Goal: Task Accomplishment & Management: Manage account settings

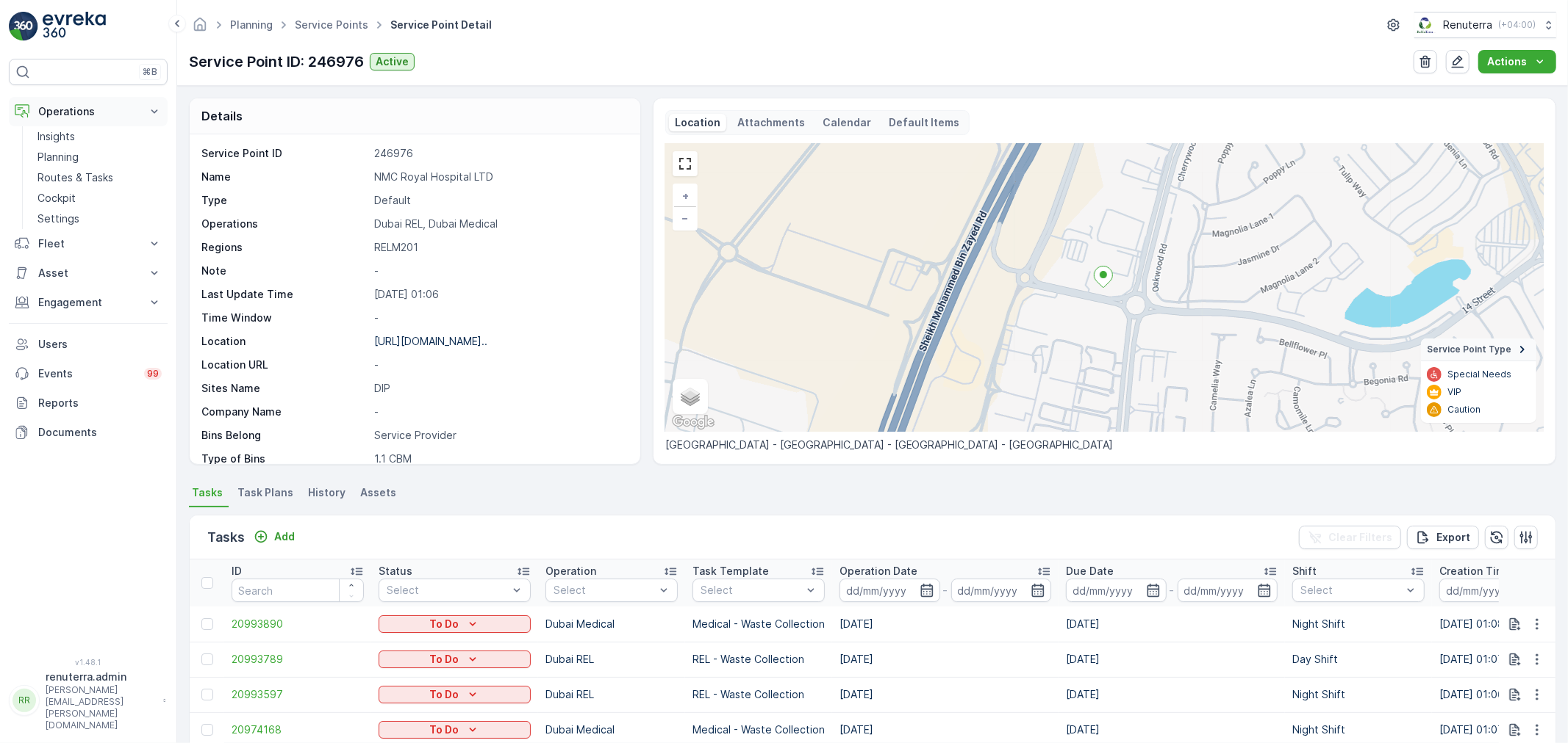
click at [81, 97] on button "Operations" at bounding box center [88, 112] width 158 height 30
click at [88, 113] on p "Operations" at bounding box center [87, 112] width 100 height 14
click at [81, 153] on link "Planning" at bounding box center [99, 157] width 136 height 21
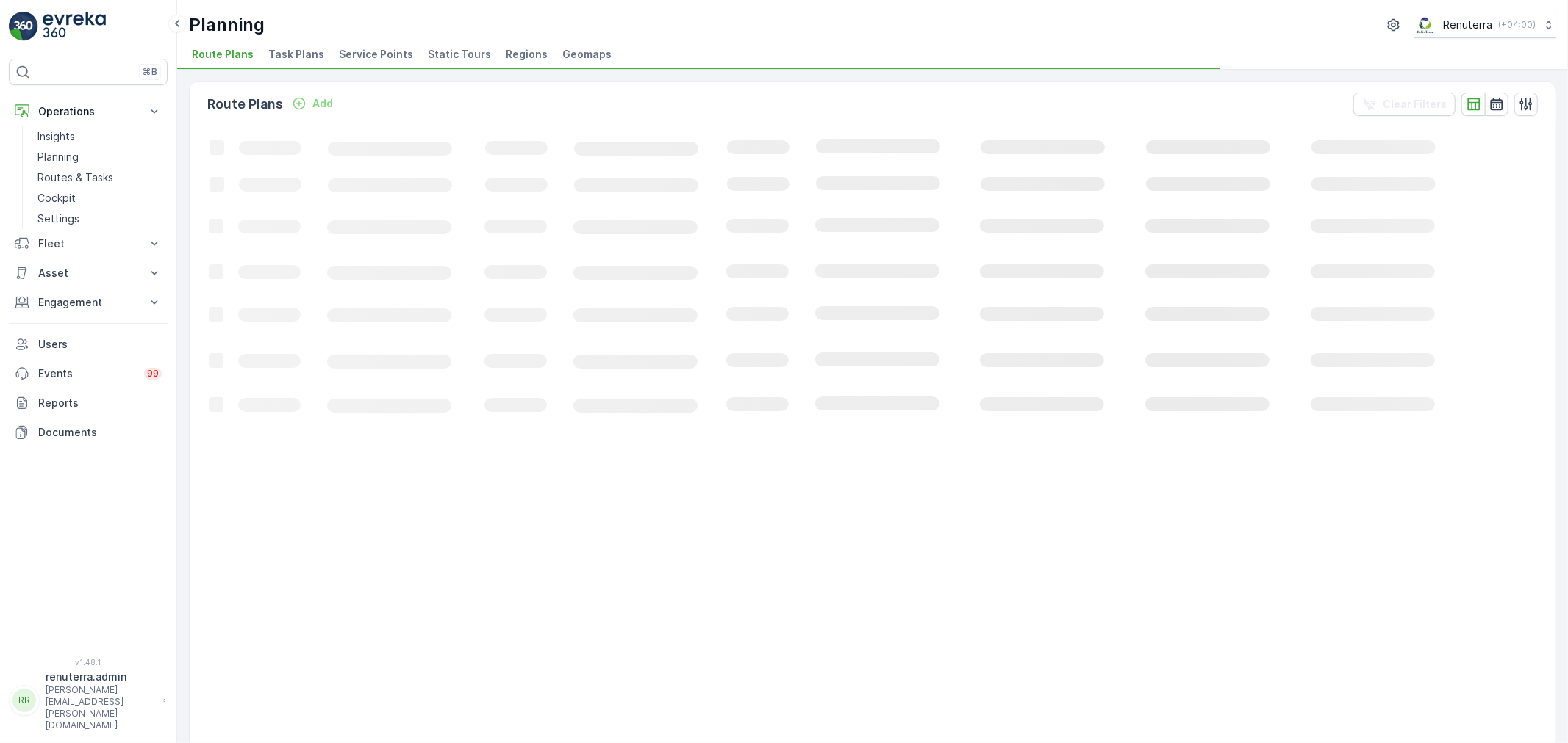
click at [388, 54] on span "Service Points" at bounding box center [375, 54] width 74 height 14
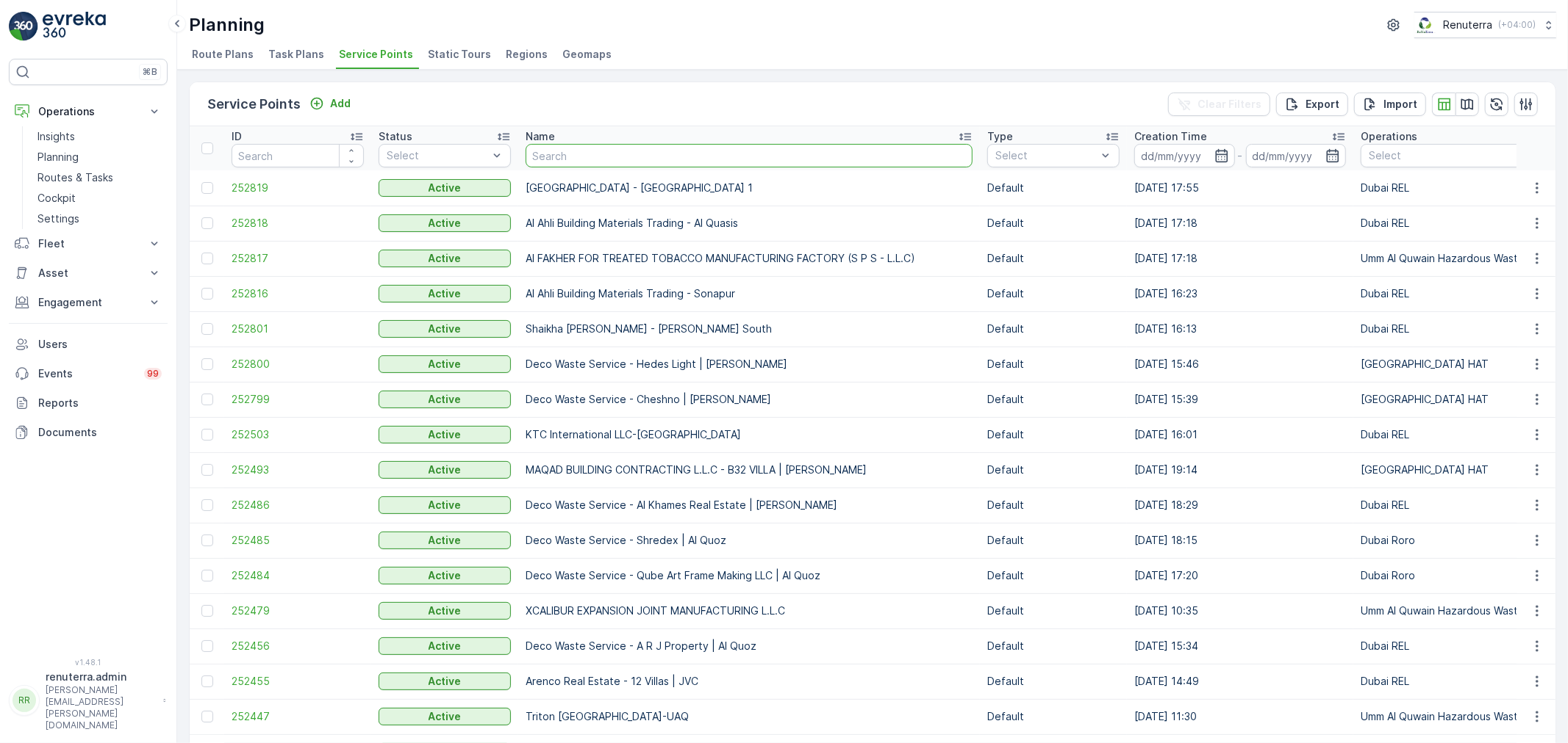
click at [574, 150] on input "text" at bounding box center [749, 156] width 446 height 23
type input "bluewater"
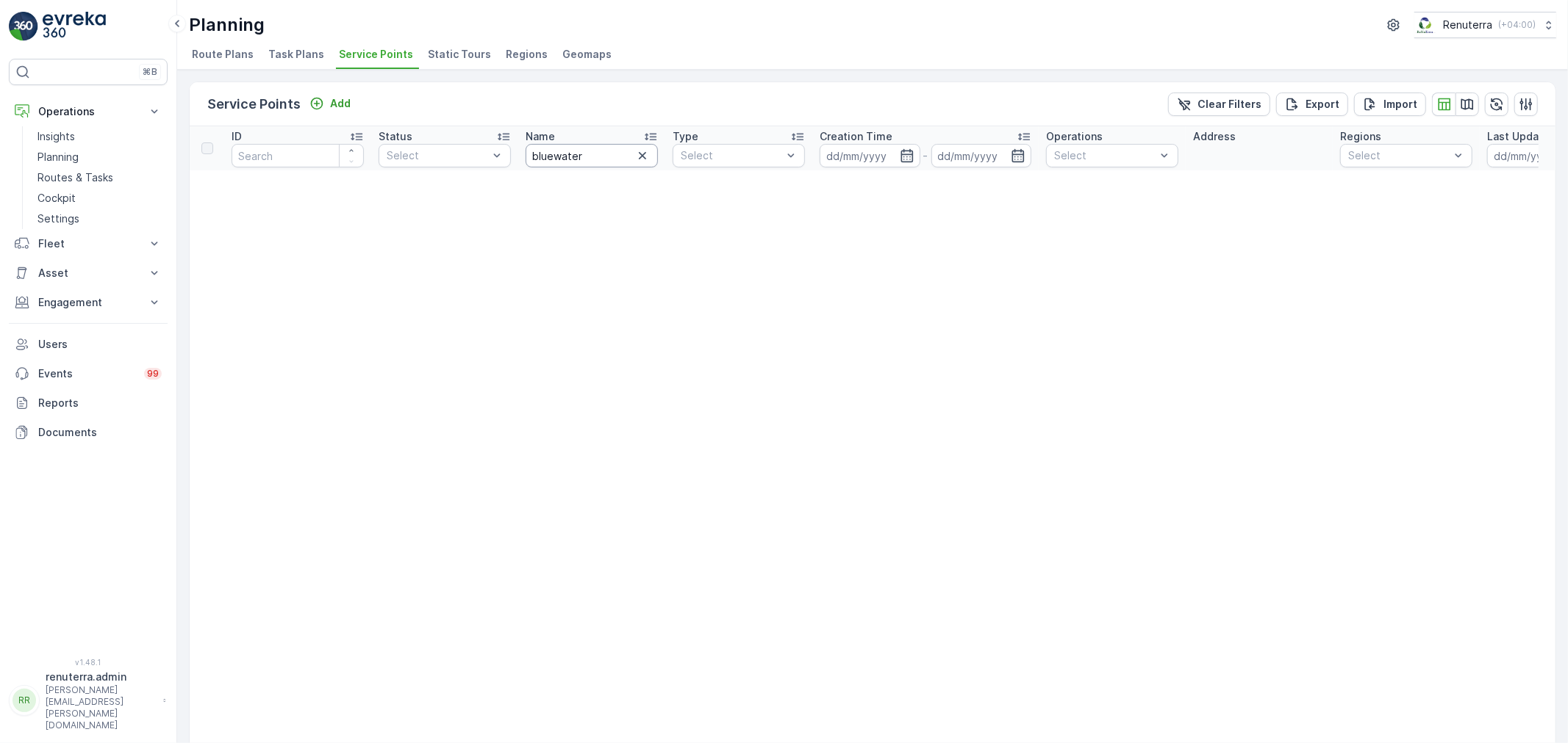
click at [556, 150] on input "bluewater" at bounding box center [591, 156] width 132 height 23
type input "blue water"
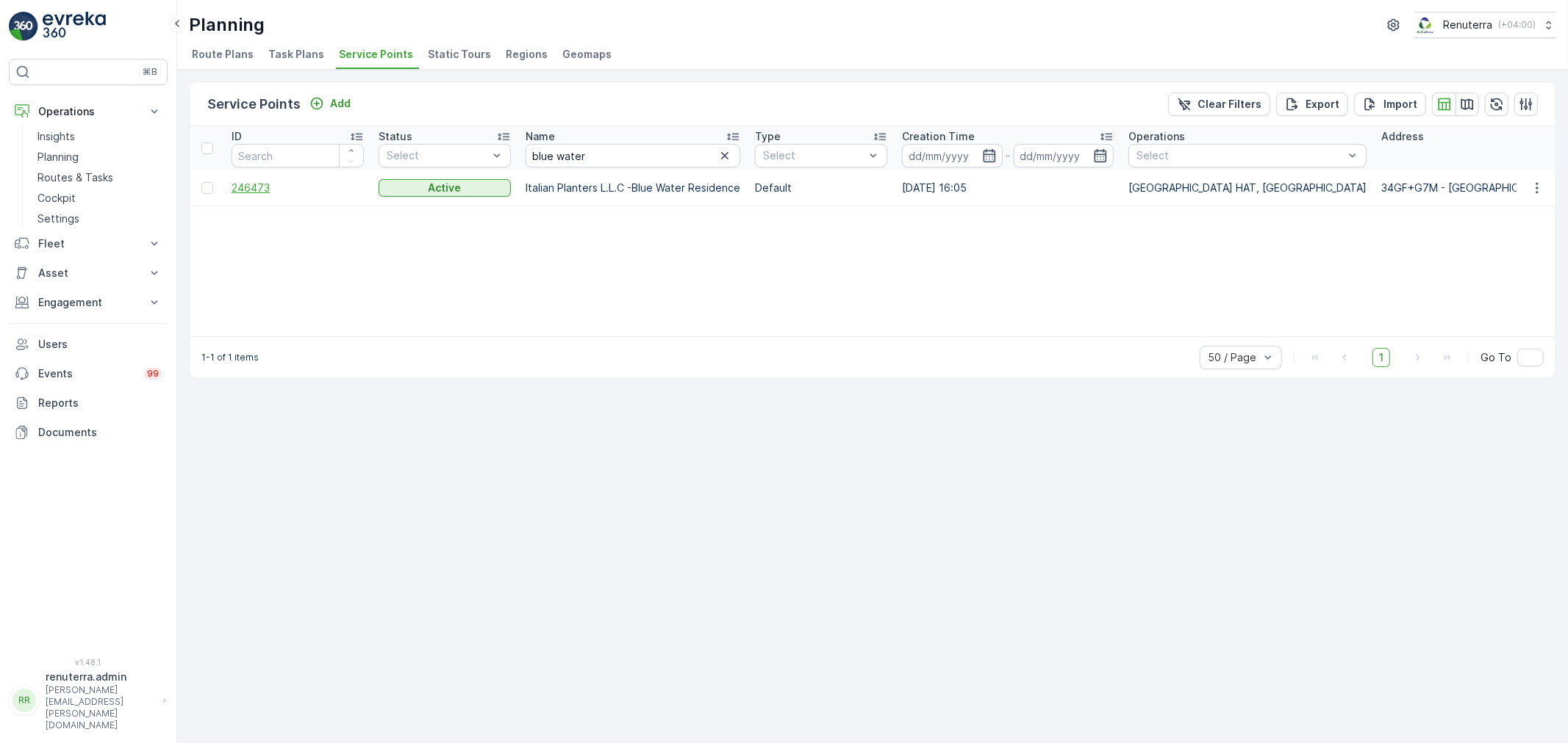
click at [275, 186] on span "246473" at bounding box center [297, 188] width 132 height 14
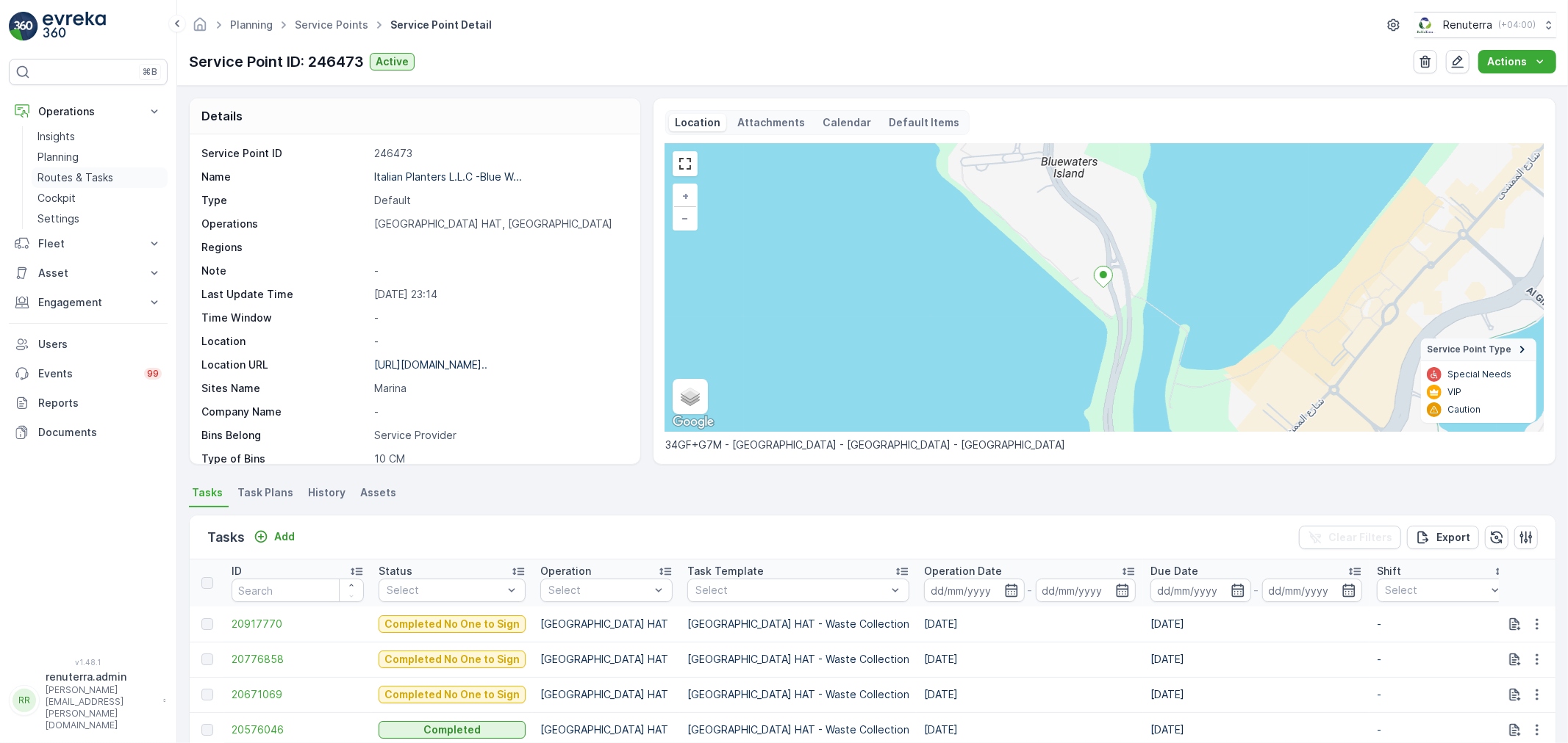
click at [77, 176] on p "Routes & Tasks" at bounding box center [76, 177] width 76 height 14
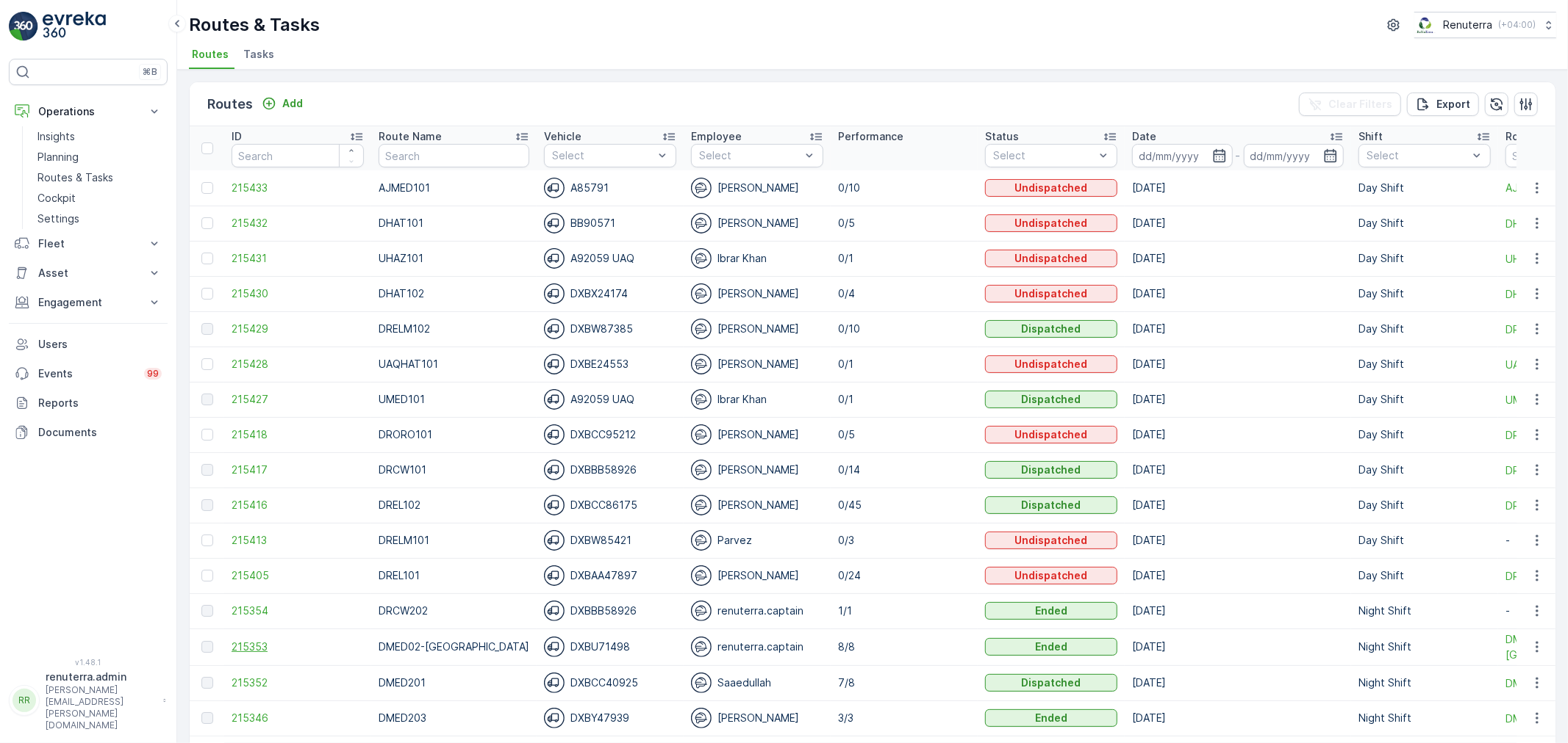
click at [268, 652] on span "215353" at bounding box center [297, 647] width 132 height 14
click at [253, 47] on span "Tasks" at bounding box center [258, 54] width 31 height 14
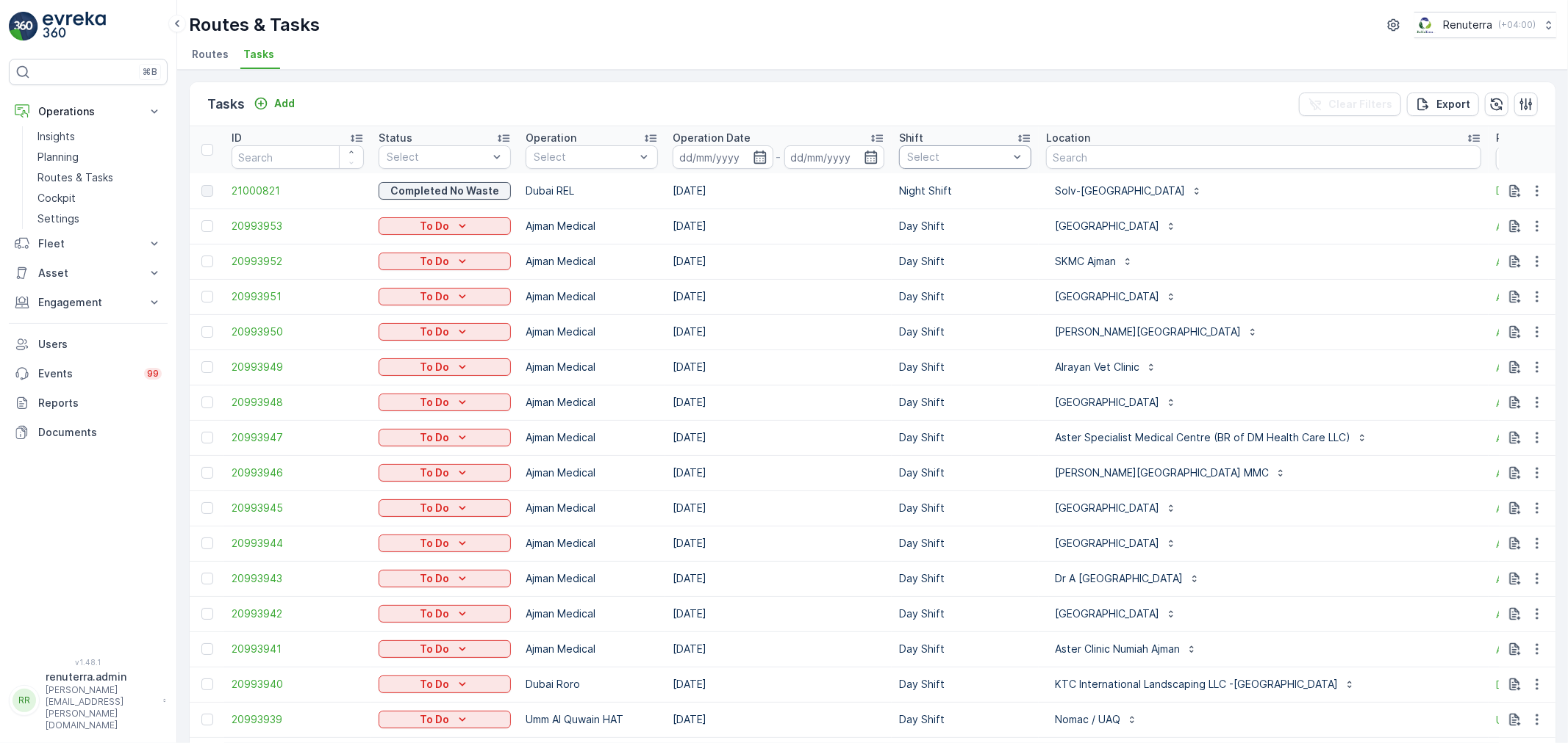
drag, startPoint x: 949, startPoint y: 151, endPoint x: 950, endPoint y: 162, distance: 11.0
click at [950, 151] on div at bounding box center [958, 157] width 104 height 12
click at [954, 266] on p "Night Shift" at bounding box center [950, 264] width 54 height 14
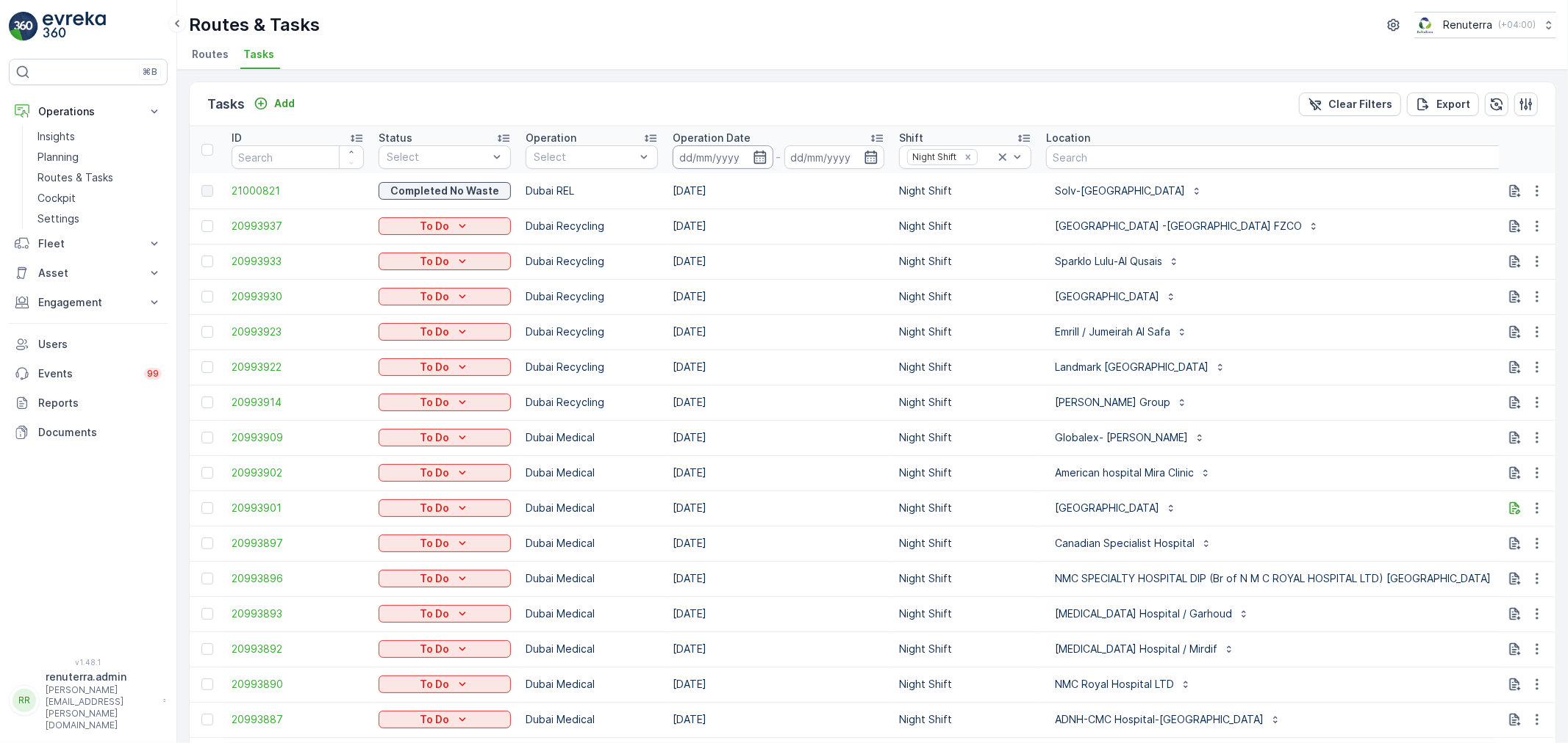
click at [766, 166] on input at bounding box center [723, 157] width 101 height 23
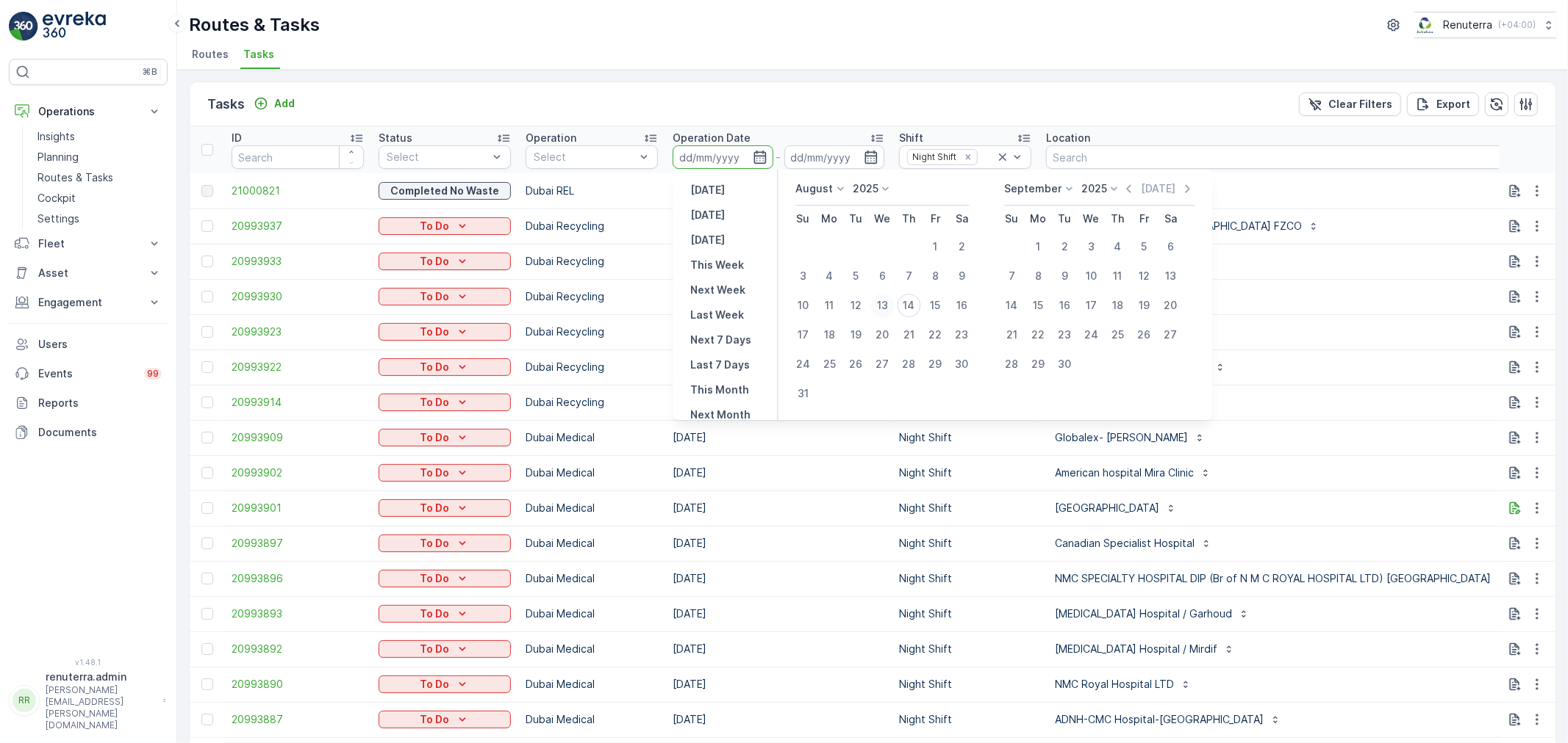
click at [891, 306] on div "13" at bounding box center [883, 306] width 23 height 23
type input "[DATE]"
click at [891, 306] on div "13" at bounding box center [883, 306] width 23 height 23
type input "[DATE]"
click at [891, 306] on td "Night Shift" at bounding box center [964, 296] width 147 height 35
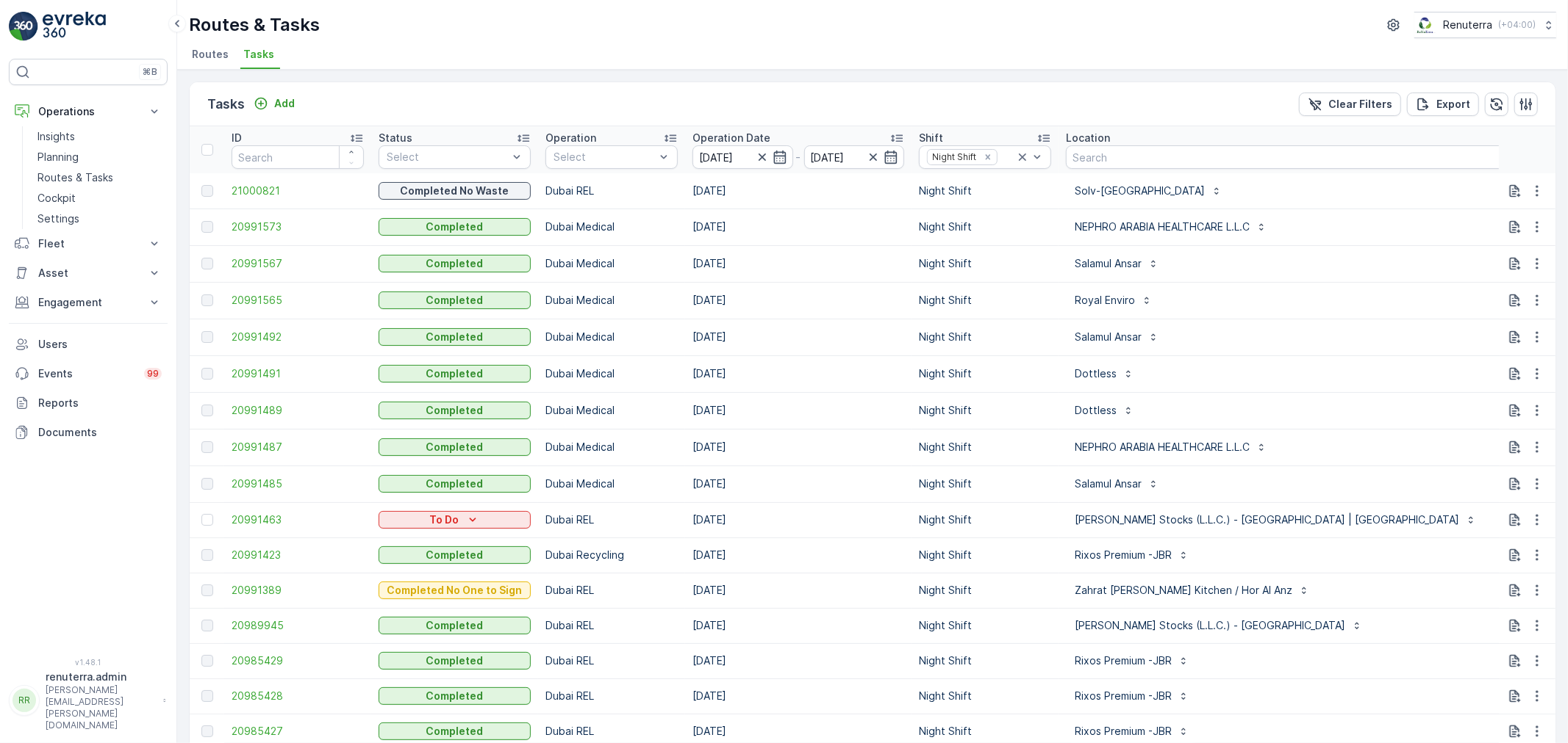
click at [482, 170] on th "Status Select" at bounding box center [454, 149] width 167 height 47
click at [486, 156] on div at bounding box center [447, 157] width 124 height 12
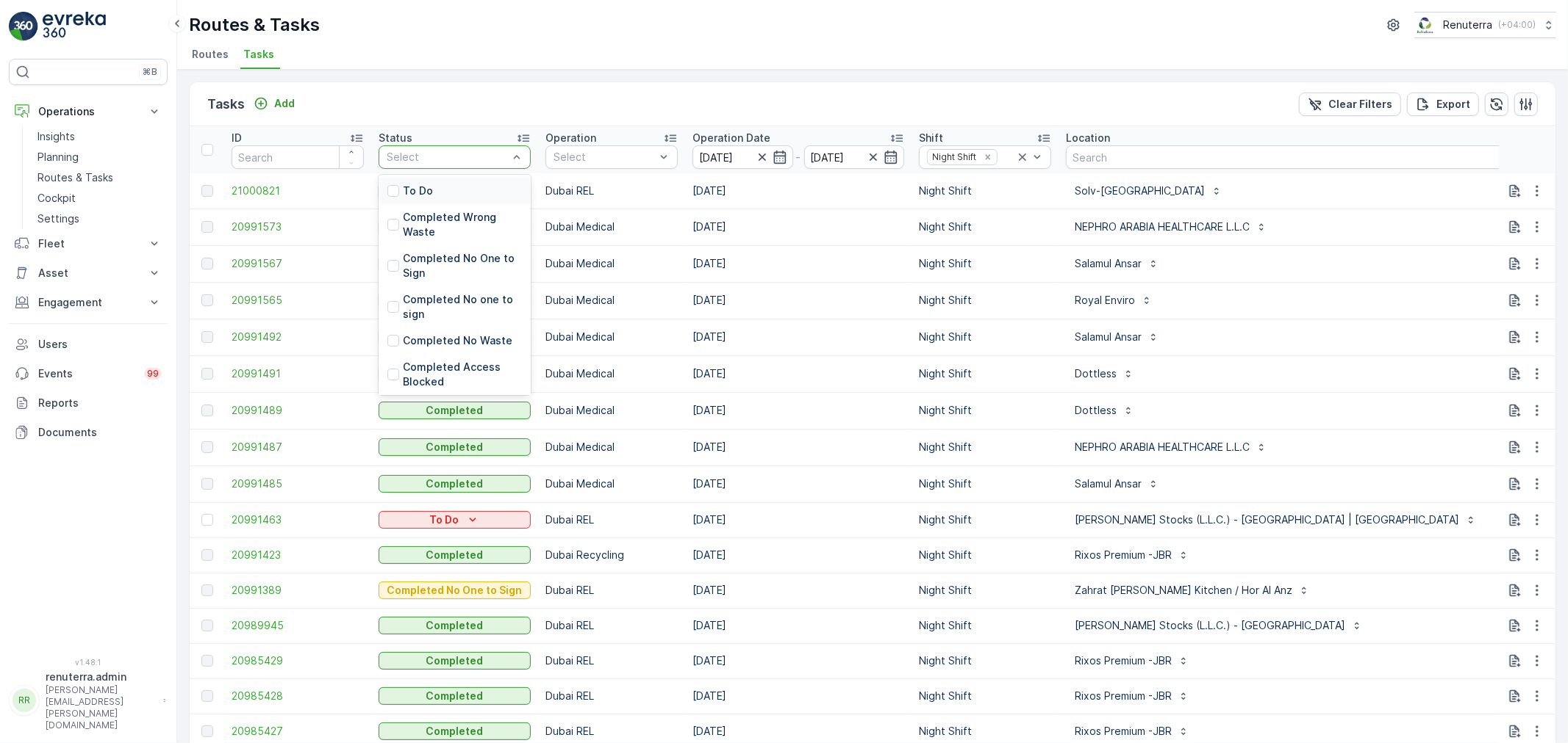
click at [457, 184] on div "To Do" at bounding box center [454, 191] width 152 height 26
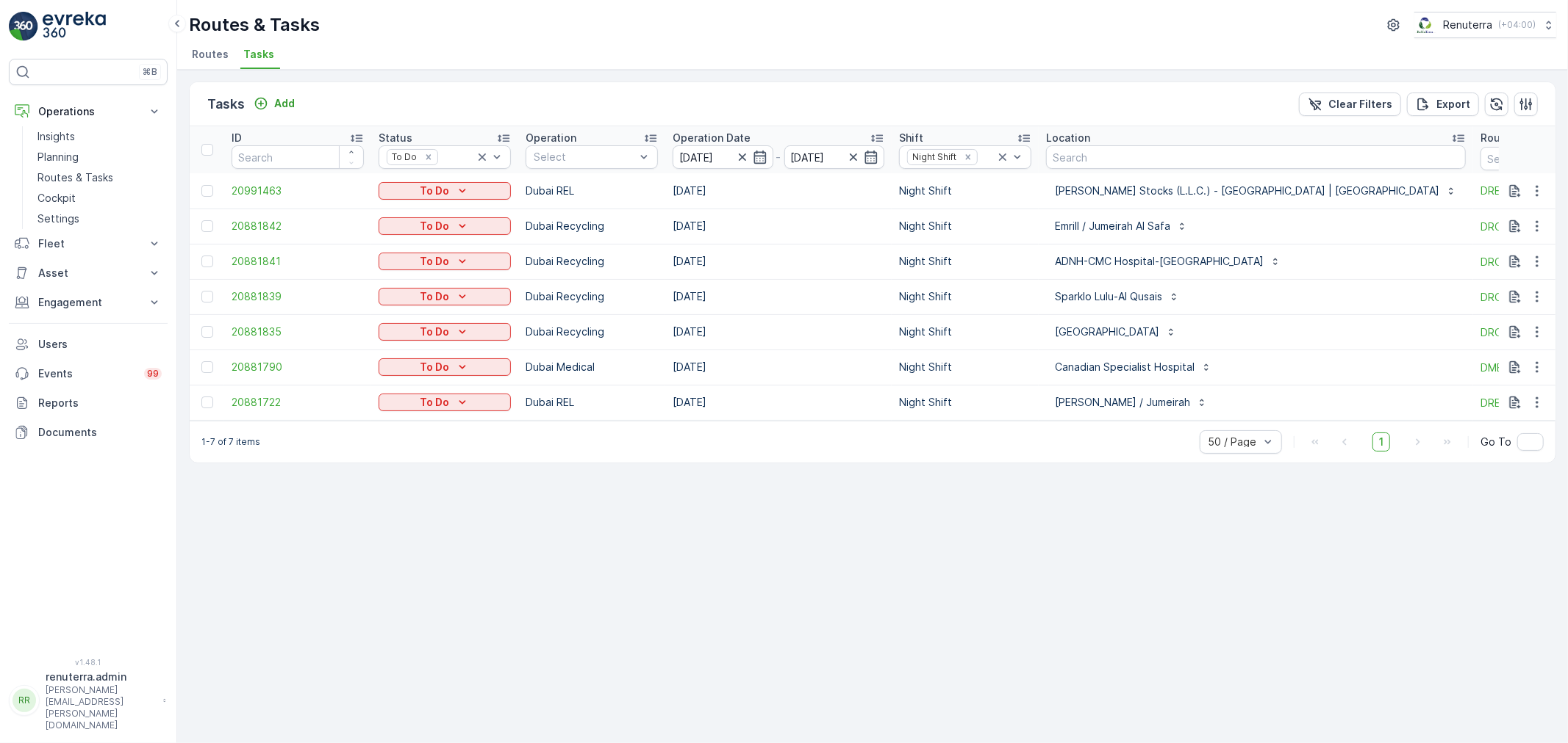
click at [1104, 421] on div "1-7 of 7 items 50 / Page 1 Go To" at bounding box center [872, 442] width 1365 height 42
click at [251, 400] on span "20881722" at bounding box center [297, 402] width 132 height 14
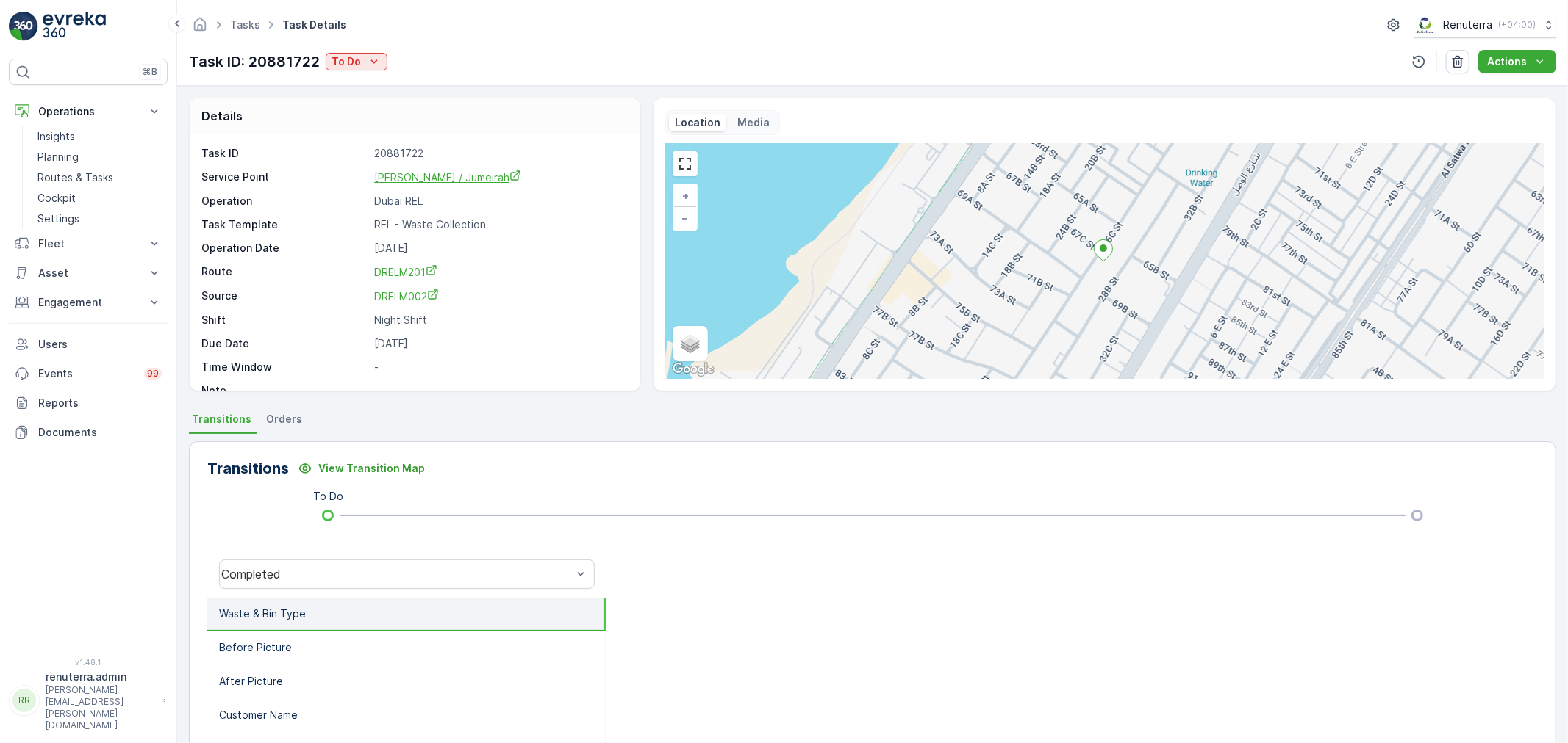
click at [404, 177] on span "Munna Ghanim / Jumeirah" at bounding box center [447, 177] width 147 height 13
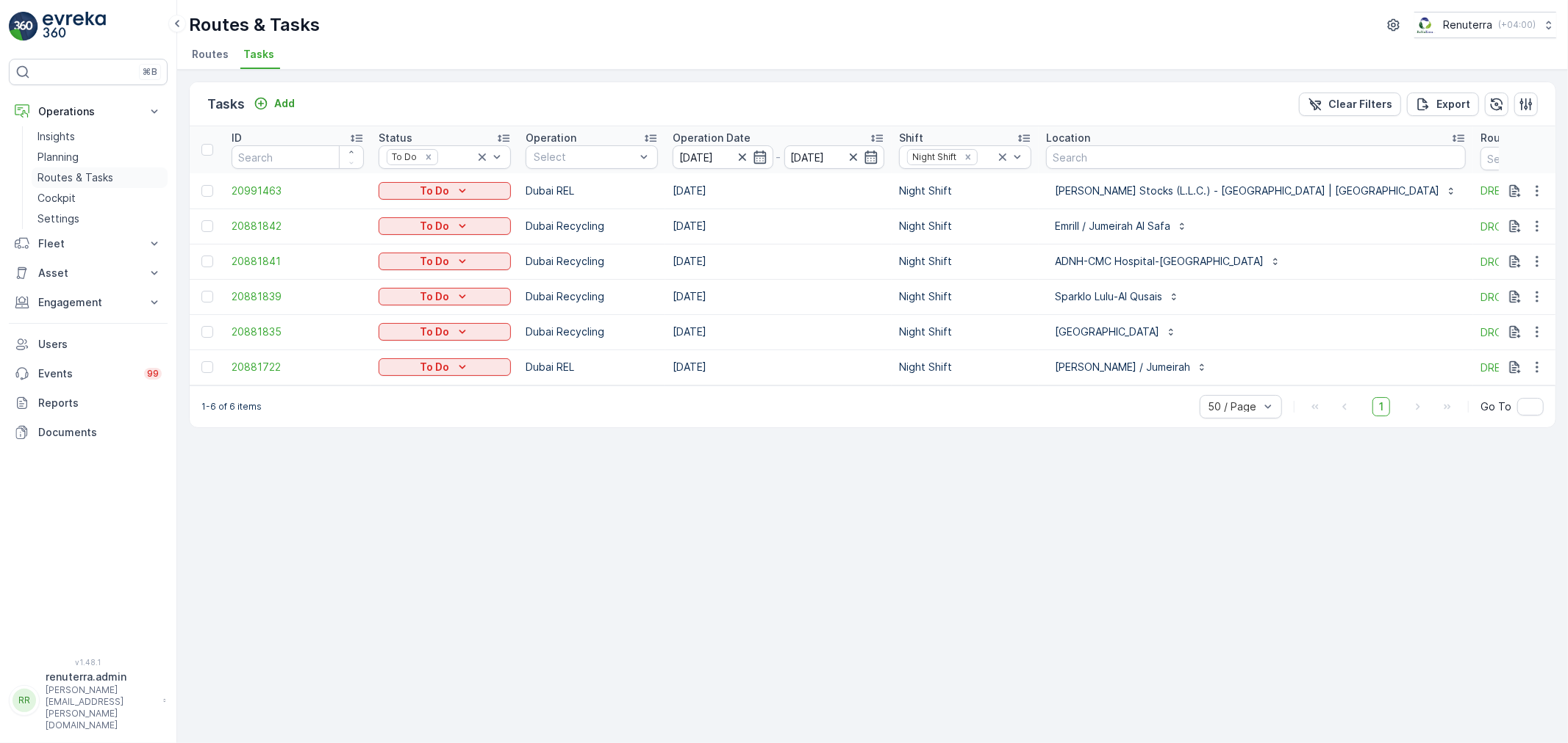
click at [38, 179] on p "Routes & Tasks" at bounding box center [76, 177] width 76 height 14
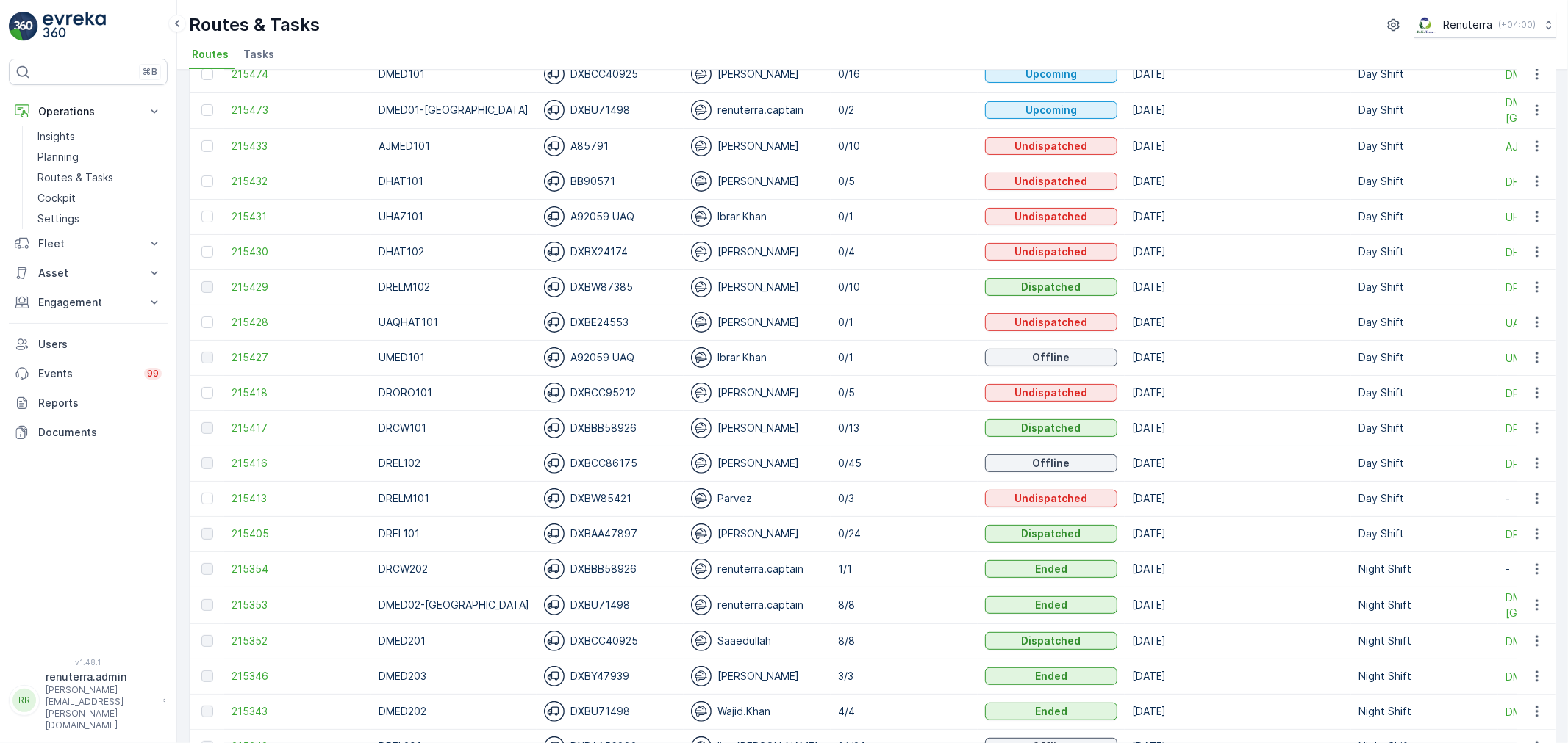
scroll to position [327, 0]
click at [255, 644] on span "215352" at bounding box center [297, 640] width 132 height 14
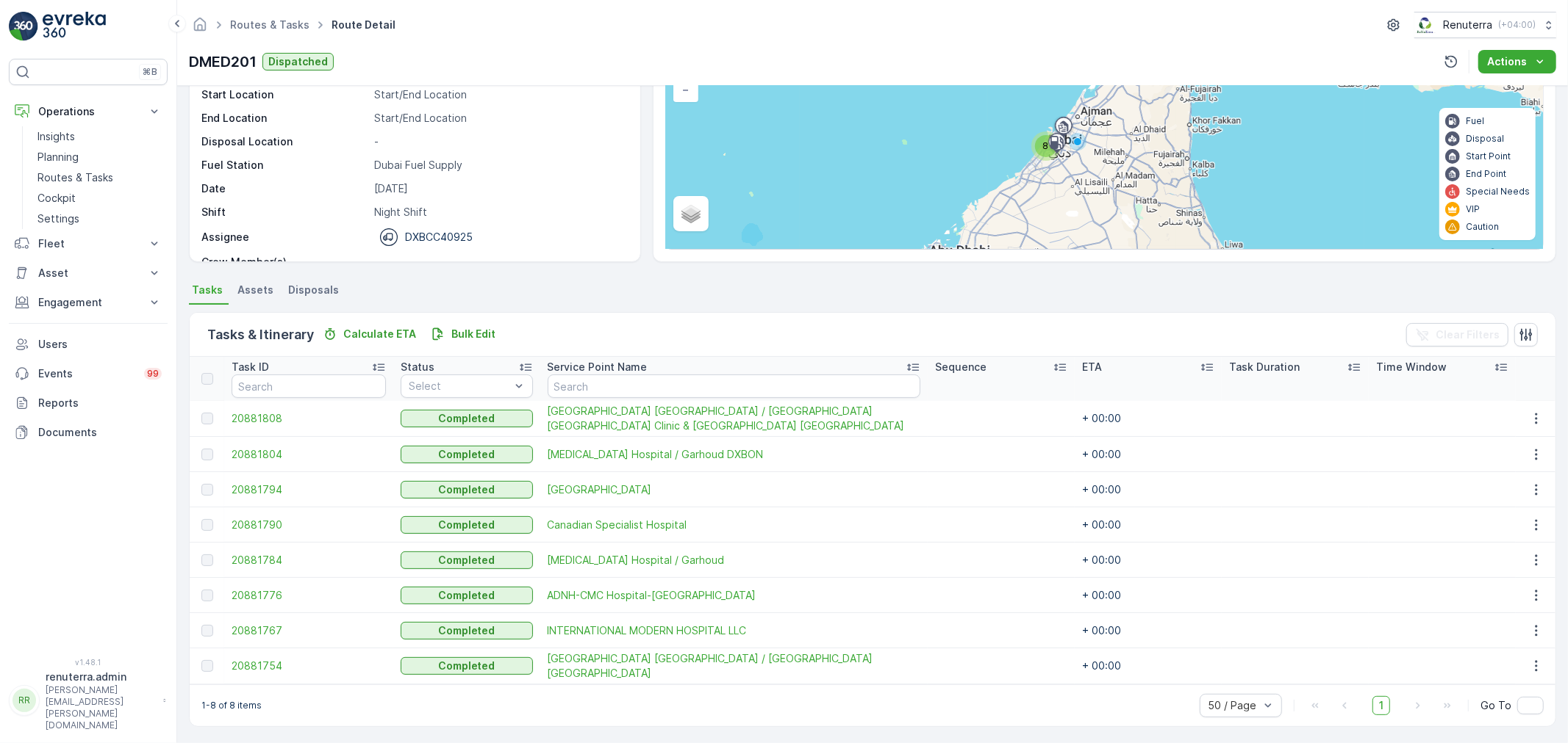
scroll to position [130, 0]
click at [250, 517] on span "20881790" at bounding box center [308, 524] width 154 height 14
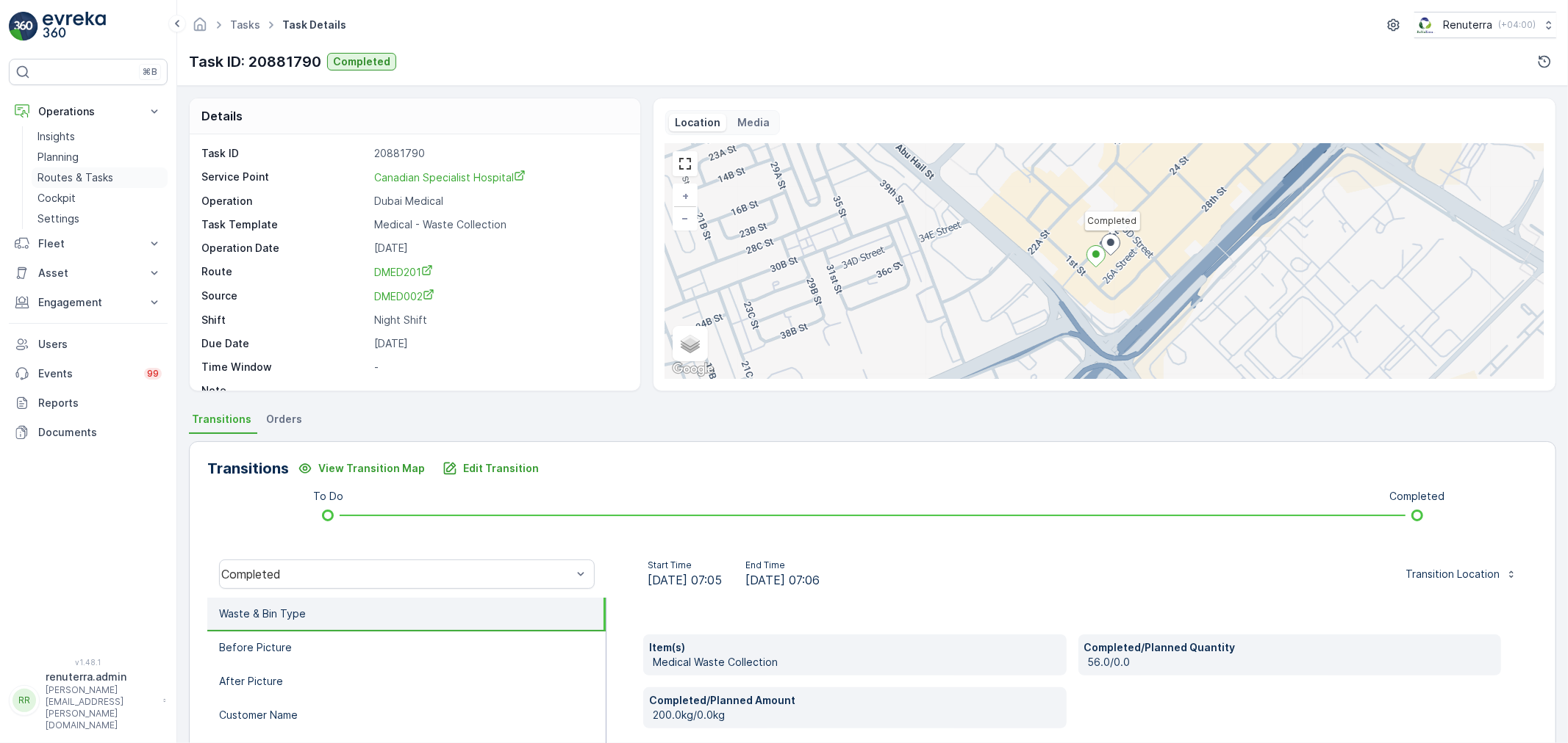
click at [91, 178] on p "Routes & Tasks" at bounding box center [76, 177] width 76 height 14
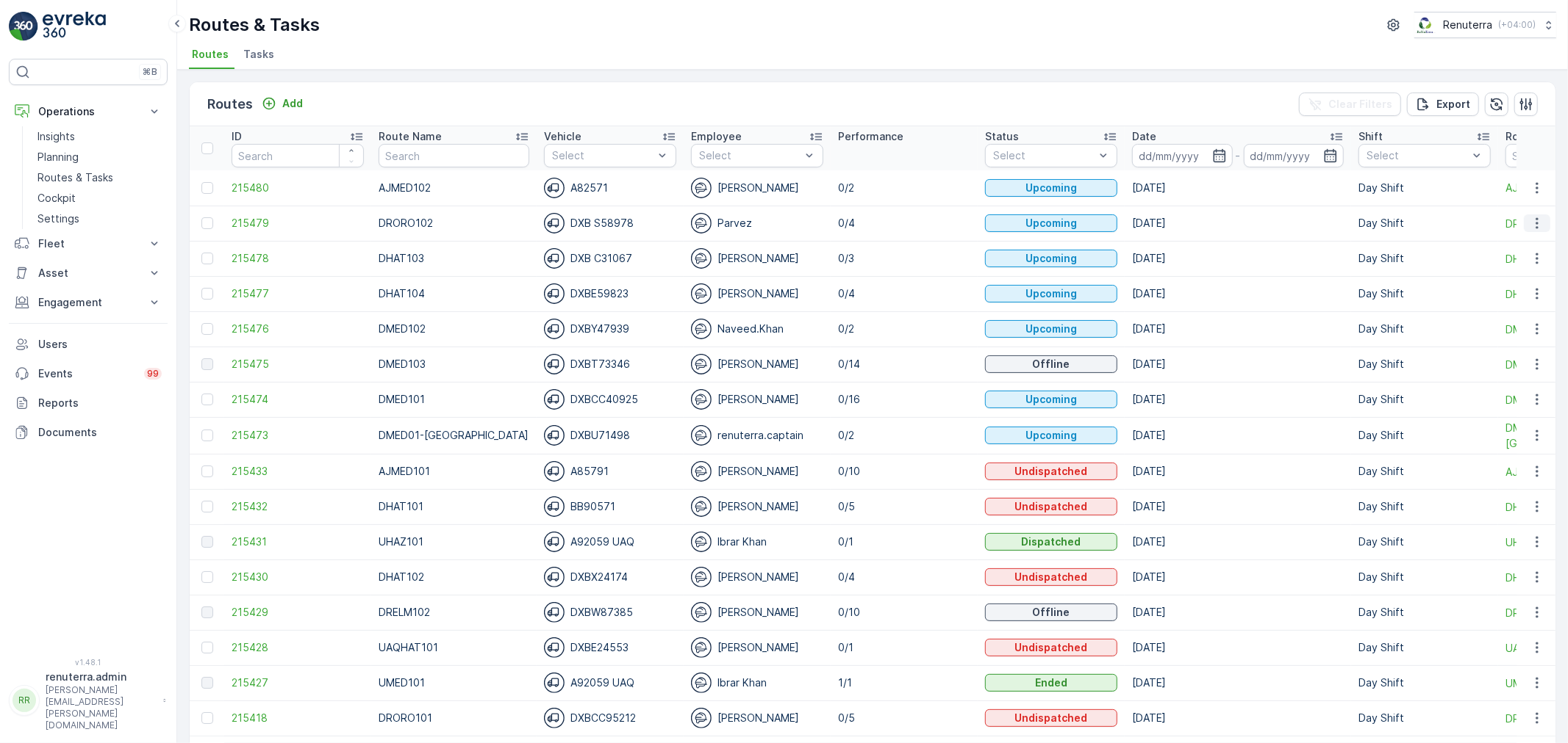
click at [1542, 216] on button "button" at bounding box center [1536, 223] width 26 height 18
click at [1497, 301] on span "Change Assignee" at bounding box center [1503, 306] width 86 height 14
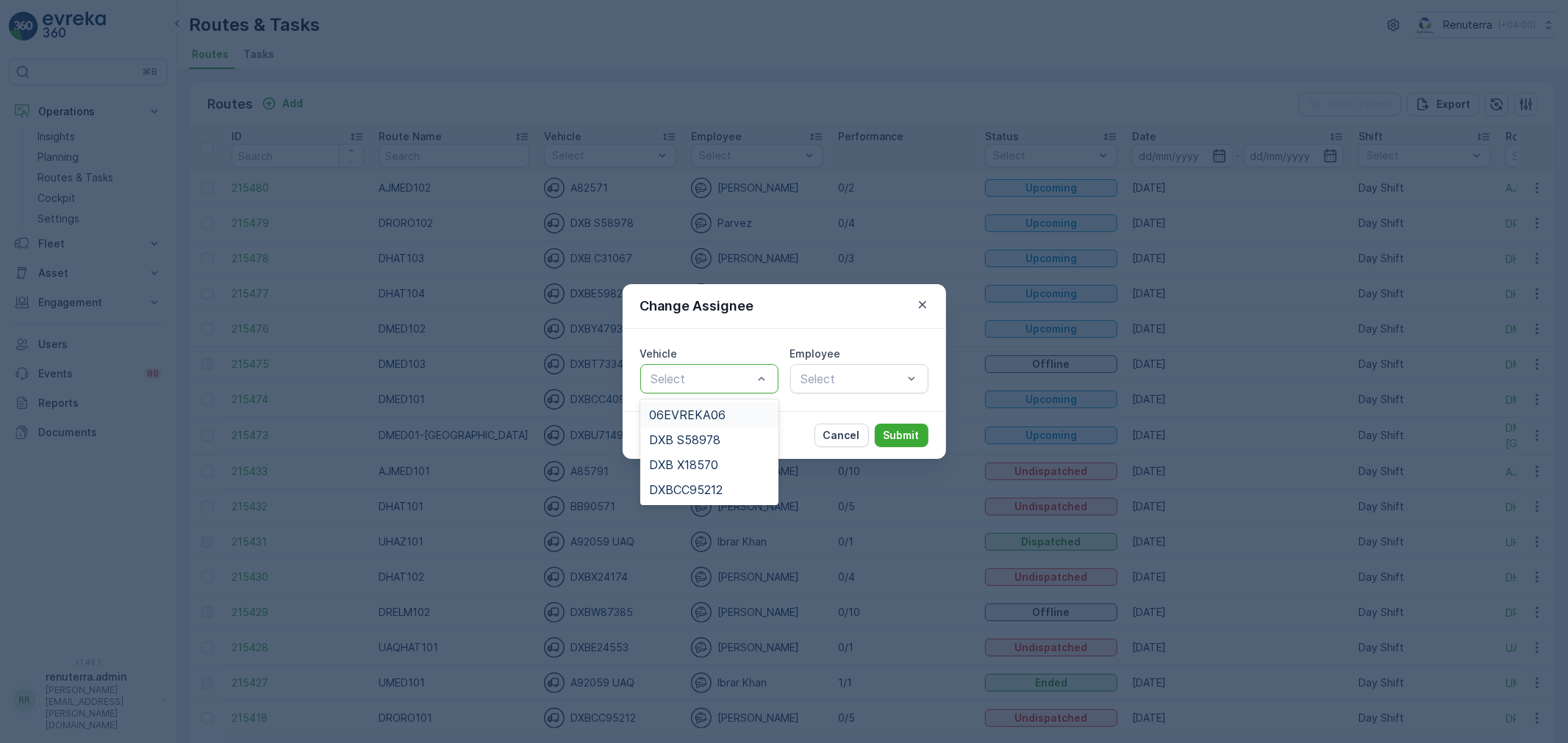
click at [721, 378] on div at bounding box center [702, 379] width 104 height 13
click at [700, 450] on div "DXB S58978" at bounding box center [708, 440] width 138 height 25
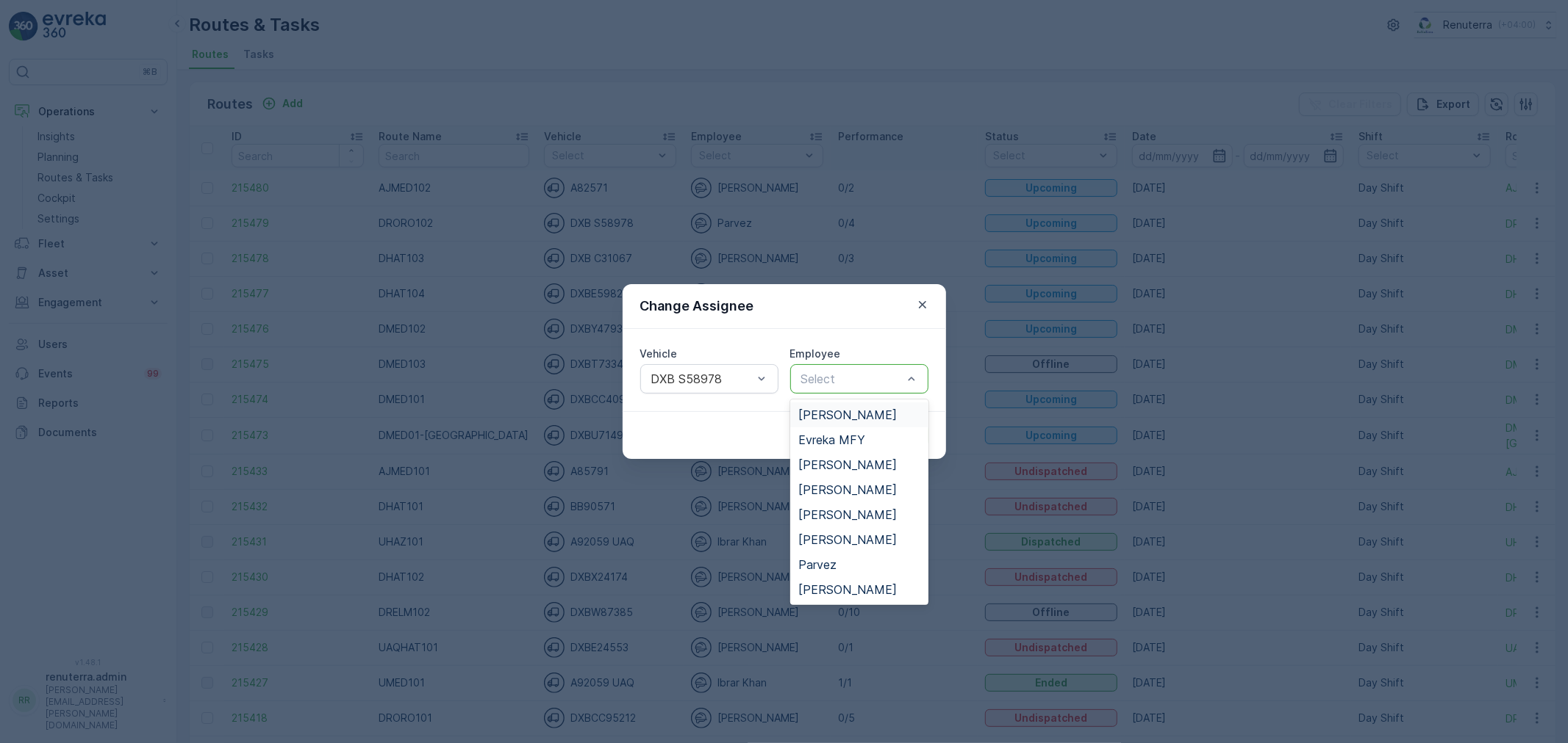
drag, startPoint x: 839, startPoint y: 375, endPoint x: 827, endPoint y: 369, distance: 13.4
click at [841, 376] on div at bounding box center [852, 379] width 104 height 13
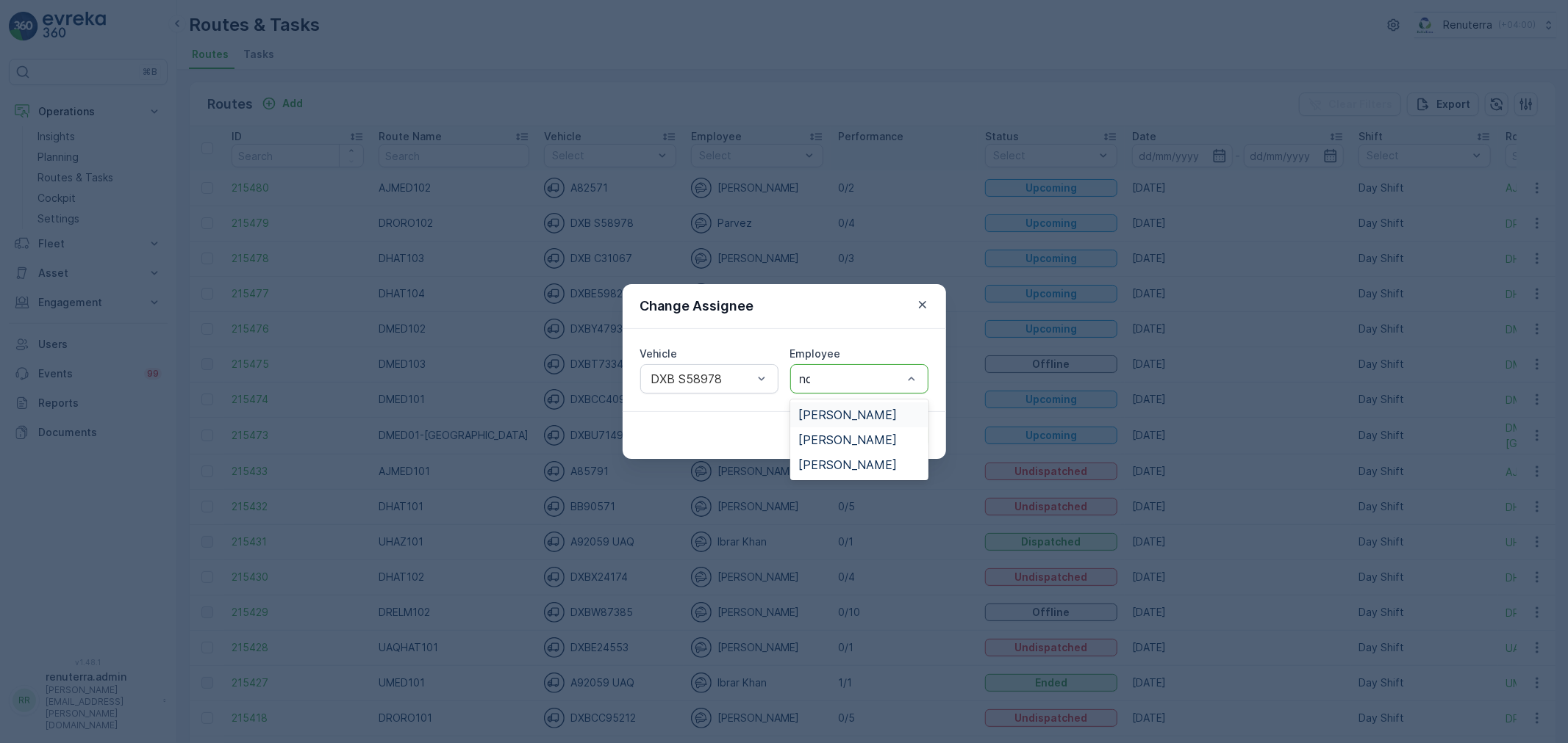
type input "noo"
drag, startPoint x: 823, startPoint y: 407, endPoint x: 869, endPoint y: 427, distance: 50.2
click at [827, 408] on span "[PERSON_NAME]" at bounding box center [848, 415] width 98 height 13
click at [879, 431] on button "Submit" at bounding box center [902, 435] width 54 height 23
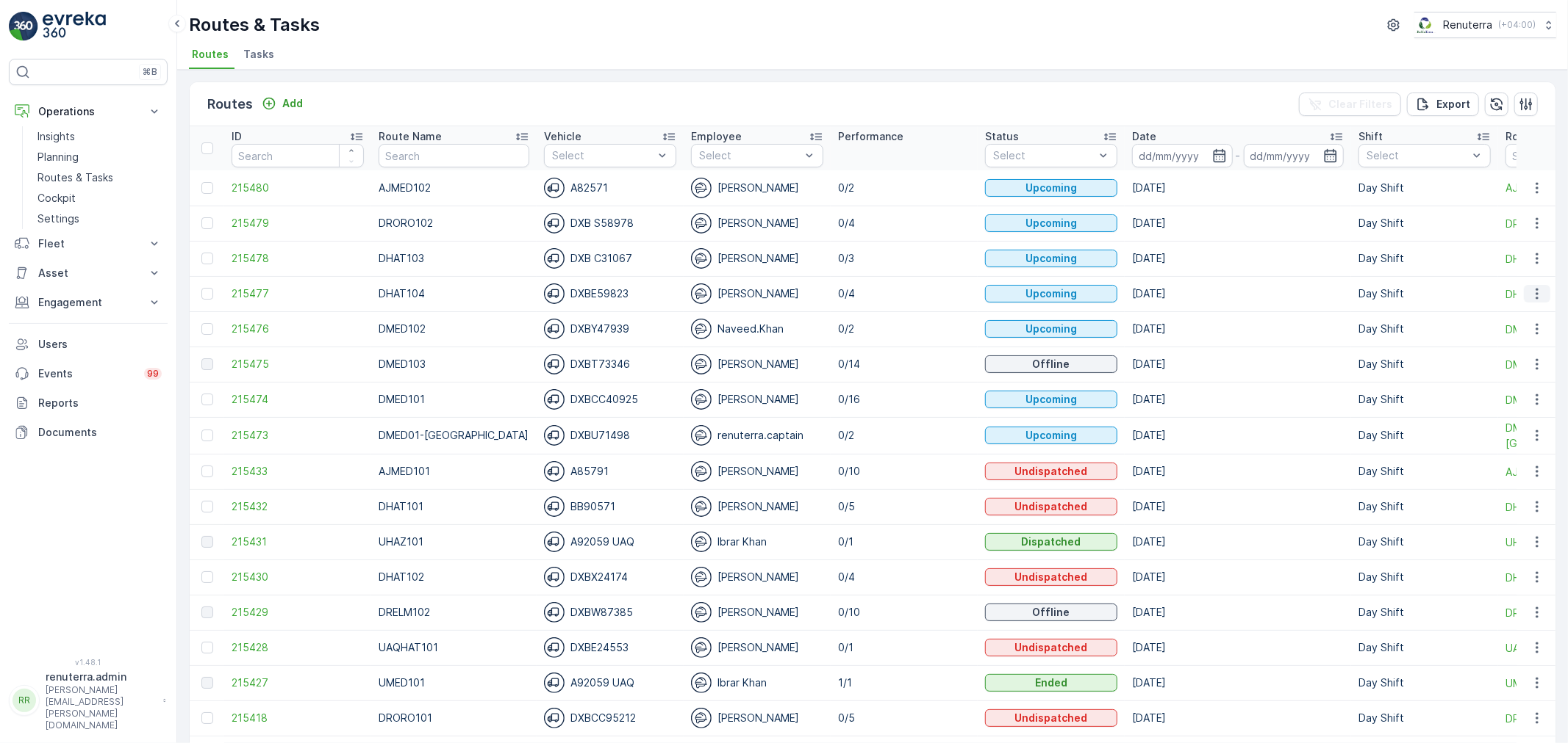
click at [1531, 285] on button "button" at bounding box center [1536, 294] width 26 height 18
click at [1509, 369] on div "Change Assignee" at bounding box center [1510, 376] width 113 height 21
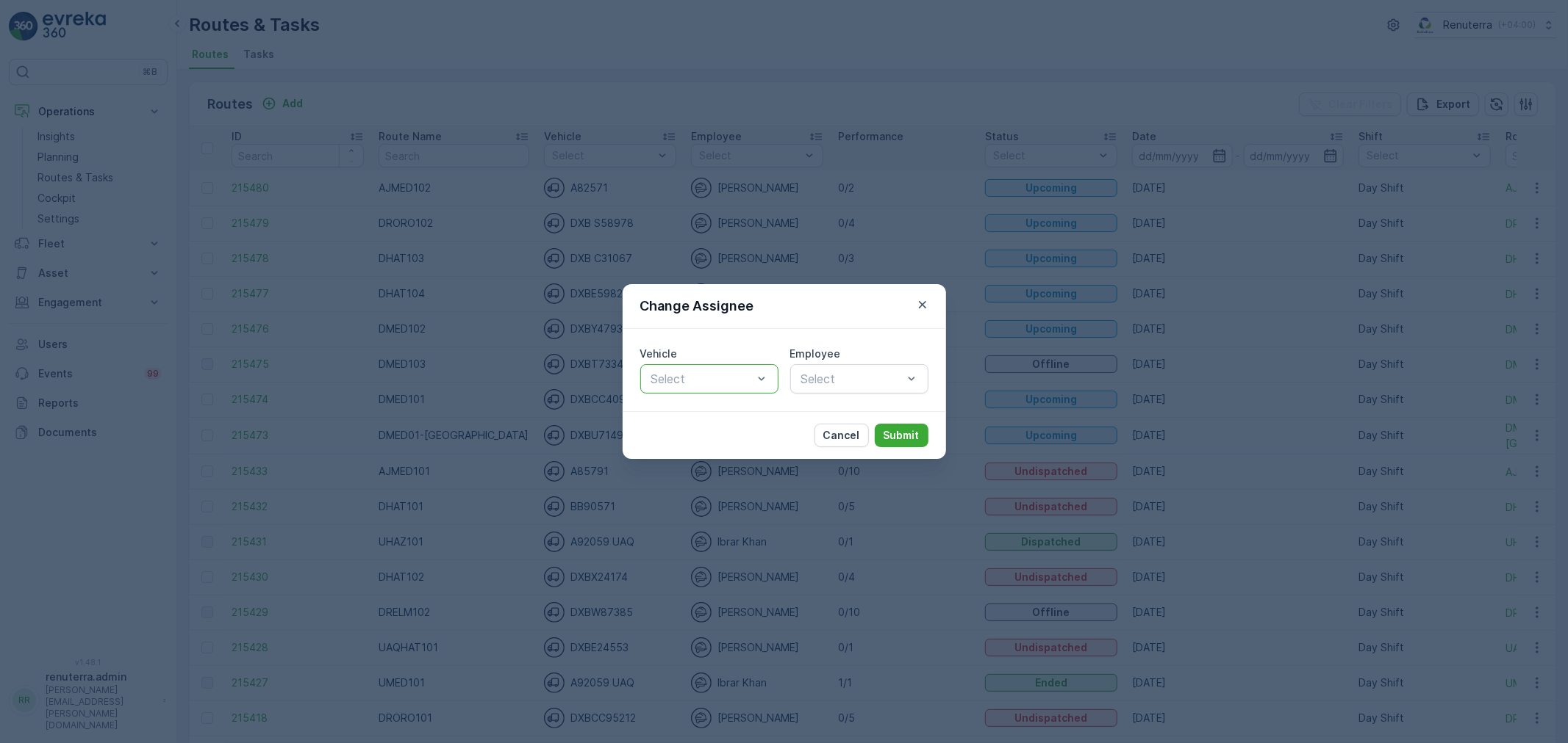
click at [733, 382] on div at bounding box center [702, 379] width 104 height 13
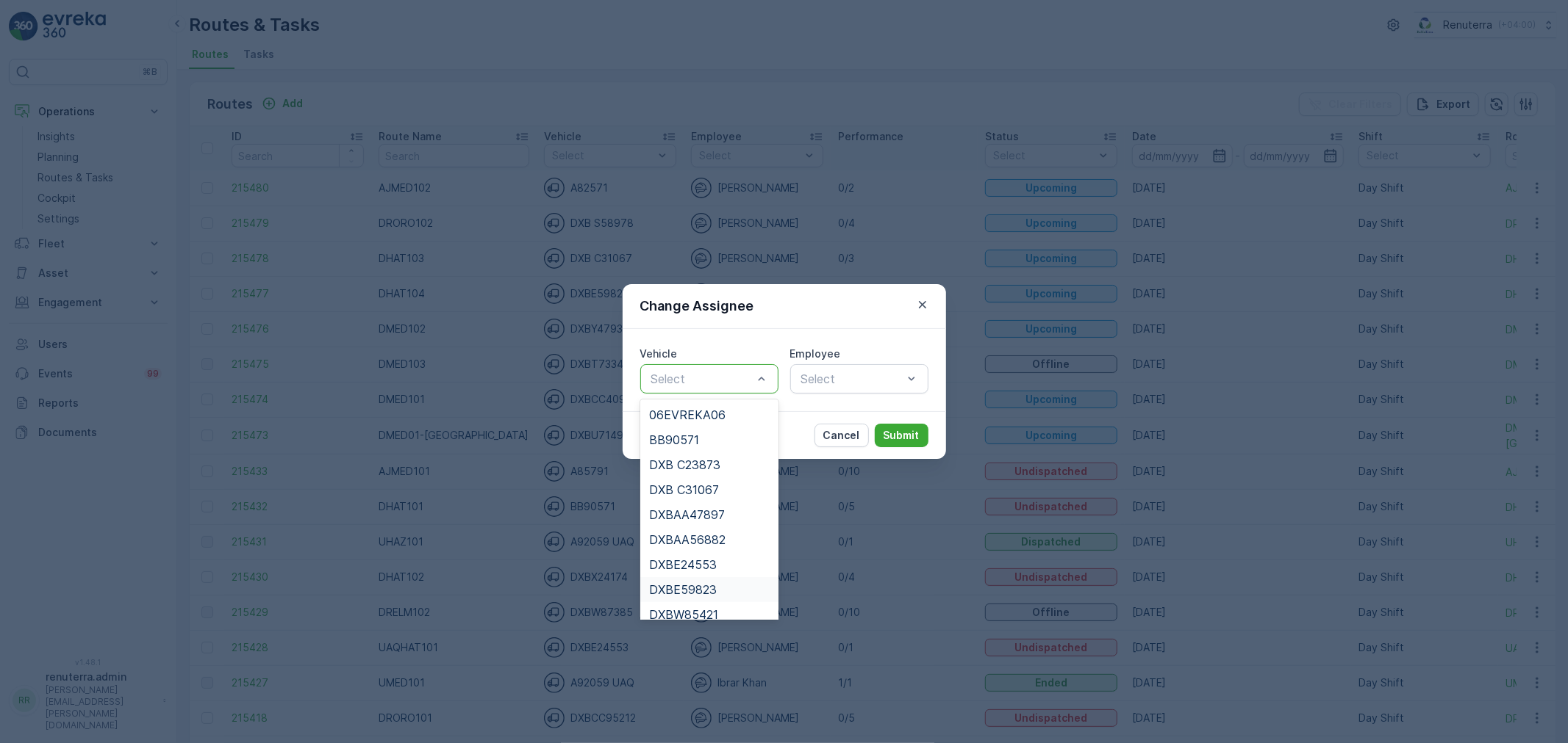
click at [725, 586] on div "DXBE59823" at bounding box center [709, 589] width 121 height 13
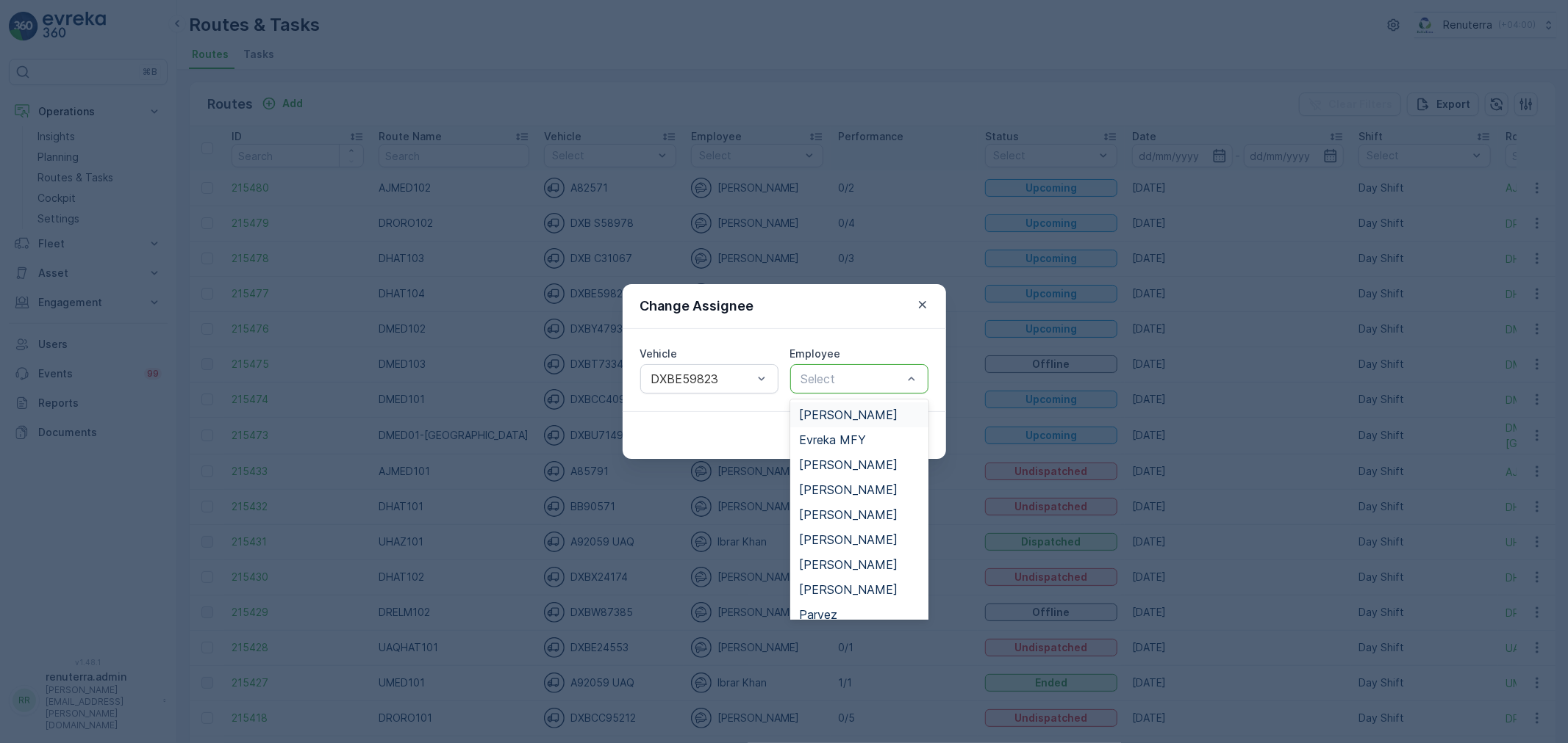
click at [849, 380] on div at bounding box center [852, 379] width 104 height 13
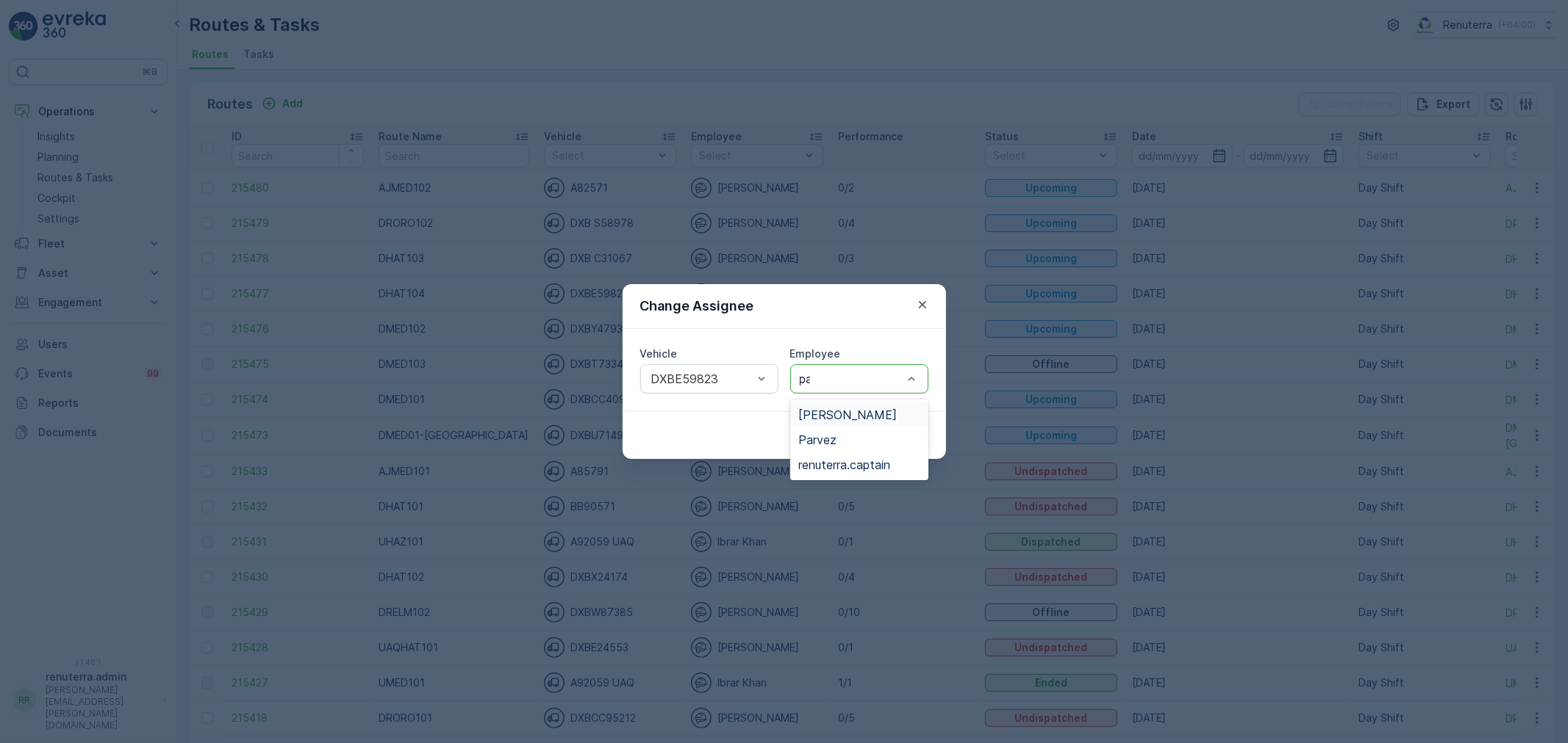
type input "par"
drag, startPoint x: 869, startPoint y: 410, endPoint x: 887, endPoint y: 430, distance: 26.9
click at [879, 406] on div "Parvez" at bounding box center [859, 415] width 138 height 25
click at [899, 430] on p "Submit" at bounding box center [901, 435] width 36 height 14
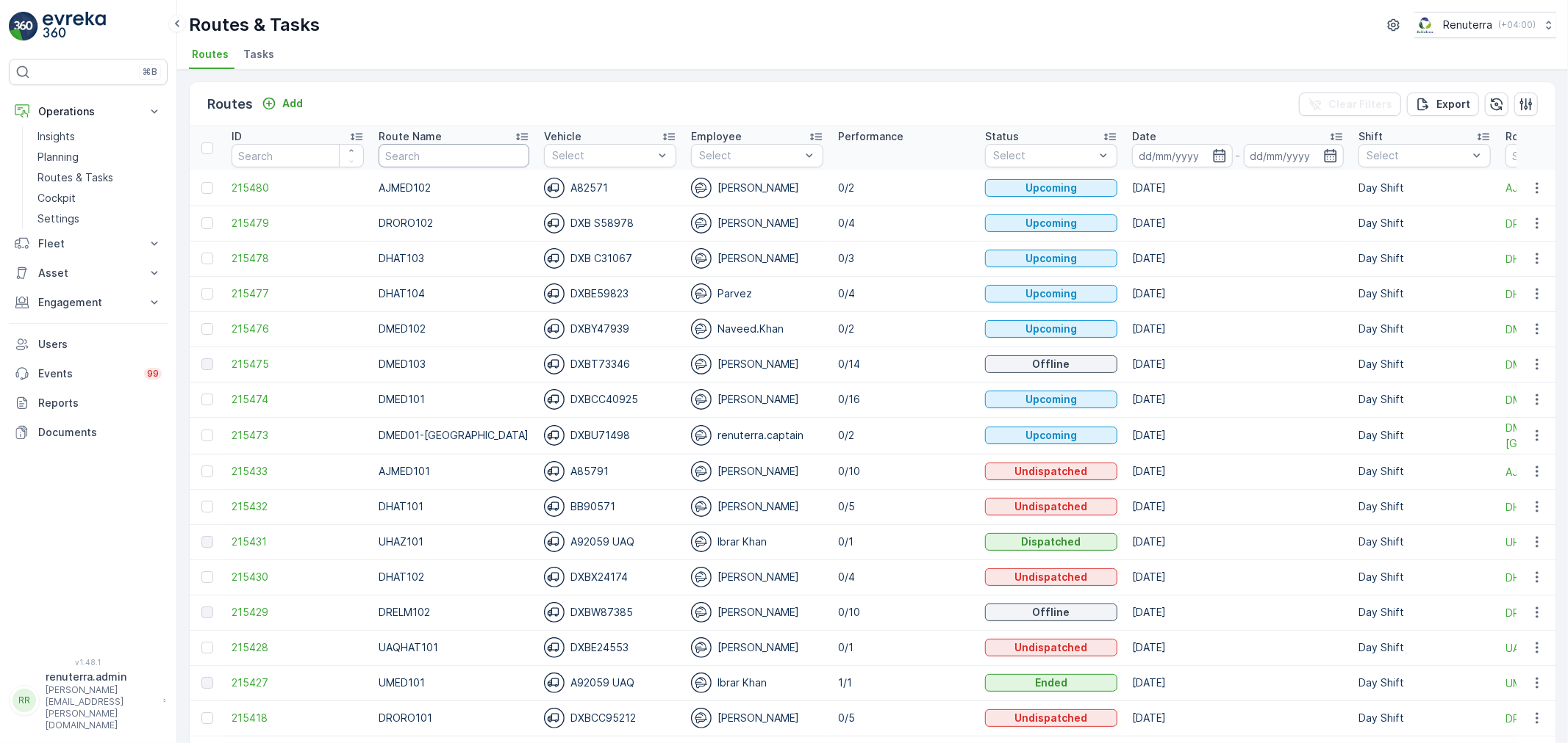
click at [473, 154] on input "text" at bounding box center [453, 156] width 150 height 23
click at [692, 163] on div "Select" at bounding box center [756, 156] width 132 height 23
type input "p"
click at [734, 209] on div "Parvez" at bounding box center [756, 215] width 132 height 26
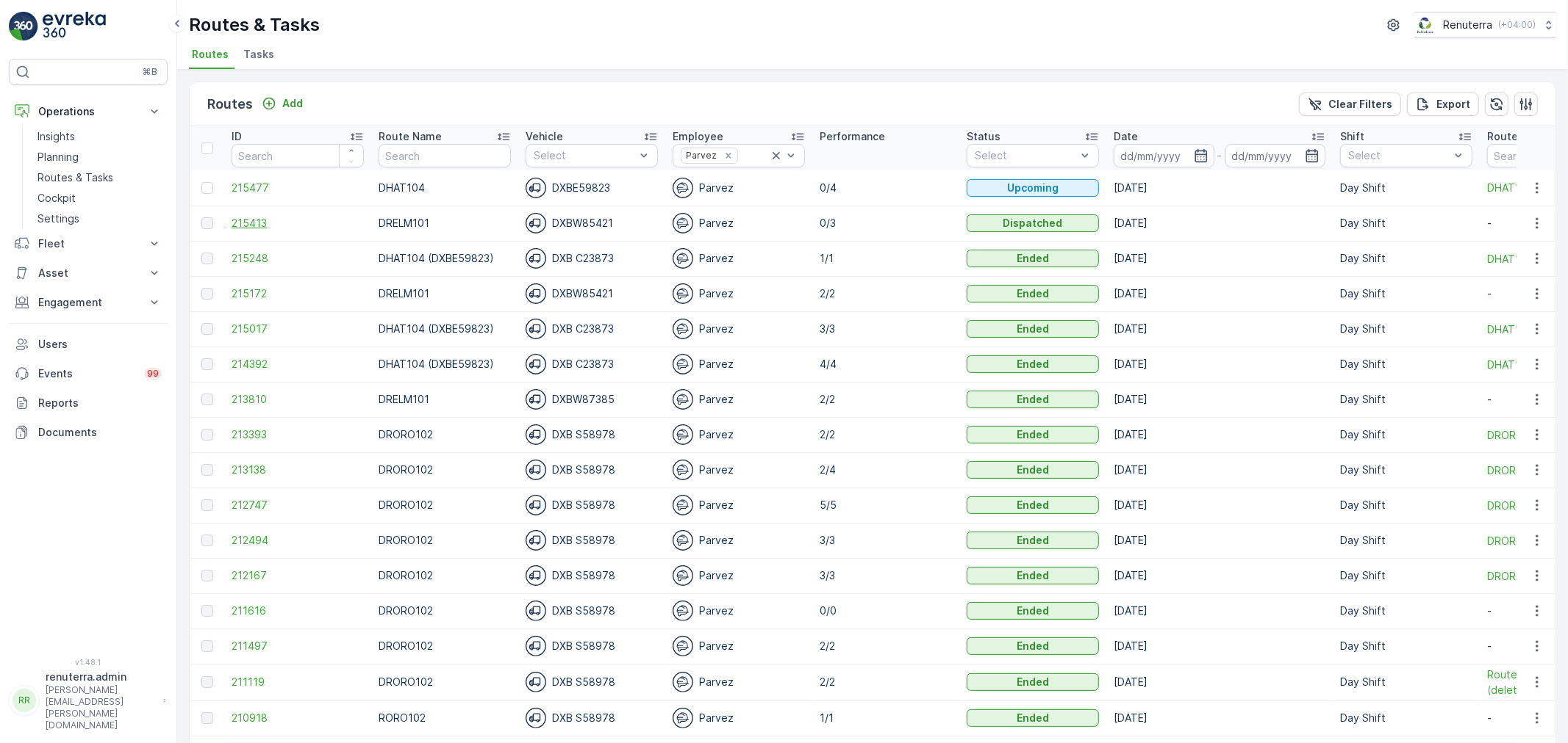
click at [255, 223] on span "215413" at bounding box center [297, 223] width 132 height 14
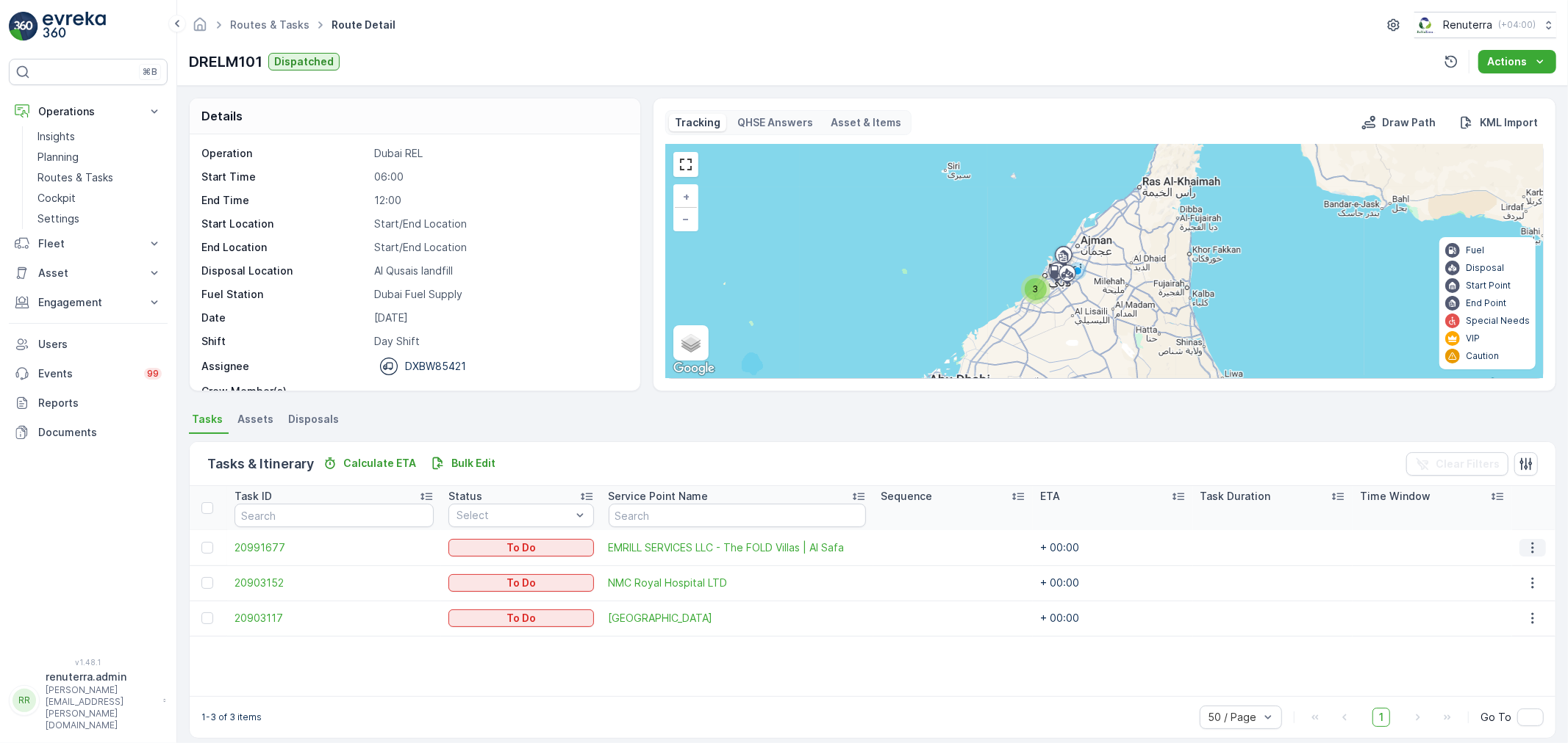
click at [1532, 542] on icon "button" at bounding box center [1533, 548] width 2 height 11
click at [1507, 606] on span "Change Route" at bounding box center [1499, 610] width 71 height 14
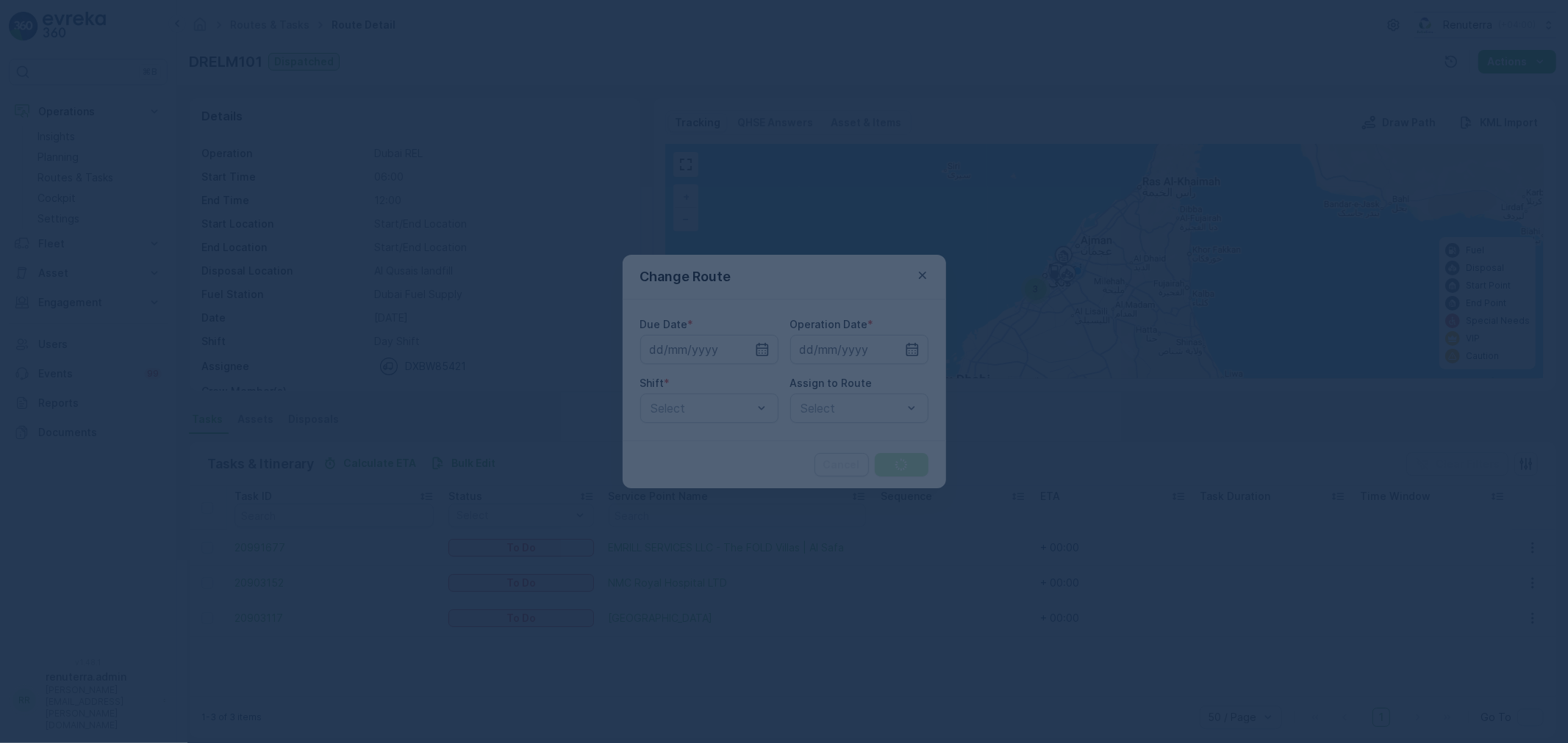
type input "[DATE]"
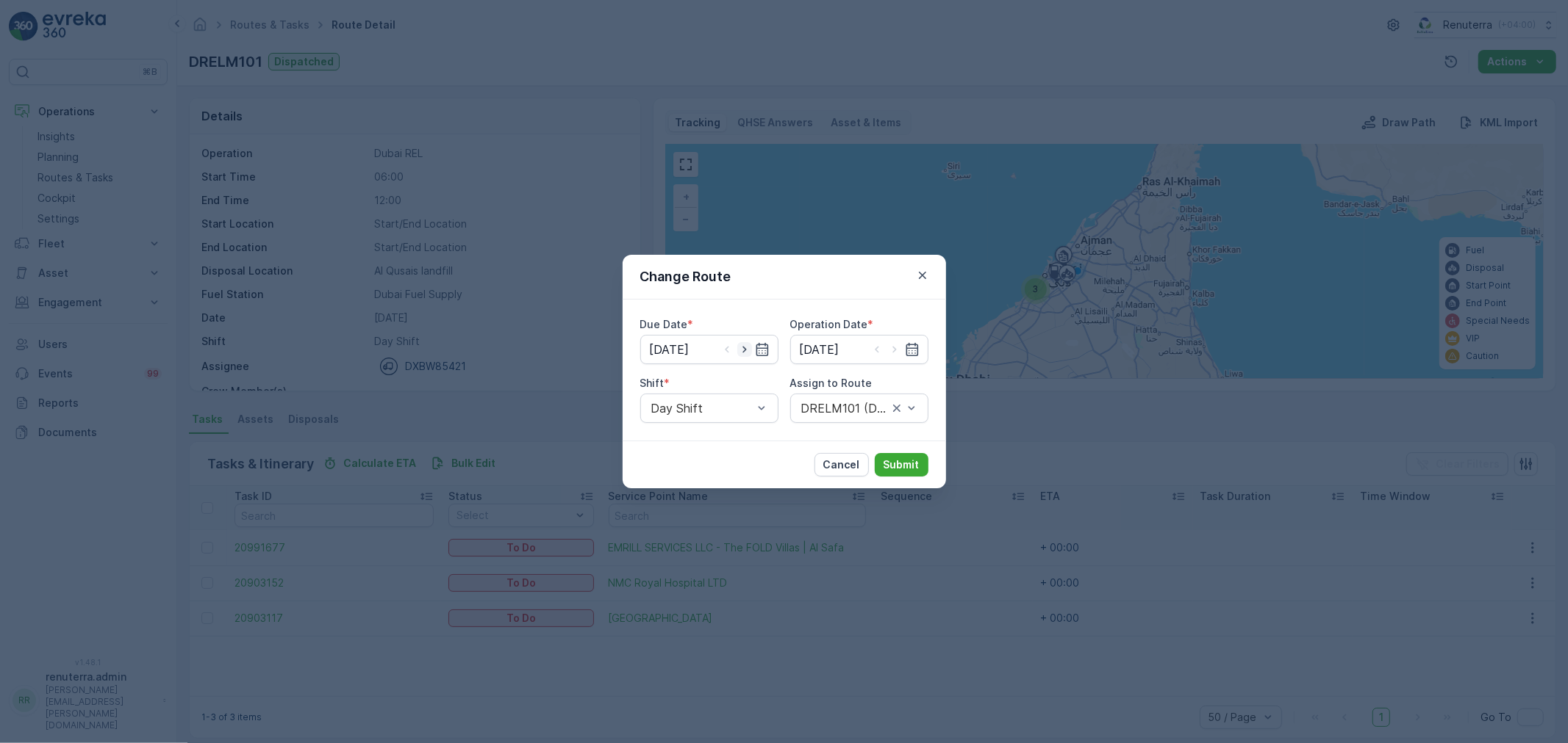
click at [744, 354] on icon "button" at bounding box center [744, 349] width 14 height 14
type input "15.08.2025"
click at [894, 350] on icon "button" at bounding box center [894, 349] width 4 height 6
type input "15.08.2025"
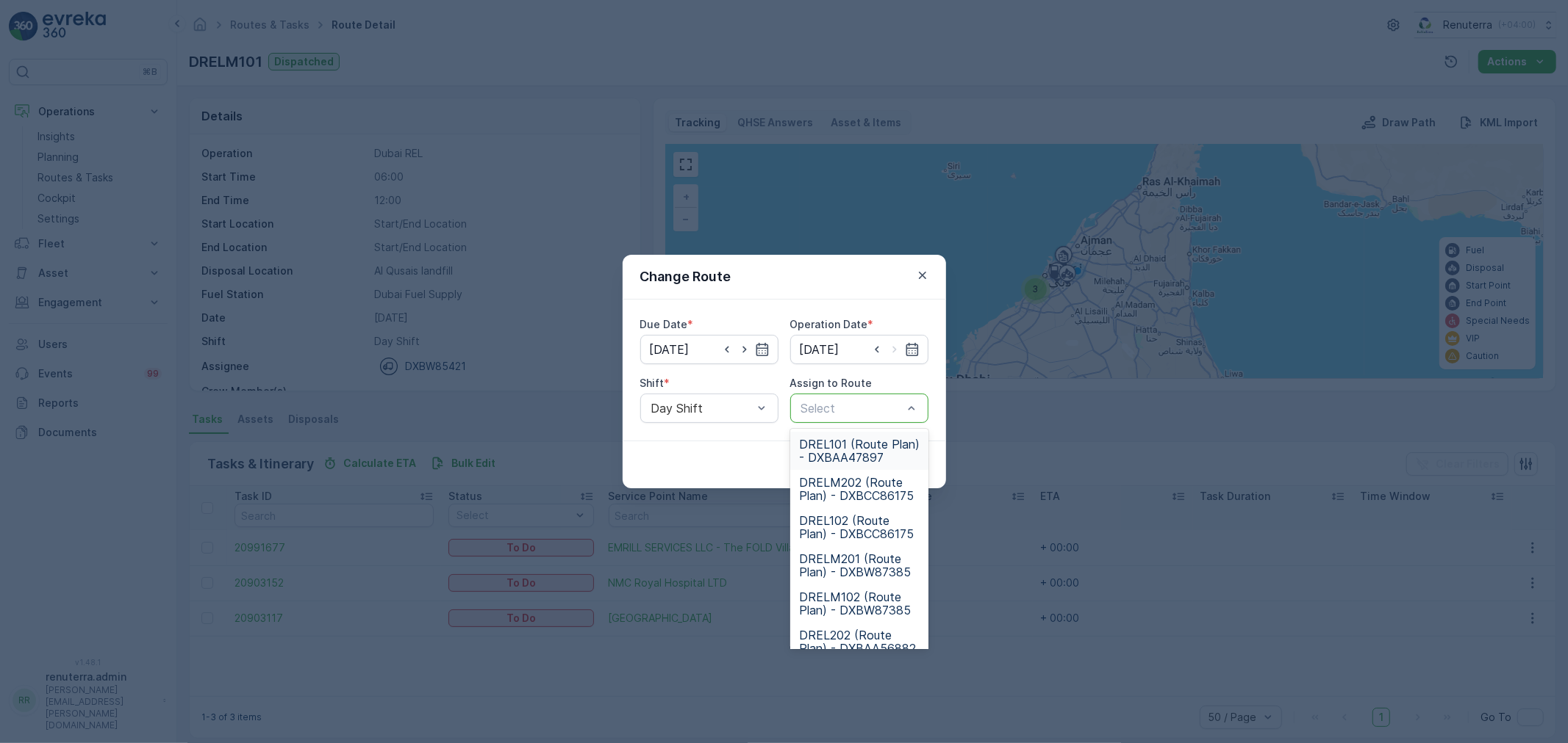
click at [868, 409] on div at bounding box center [852, 408] width 104 height 13
type input "102"
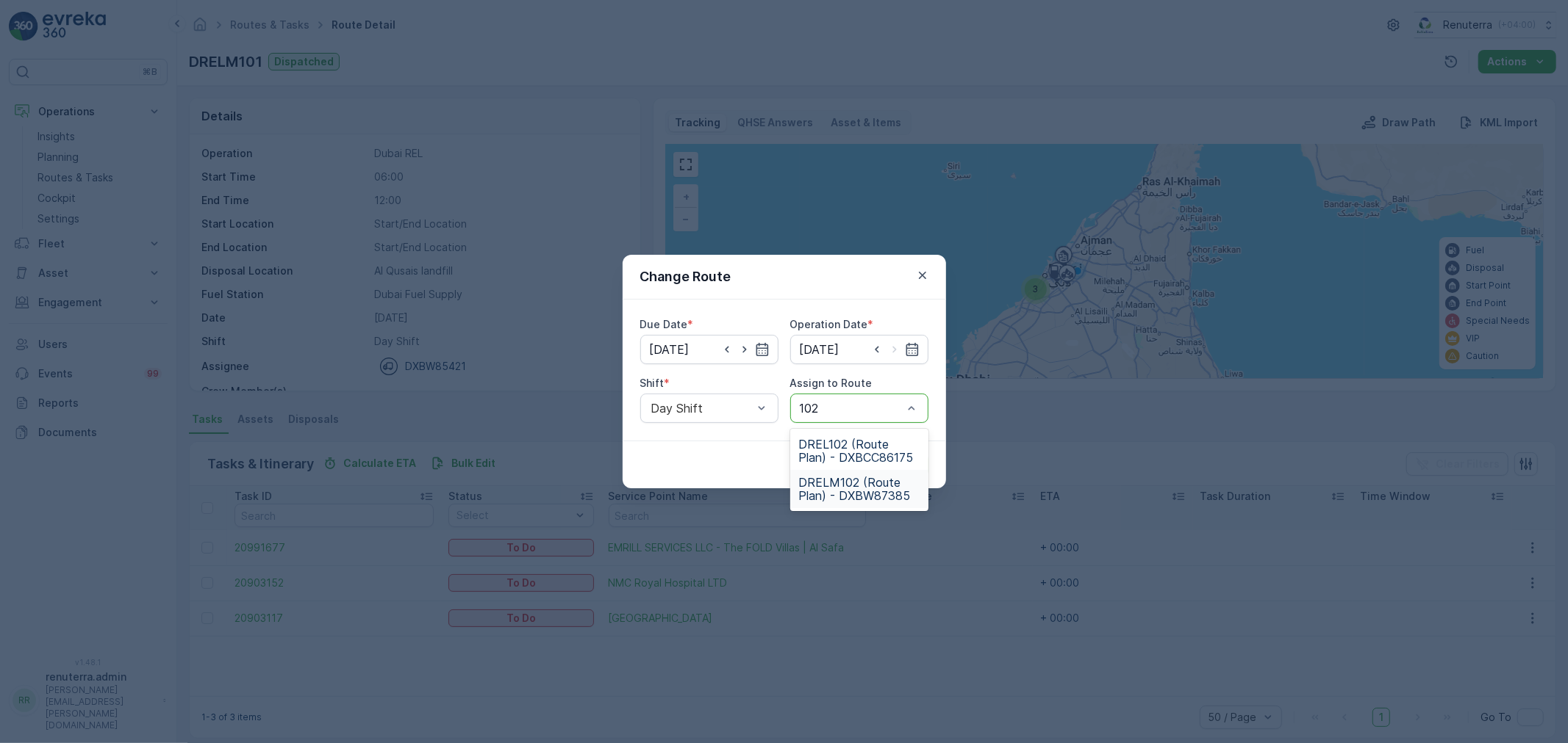
click at [870, 476] on span "DRELM102 (Route Plan) - DXBW87385" at bounding box center [860, 488] width 121 height 26
click at [909, 462] on p "Submit" at bounding box center [901, 465] width 36 height 14
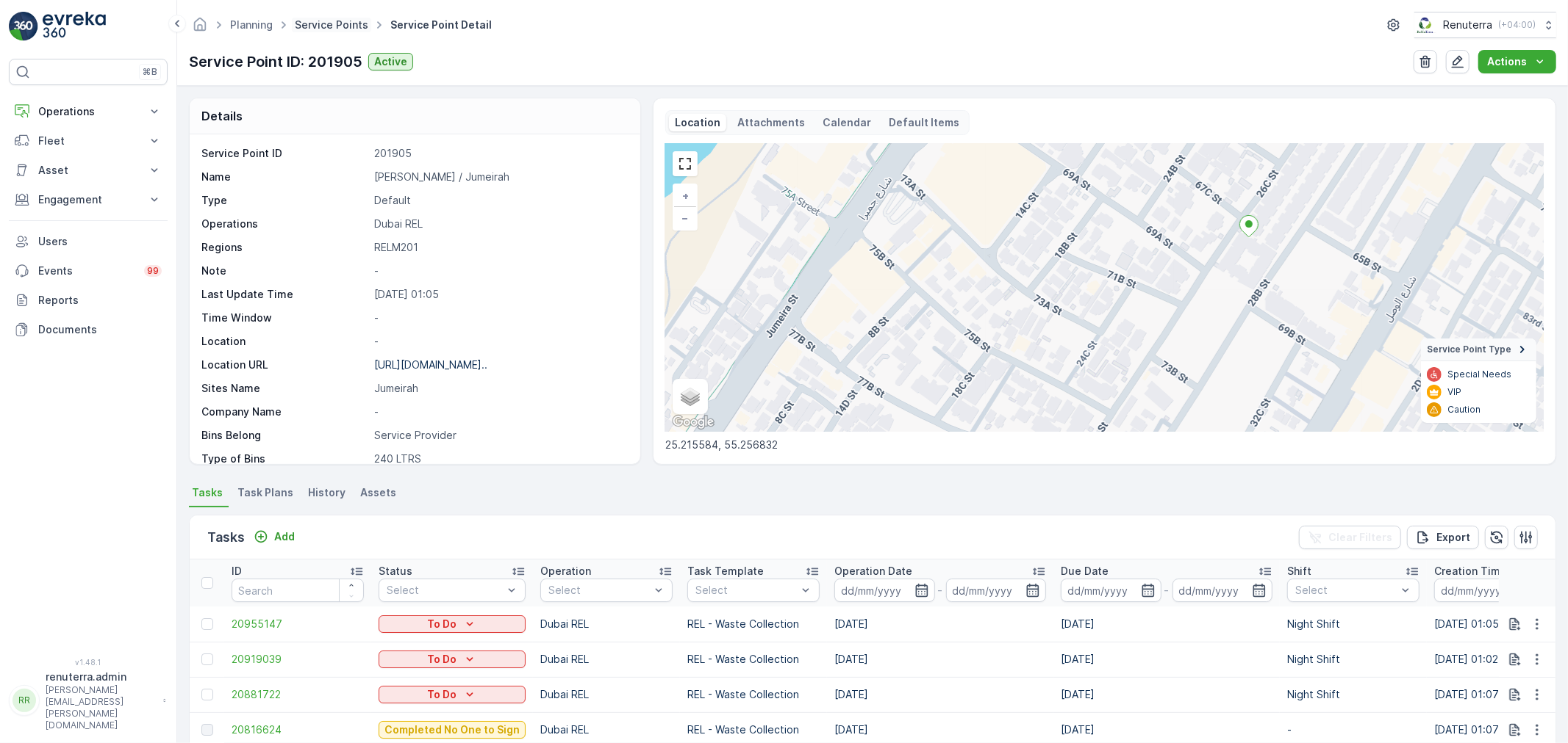
click at [347, 22] on link "Service Points" at bounding box center [331, 24] width 74 height 13
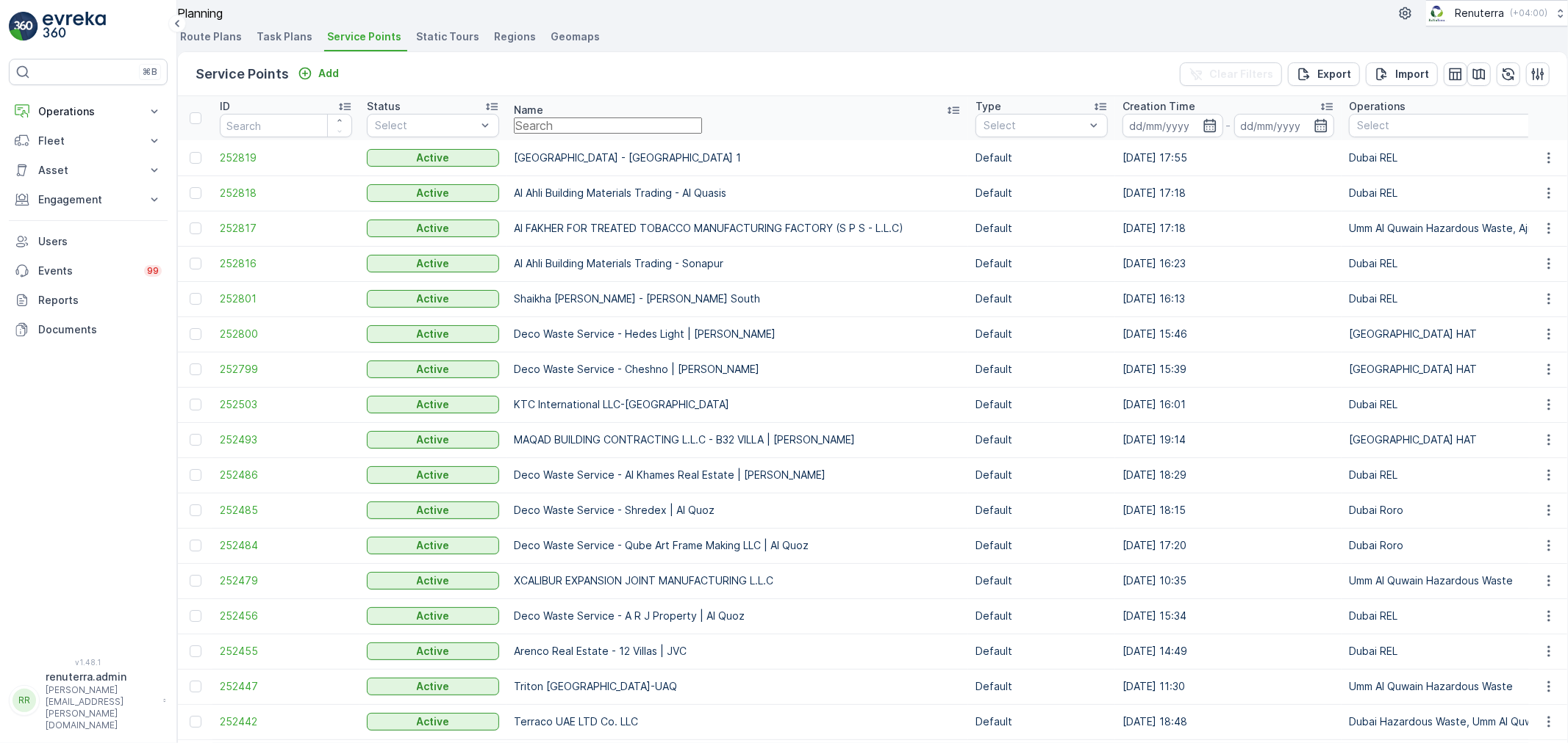
click at [635, 134] on input "text" at bounding box center [608, 126] width 188 height 16
type input "fold"
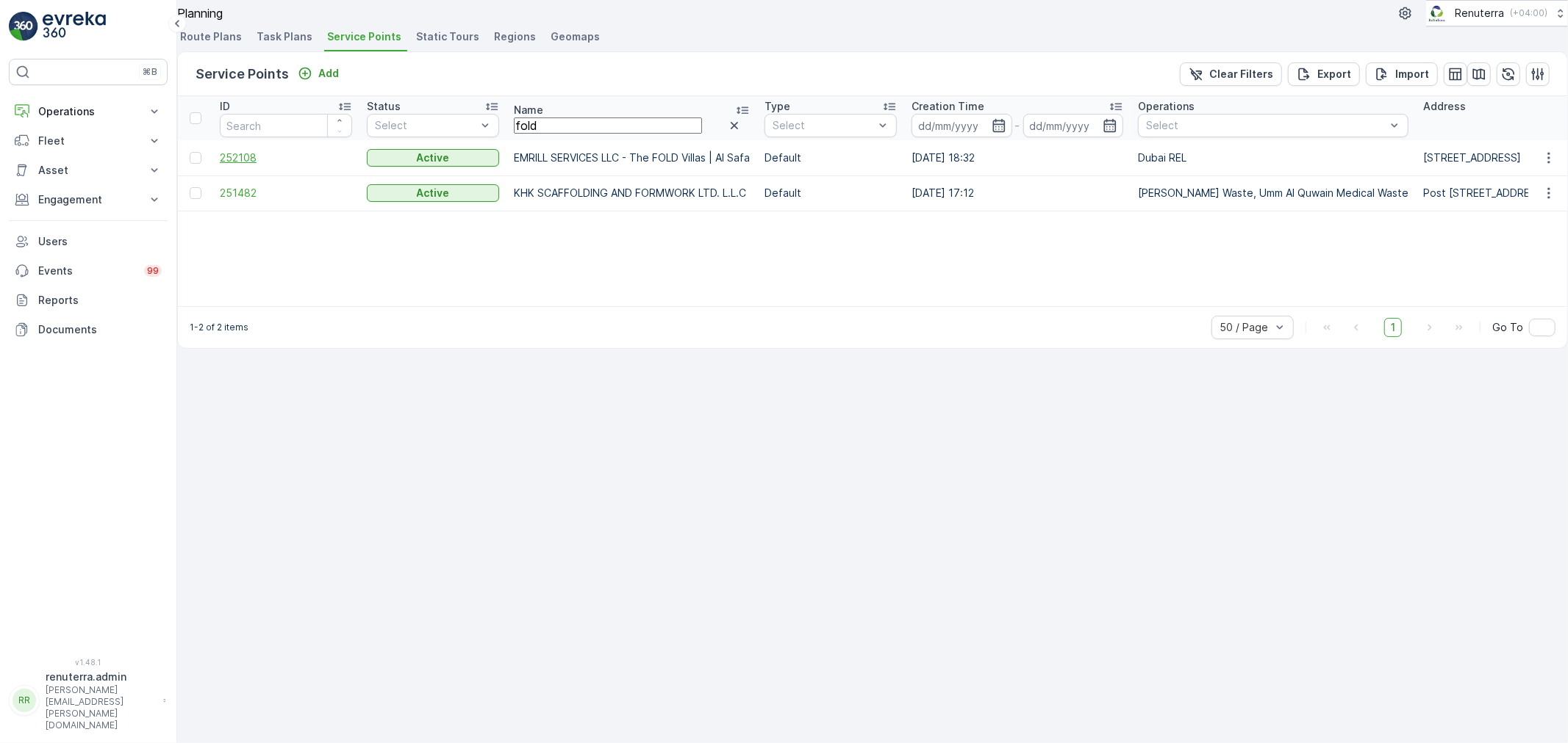
click at [245, 166] on span "252108" at bounding box center [285, 157] width 132 height 14
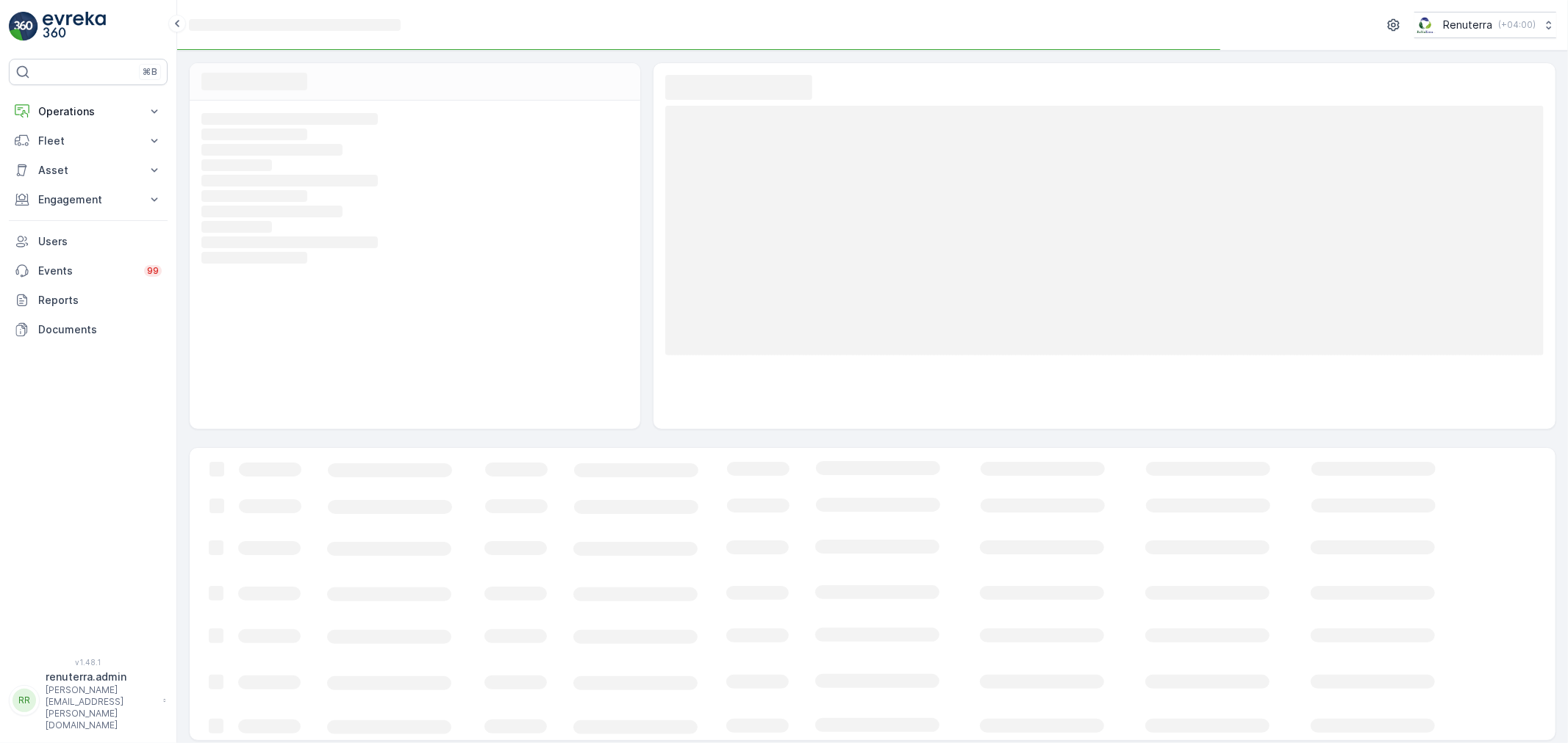
scroll to position [10, 0]
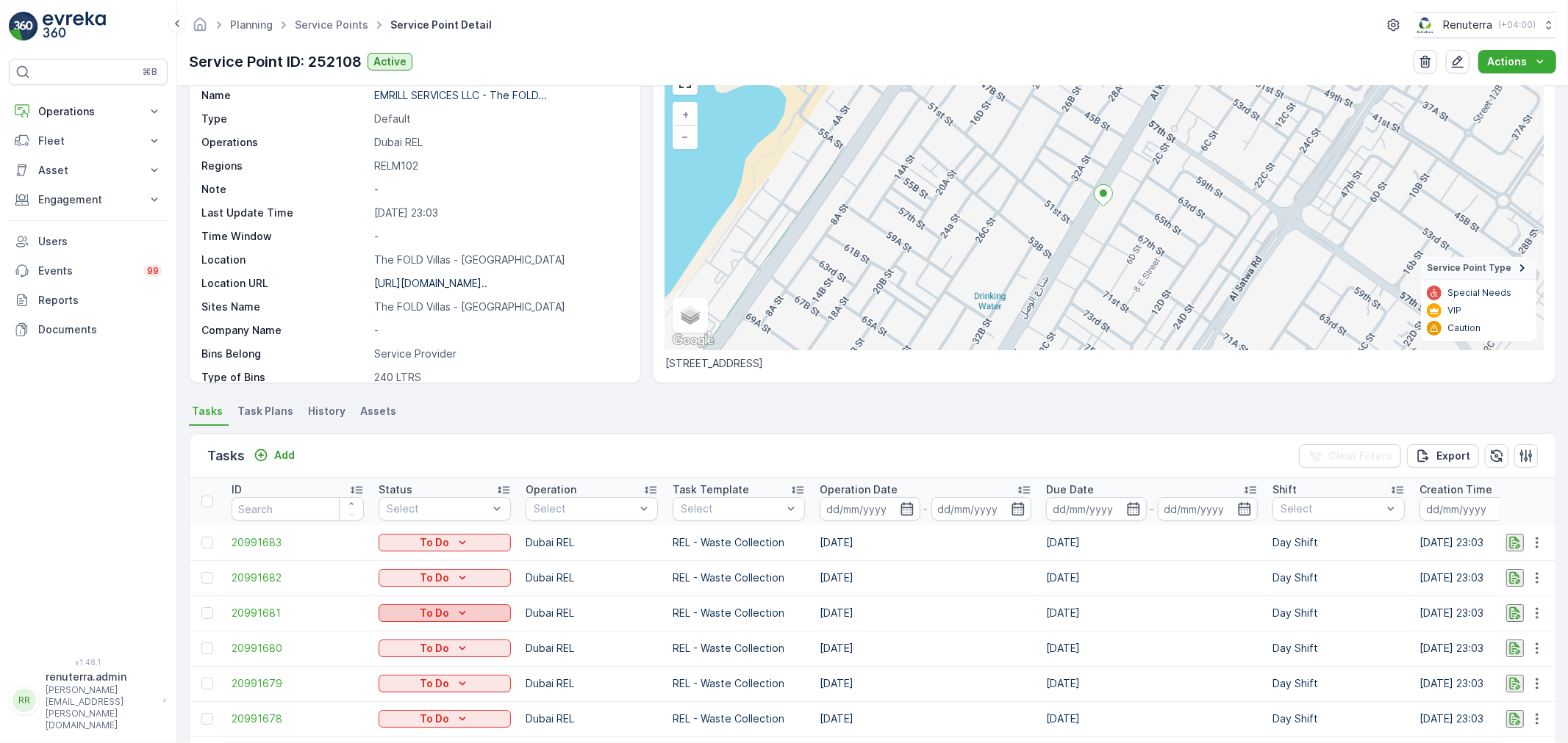
scroll to position [327, 0]
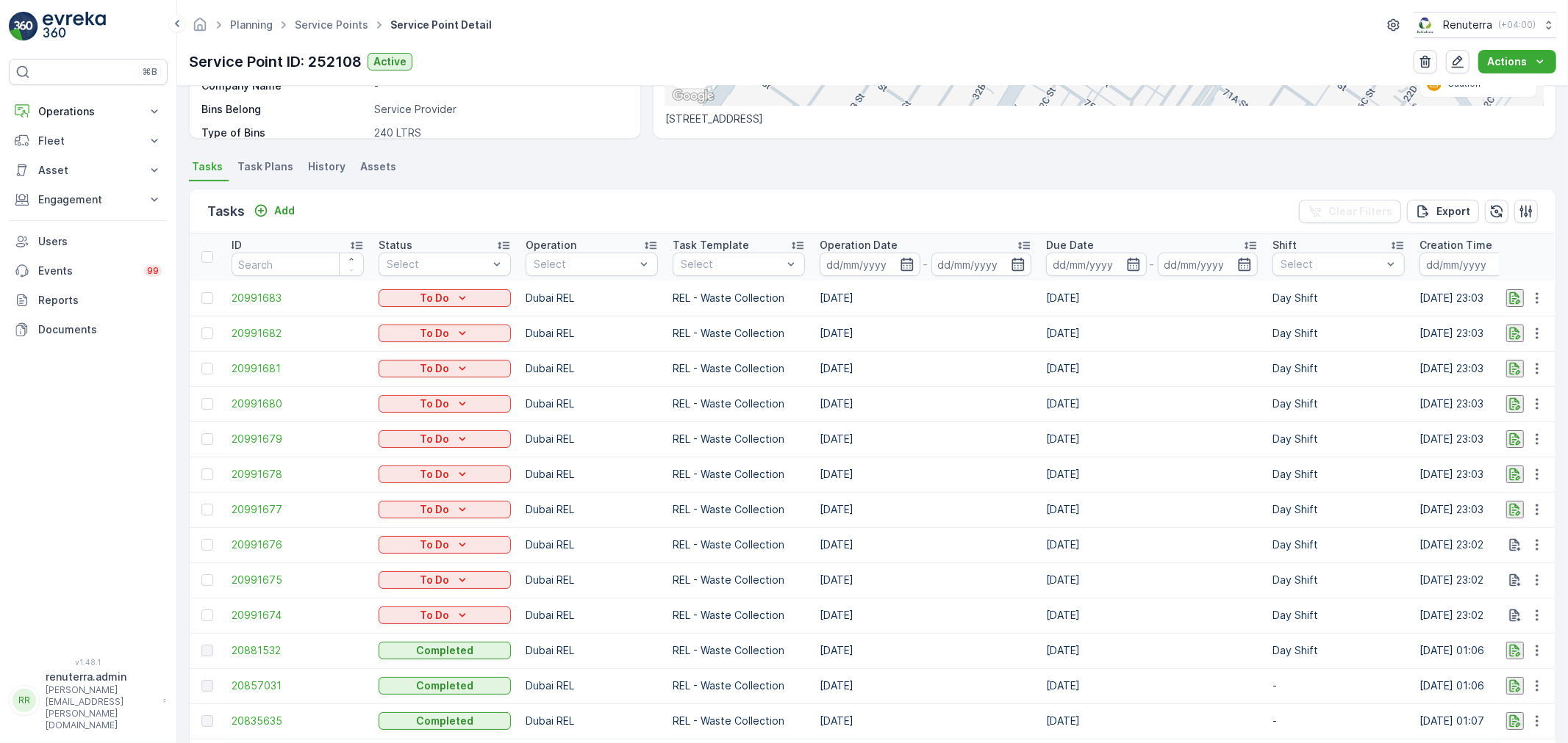
click at [270, 166] on span "Task Plans" at bounding box center [266, 166] width 56 height 14
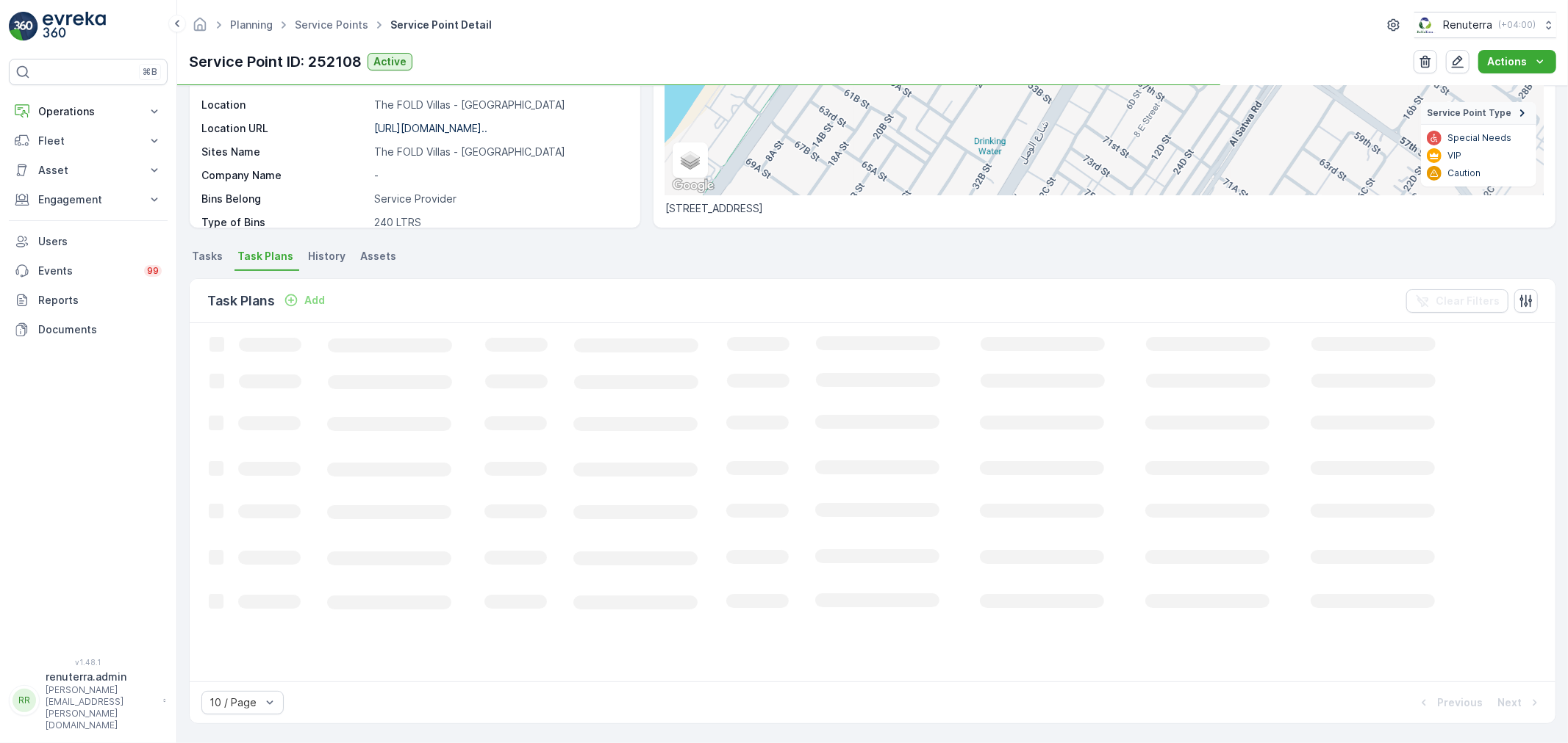
scroll to position [237, 0]
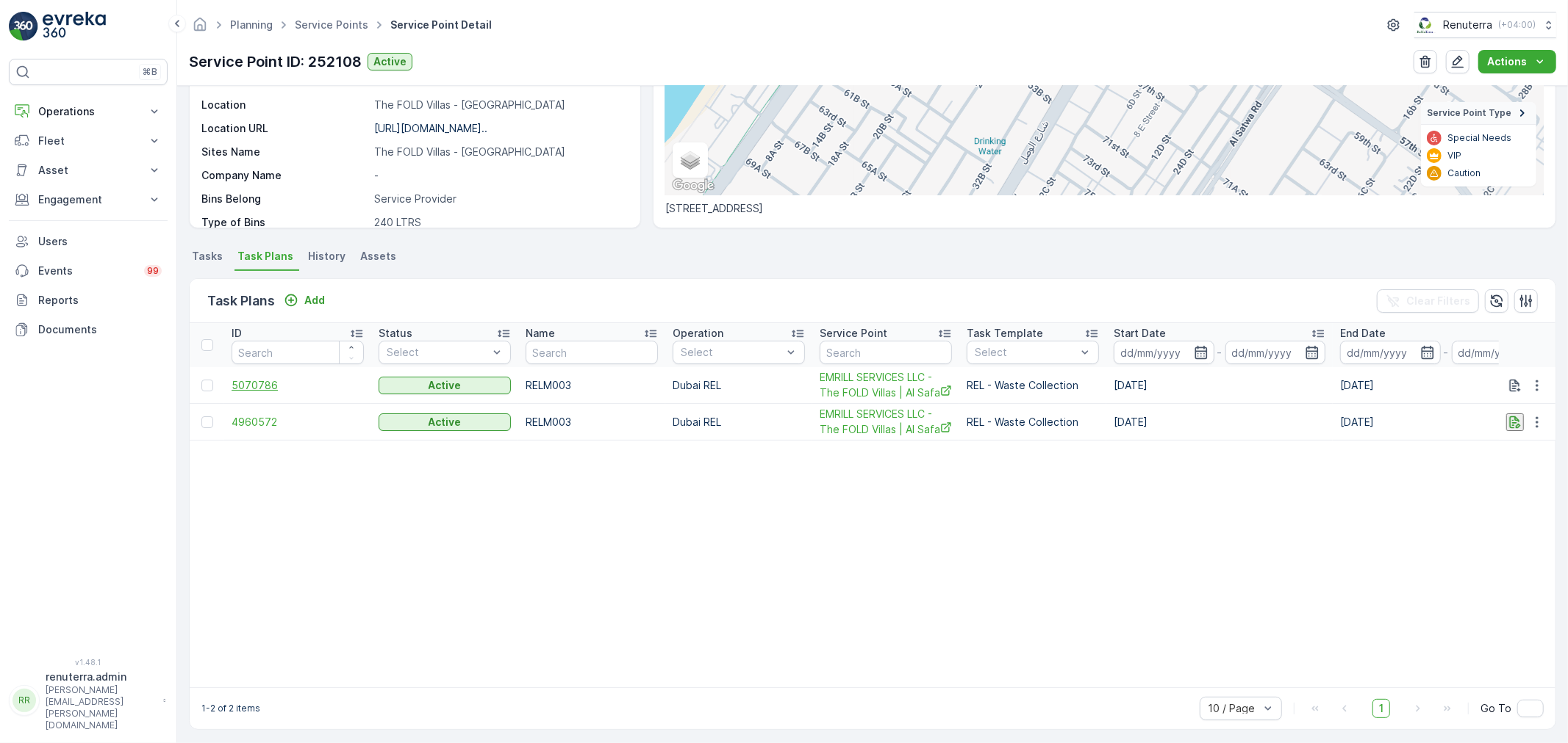
click at [241, 383] on span "5070786" at bounding box center [297, 385] width 132 height 14
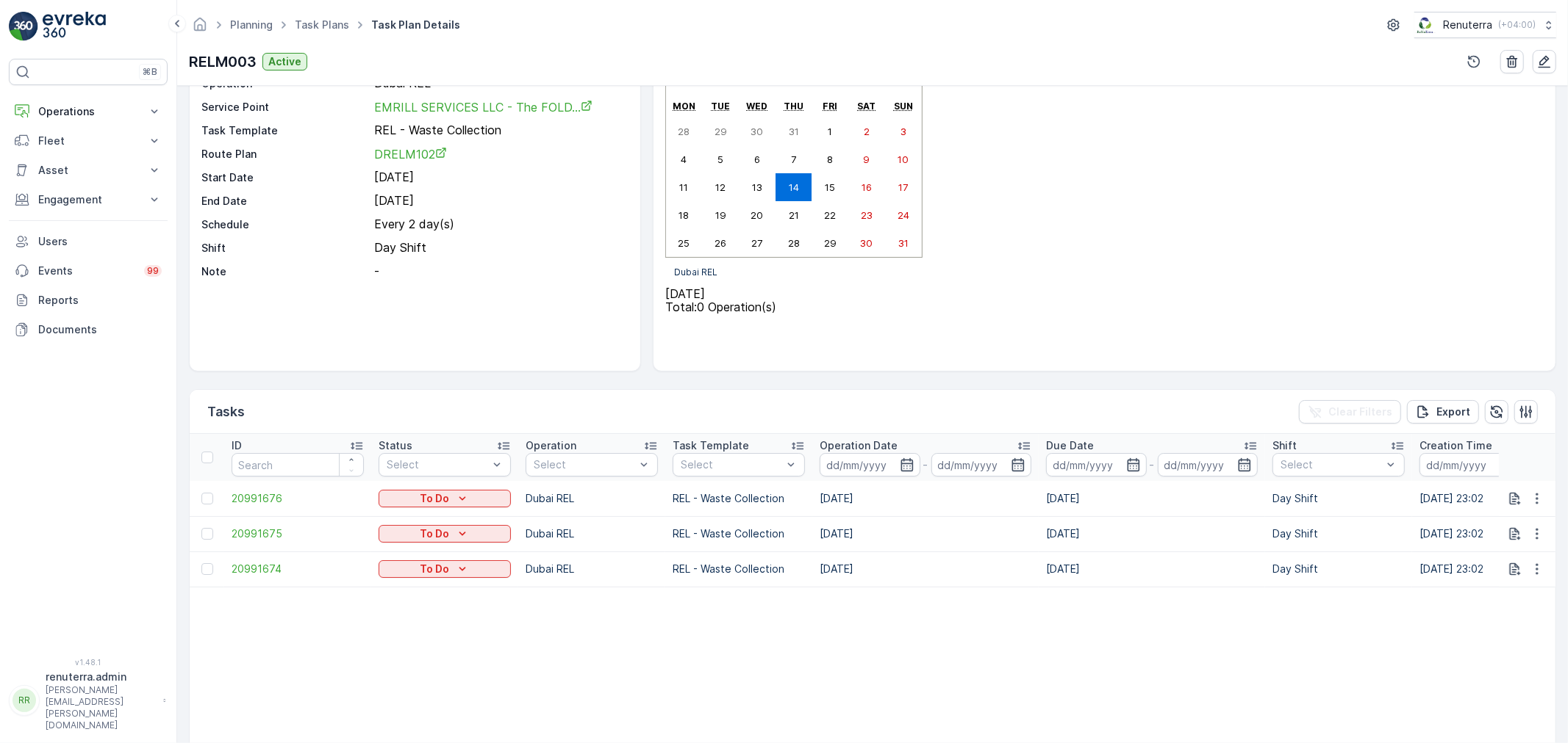
scroll to position [163, 0]
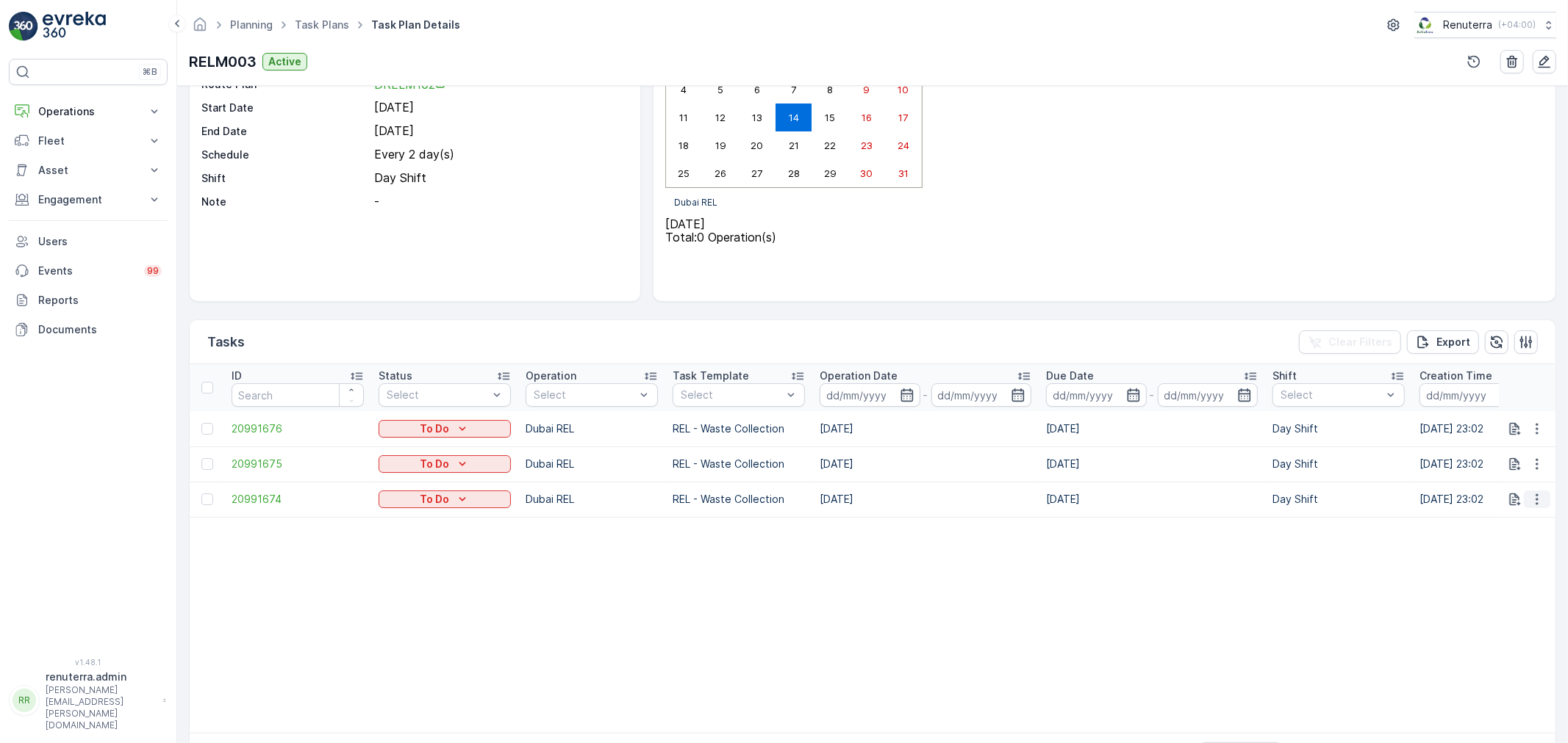
click at [1529, 497] on icon "button" at bounding box center [1536, 499] width 14 height 14
click at [1507, 567] on span "Change Route" at bounding box center [1507, 569] width 71 height 14
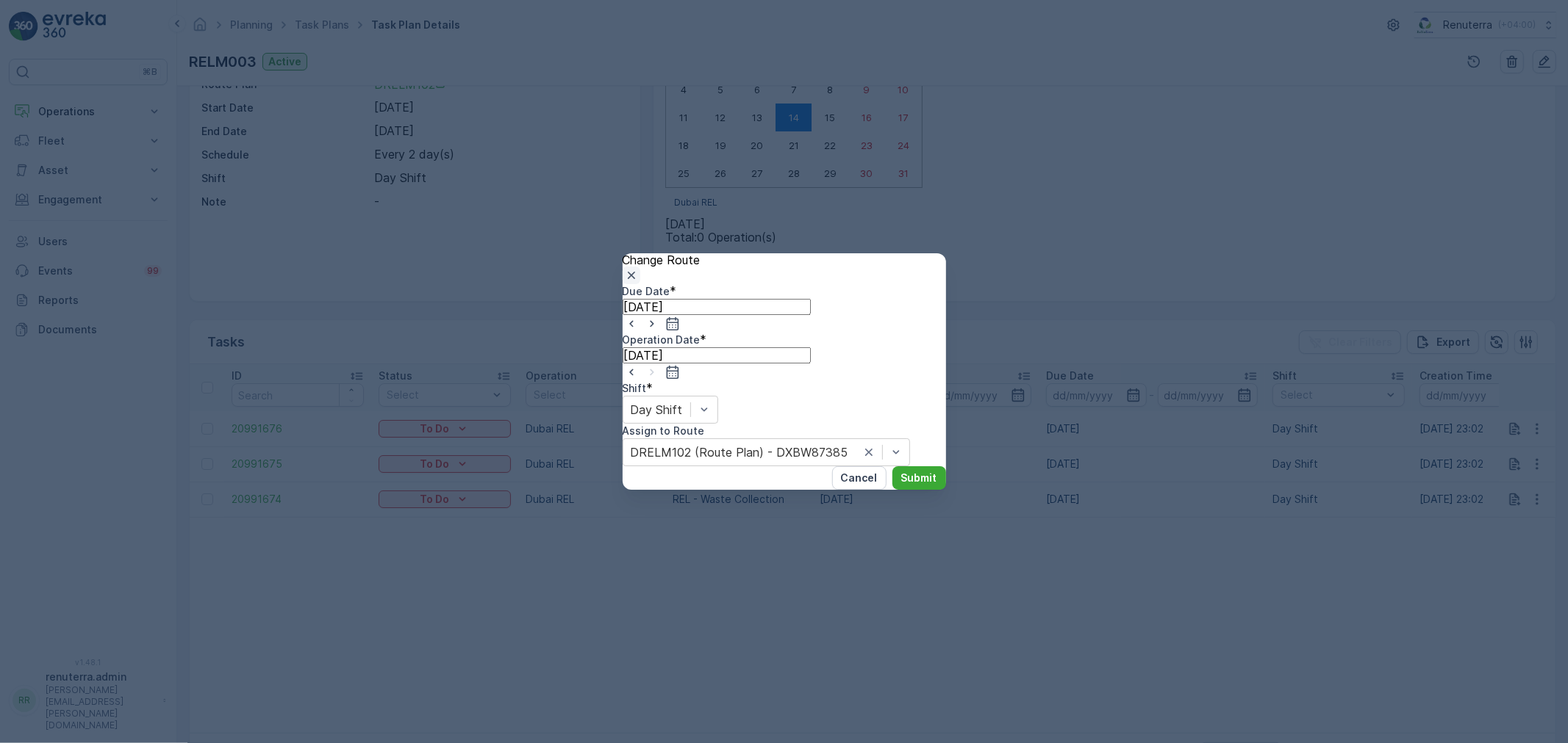
click at [639, 274] on icon "button" at bounding box center [631, 275] width 14 height 14
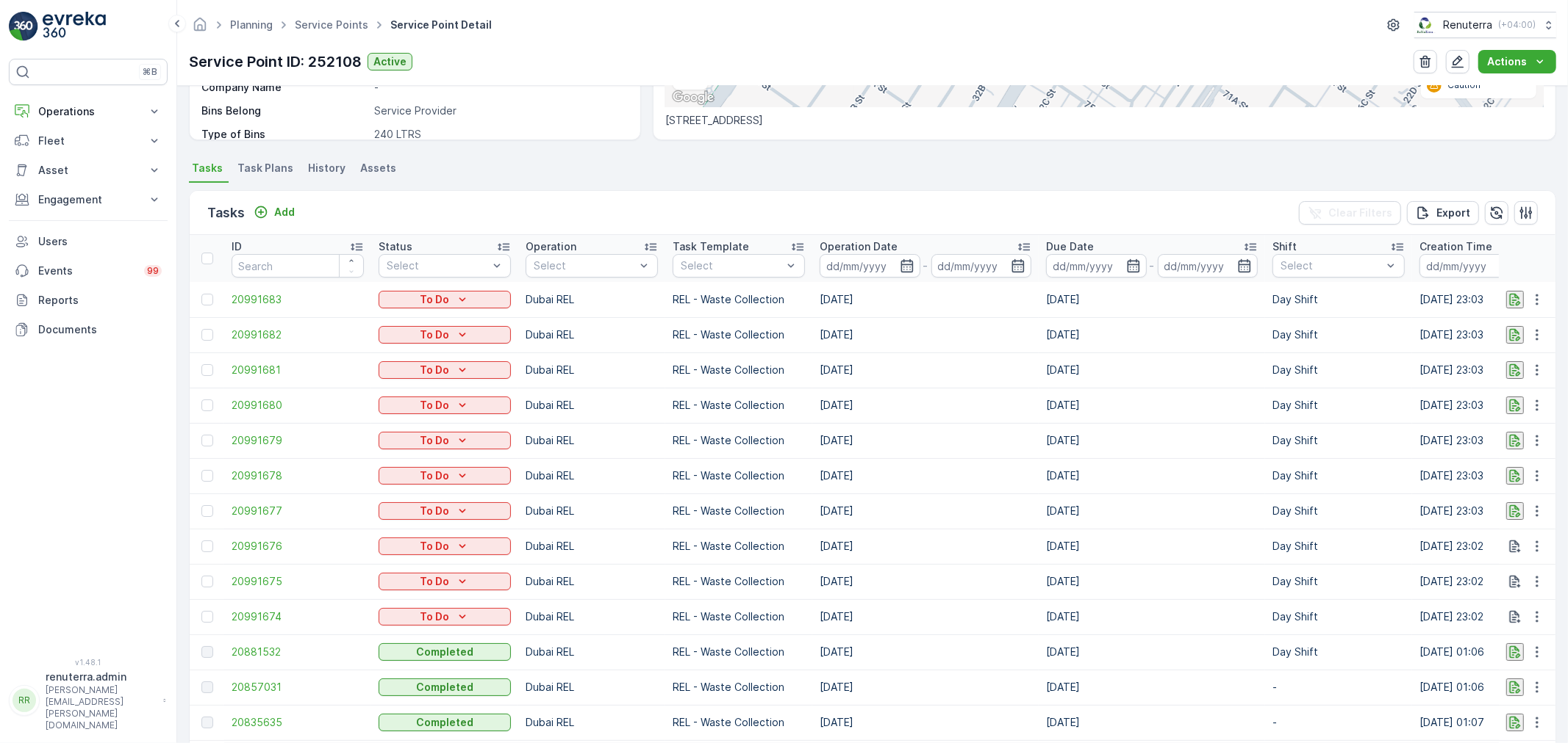
scroll to position [327, 0]
click at [1544, 511] on button "button" at bounding box center [1536, 510] width 26 height 18
click at [1531, 572] on span "Change Route" at bounding box center [1507, 579] width 71 height 14
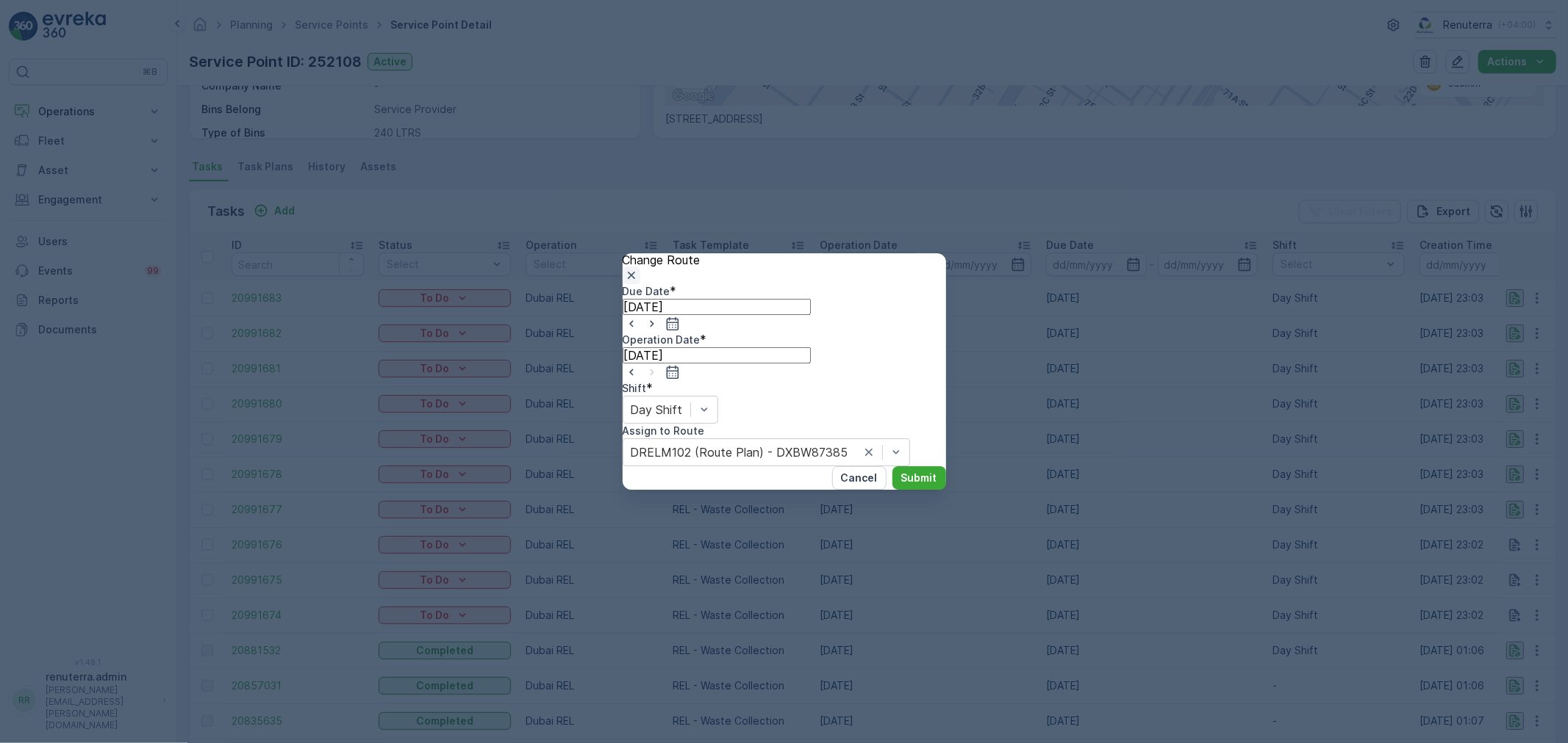
click at [639, 278] on icon "button" at bounding box center [631, 275] width 14 height 14
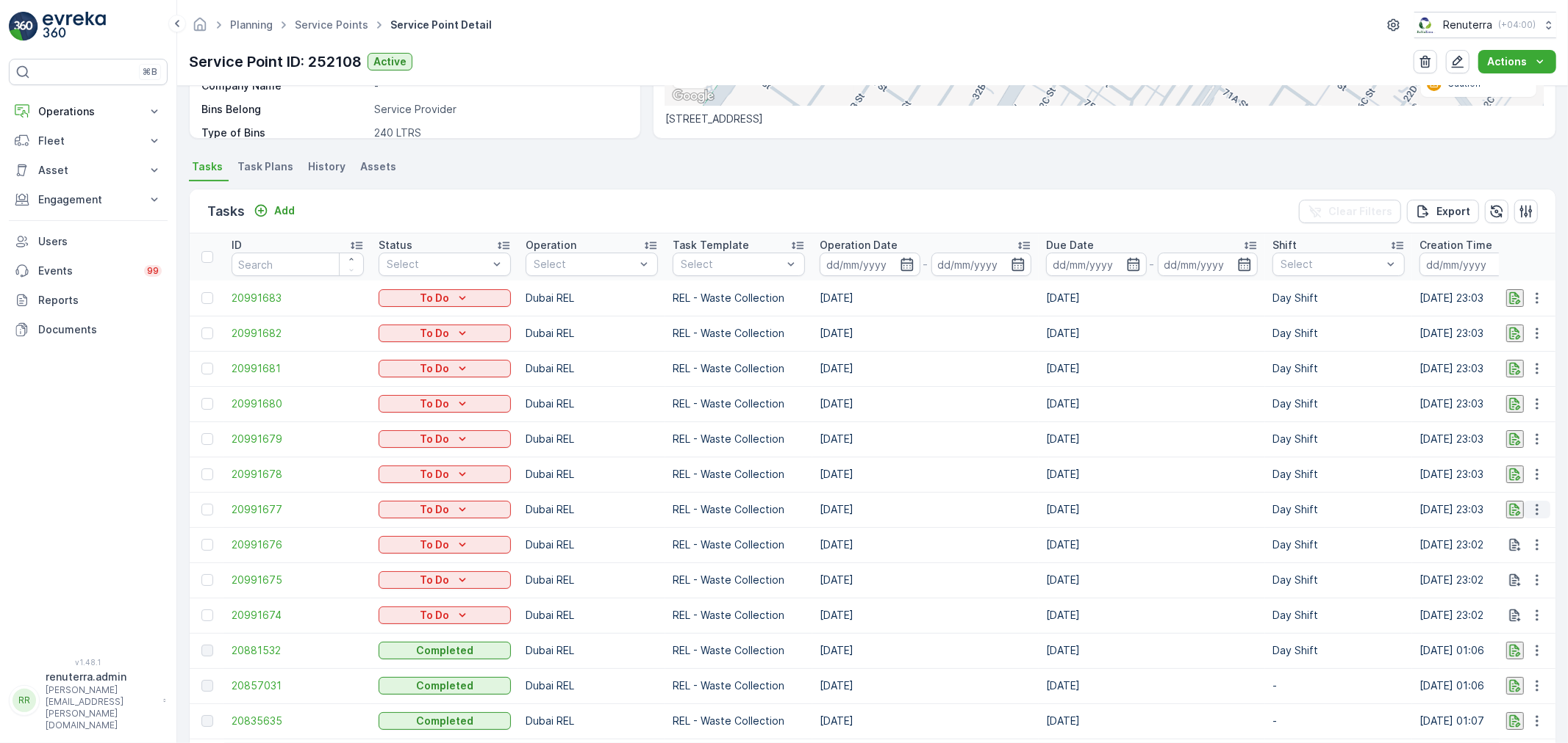
click at [1531, 509] on icon "button" at bounding box center [1536, 509] width 14 height 14
click at [615, 559] on td "Dubai REL" at bounding box center [591, 544] width 147 height 35
click at [258, 171] on span "Task Plans" at bounding box center [266, 166] width 56 height 14
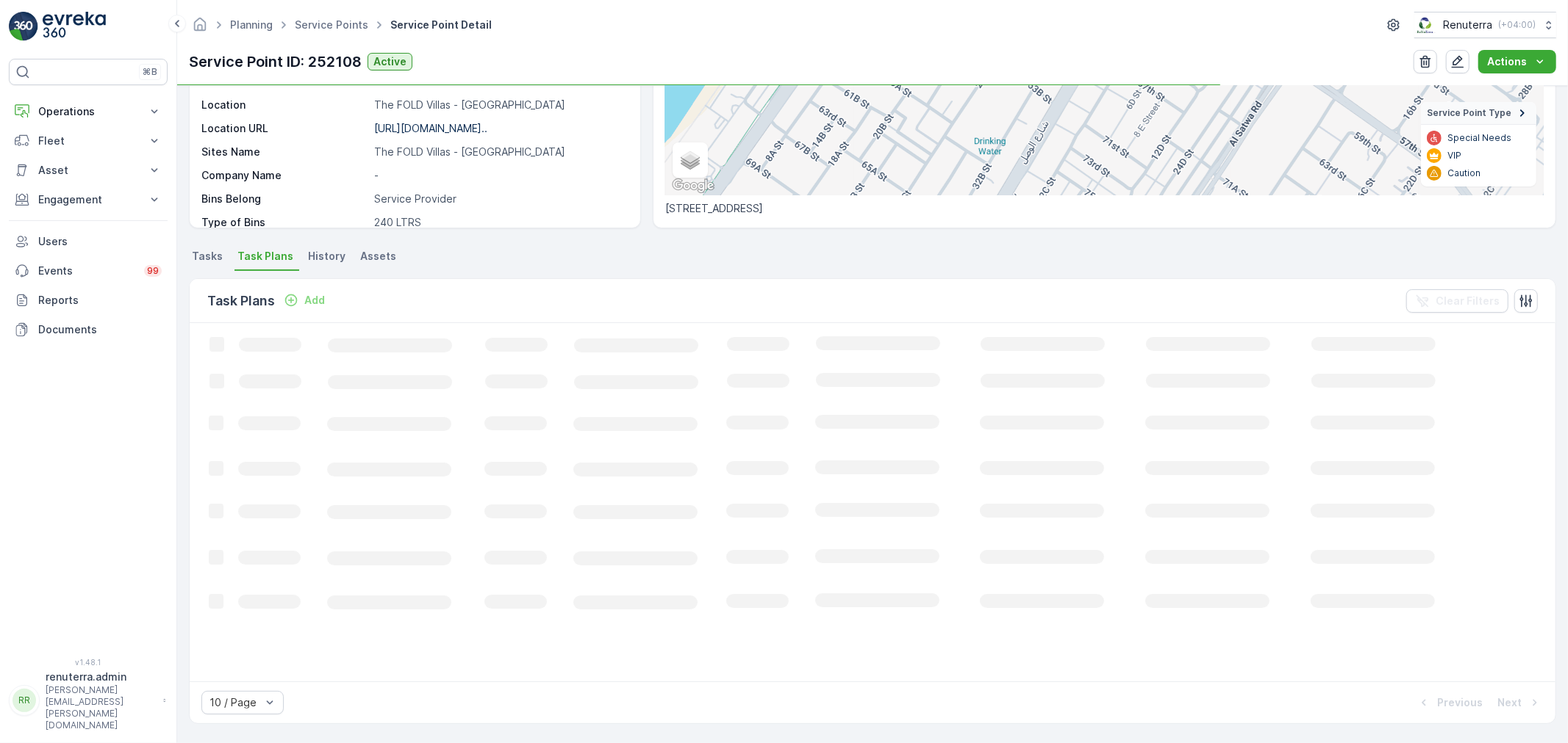
scroll to position [237, 0]
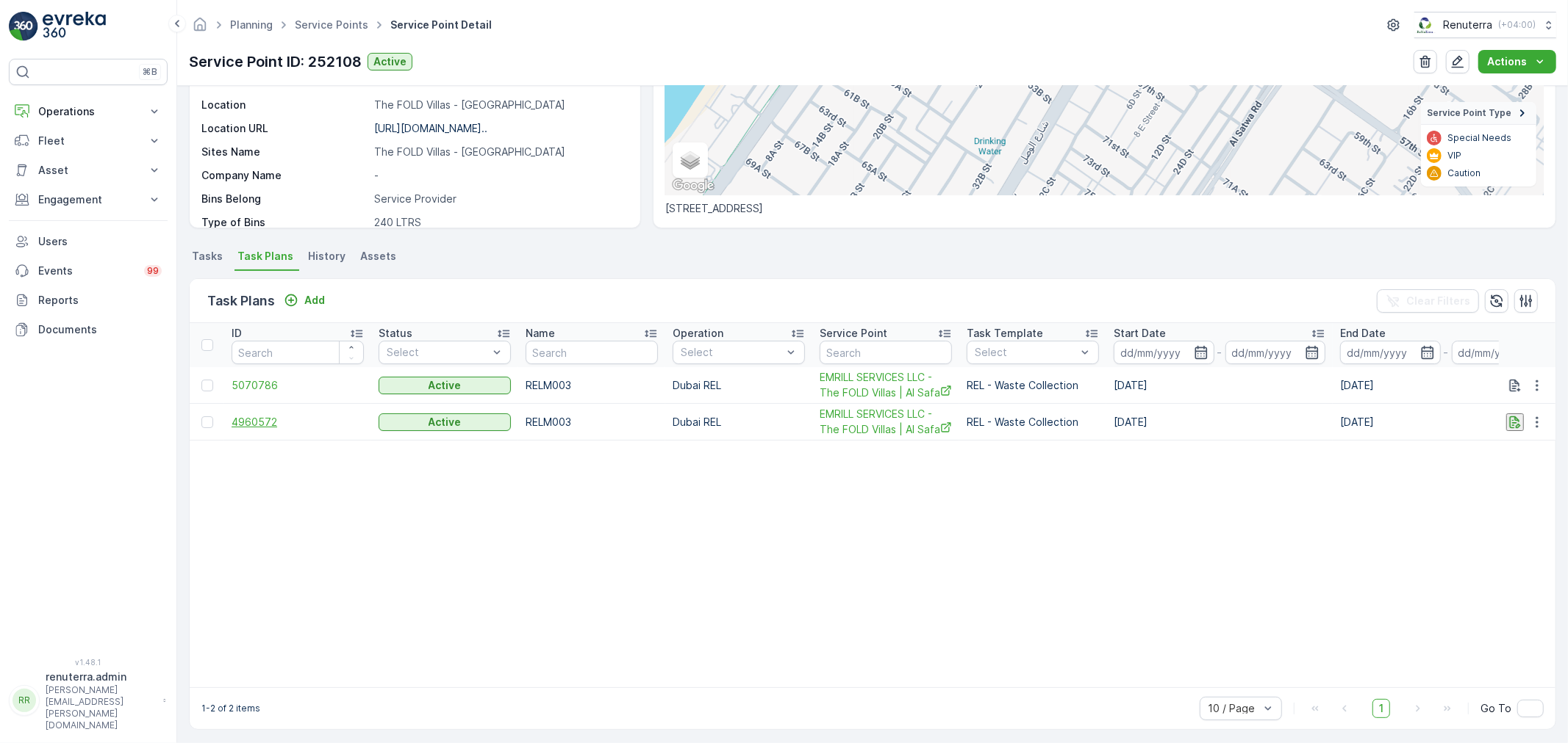
click at [255, 420] on span "4960572" at bounding box center [297, 422] width 132 height 14
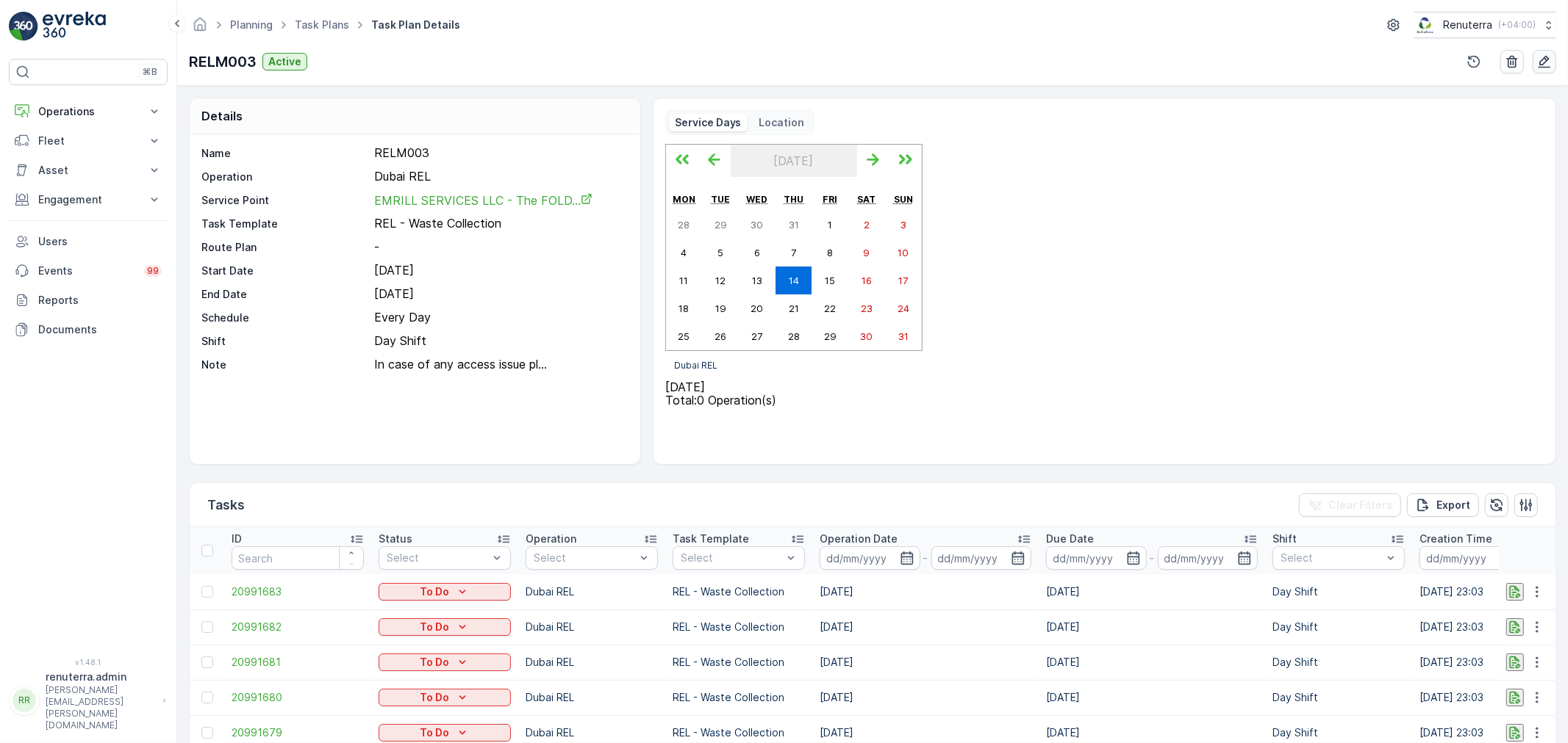
click at [1541, 58] on icon "button" at bounding box center [1544, 61] width 14 height 14
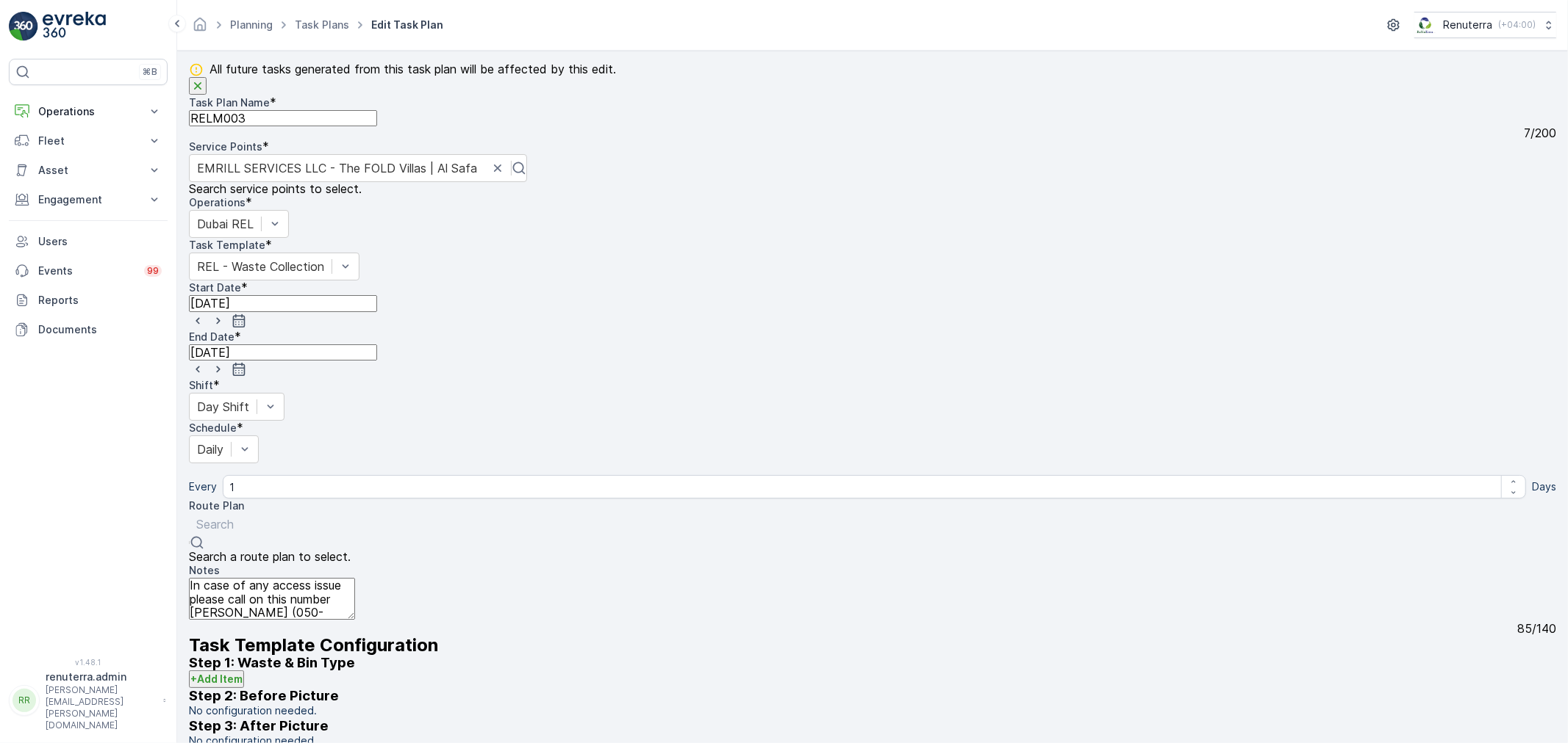
click at [234, 516] on div at bounding box center [215, 524] width 38 height 16
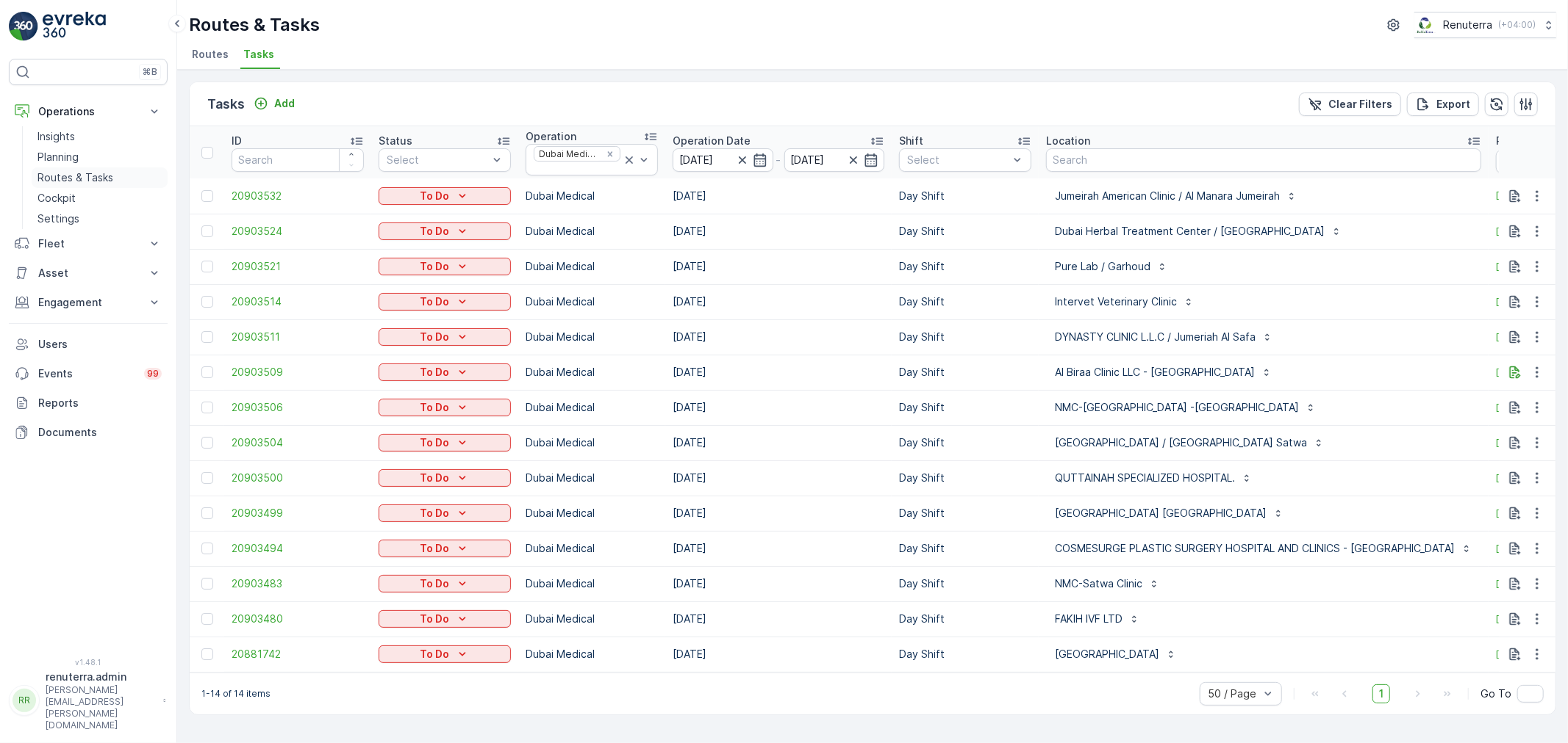
scroll to position [0, 90]
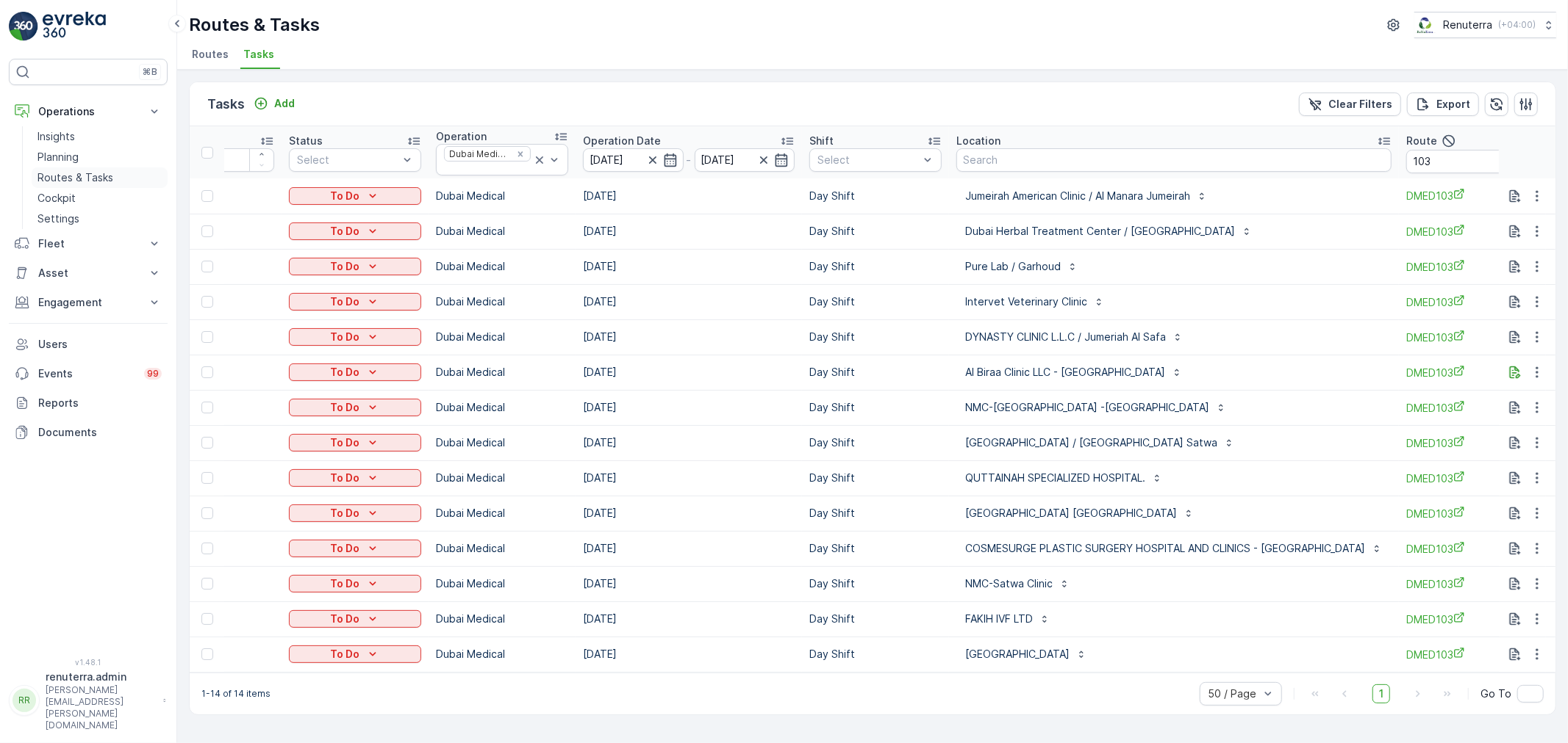
click at [94, 173] on p "Routes & Tasks" at bounding box center [76, 177] width 76 height 14
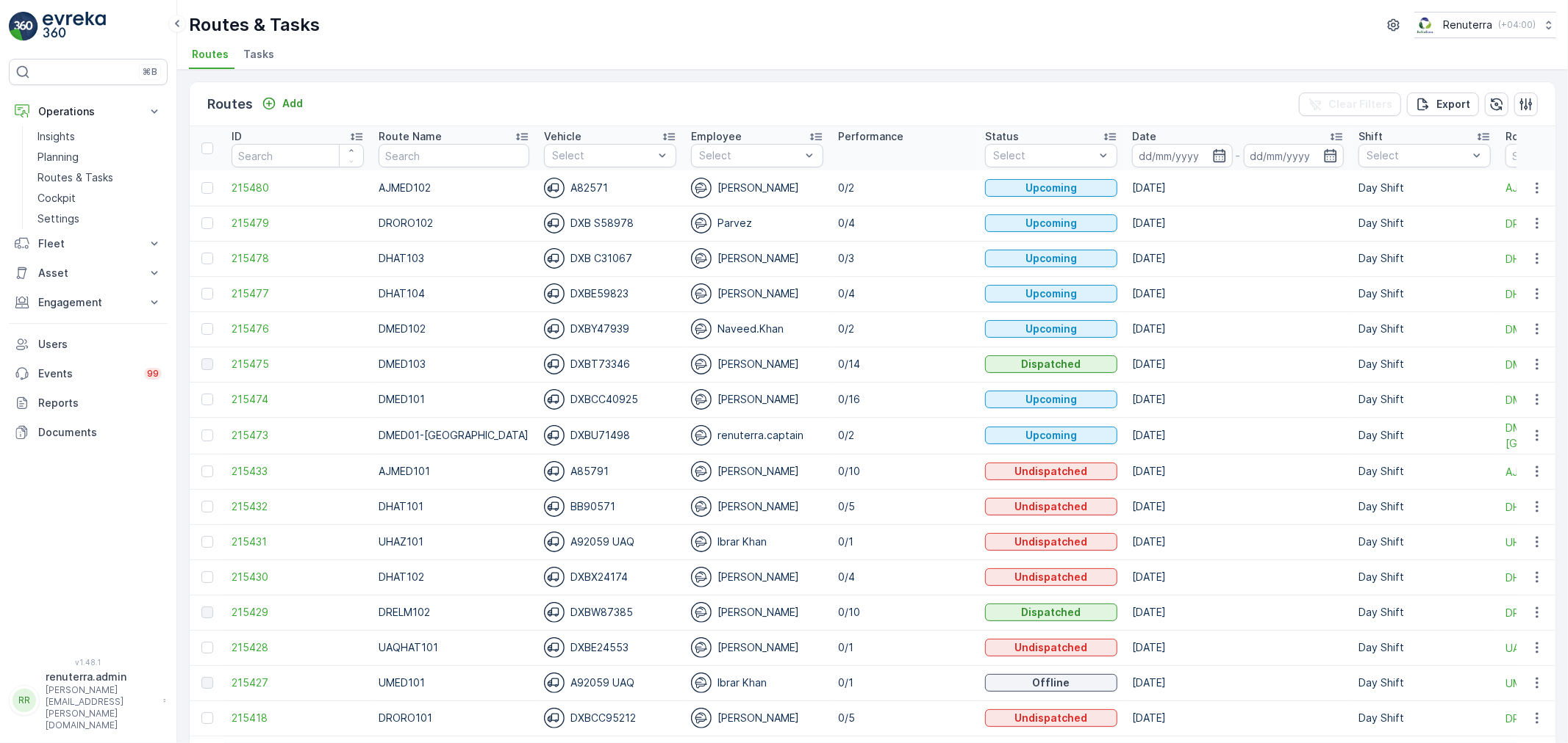
click at [445, 475] on td "AJMED101" at bounding box center [454, 471] width 166 height 35
click at [50, 150] on p "Planning" at bounding box center [59, 157] width 41 height 14
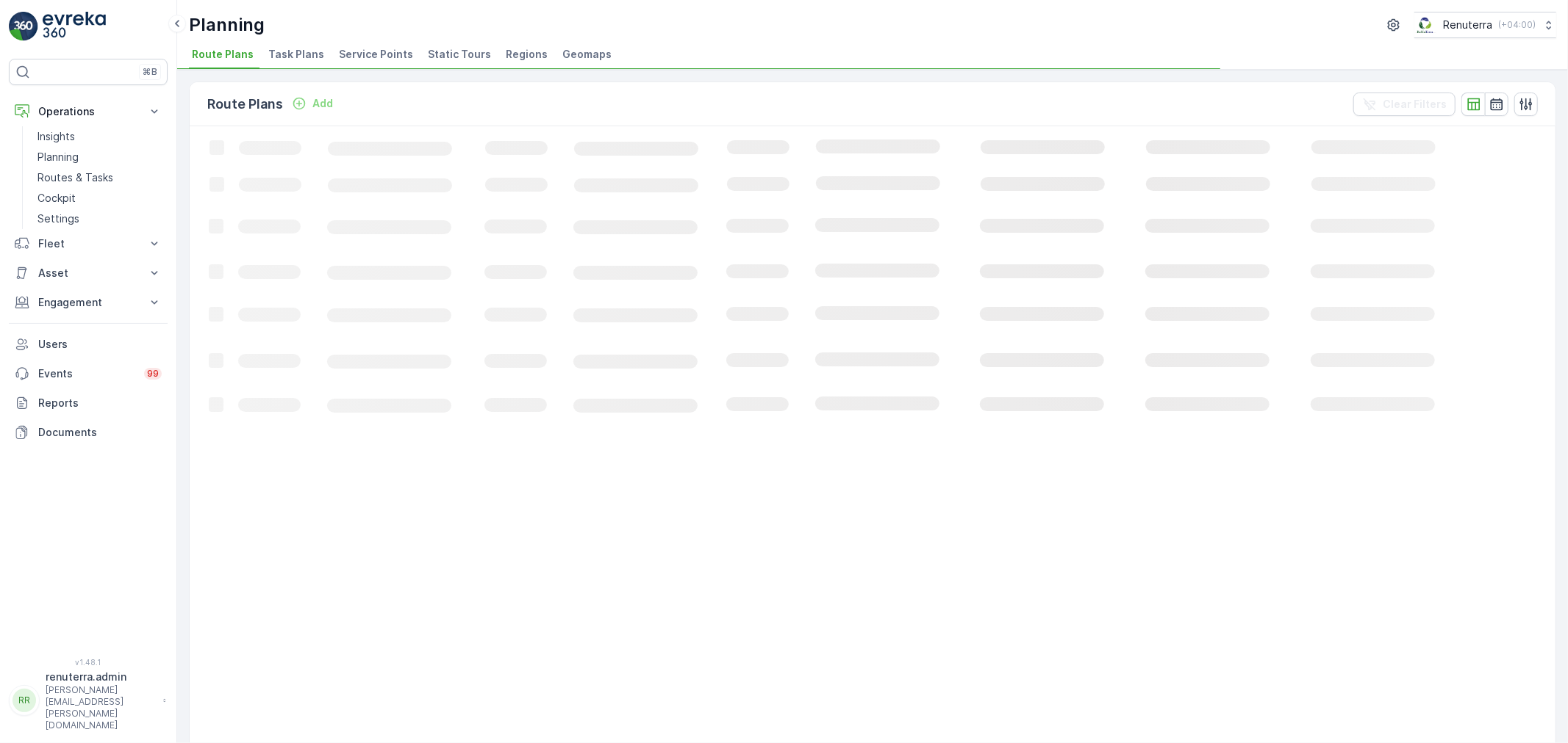
click at [356, 50] on span "Service Points" at bounding box center [375, 54] width 74 height 14
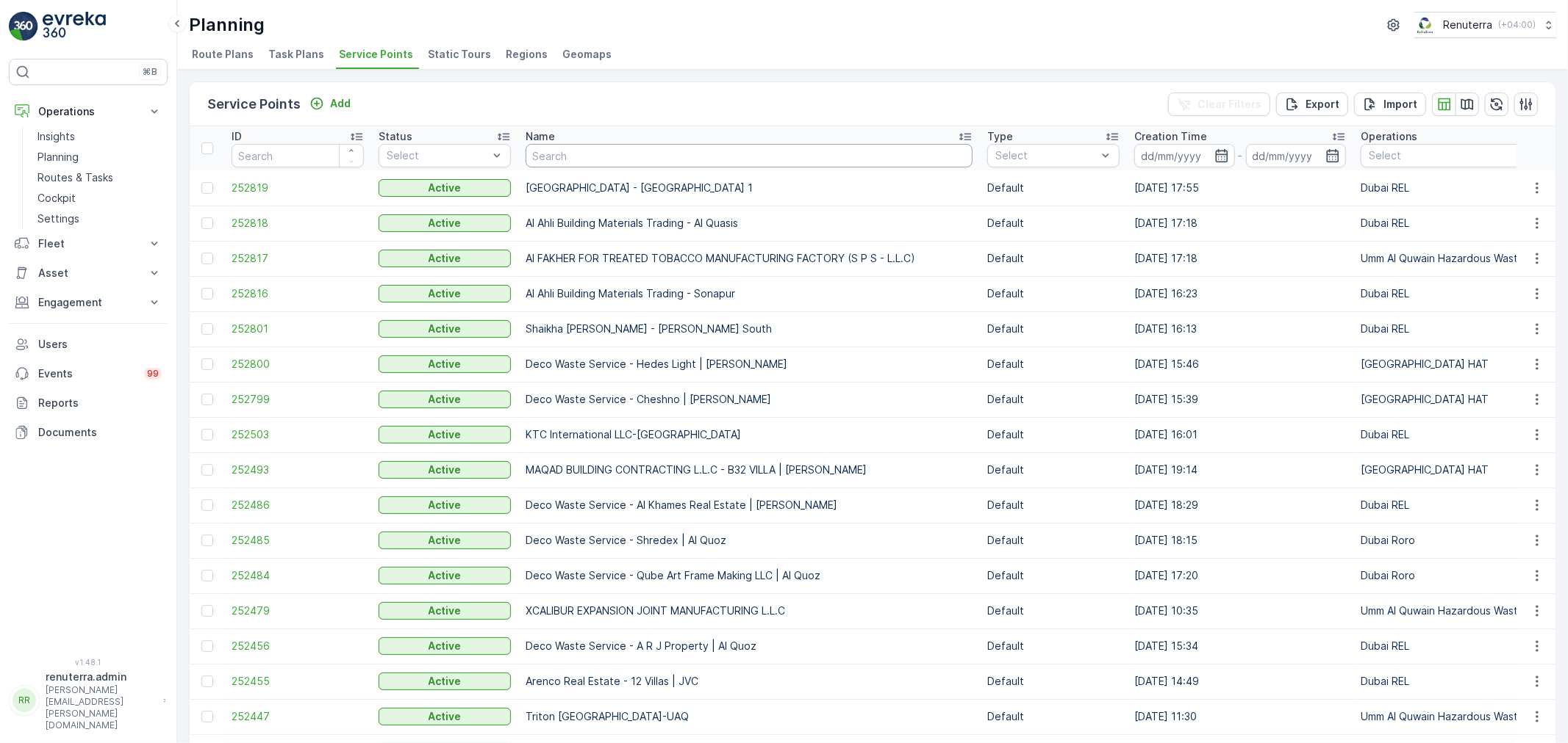
click at [593, 148] on input "text" at bounding box center [749, 156] width 446 height 23
click at [89, 170] on link "Routes & Tasks" at bounding box center [99, 177] width 136 height 21
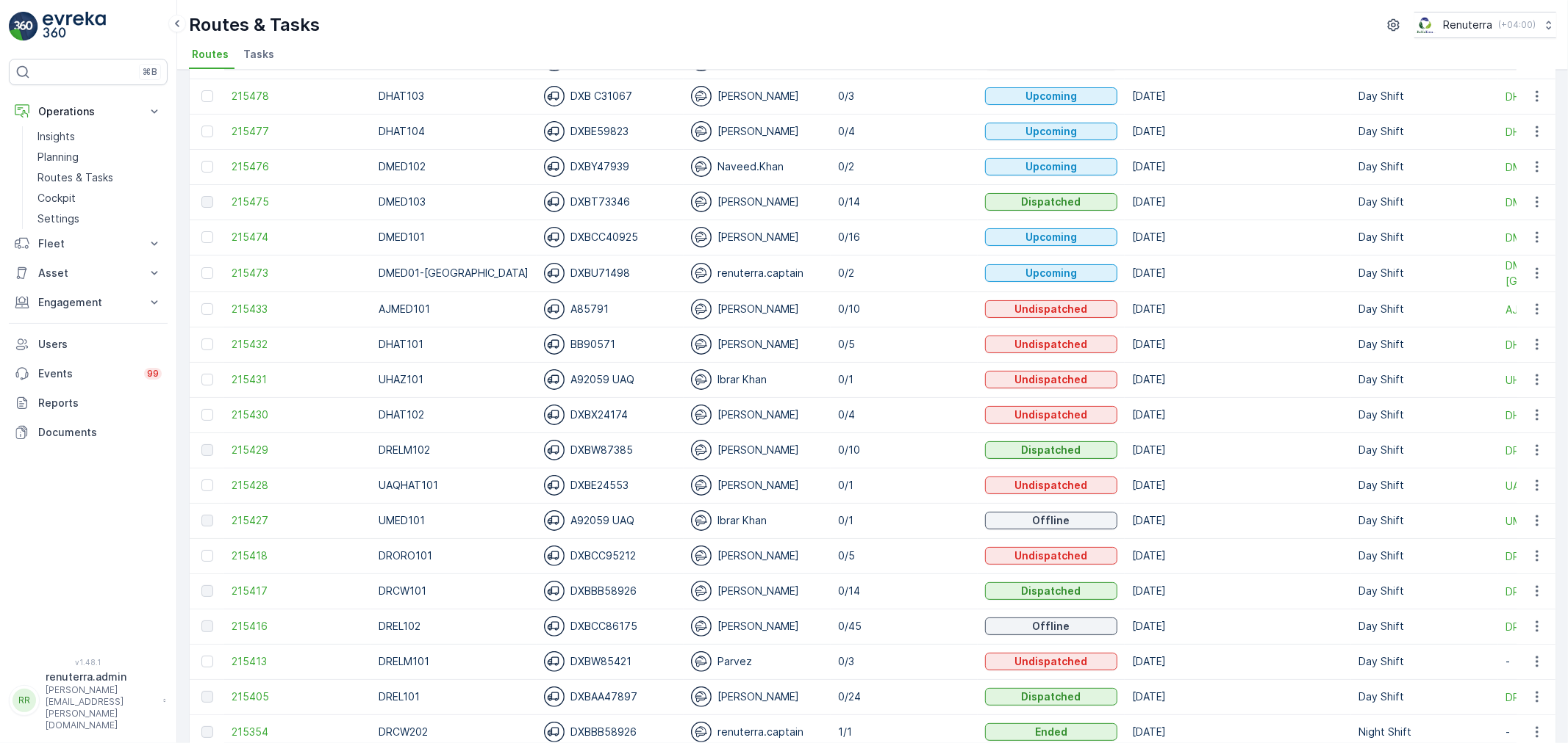
scroll to position [163, 0]
drag, startPoint x: 230, startPoint y: 584, endPoint x: 242, endPoint y: 589, distance: 13.0
click at [230, 585] on td "215417" at bounding box center [297, 590] width 147 height 35
click at [258, 586] on span "215417" at bounding box center [297, 590] width 132 height 14
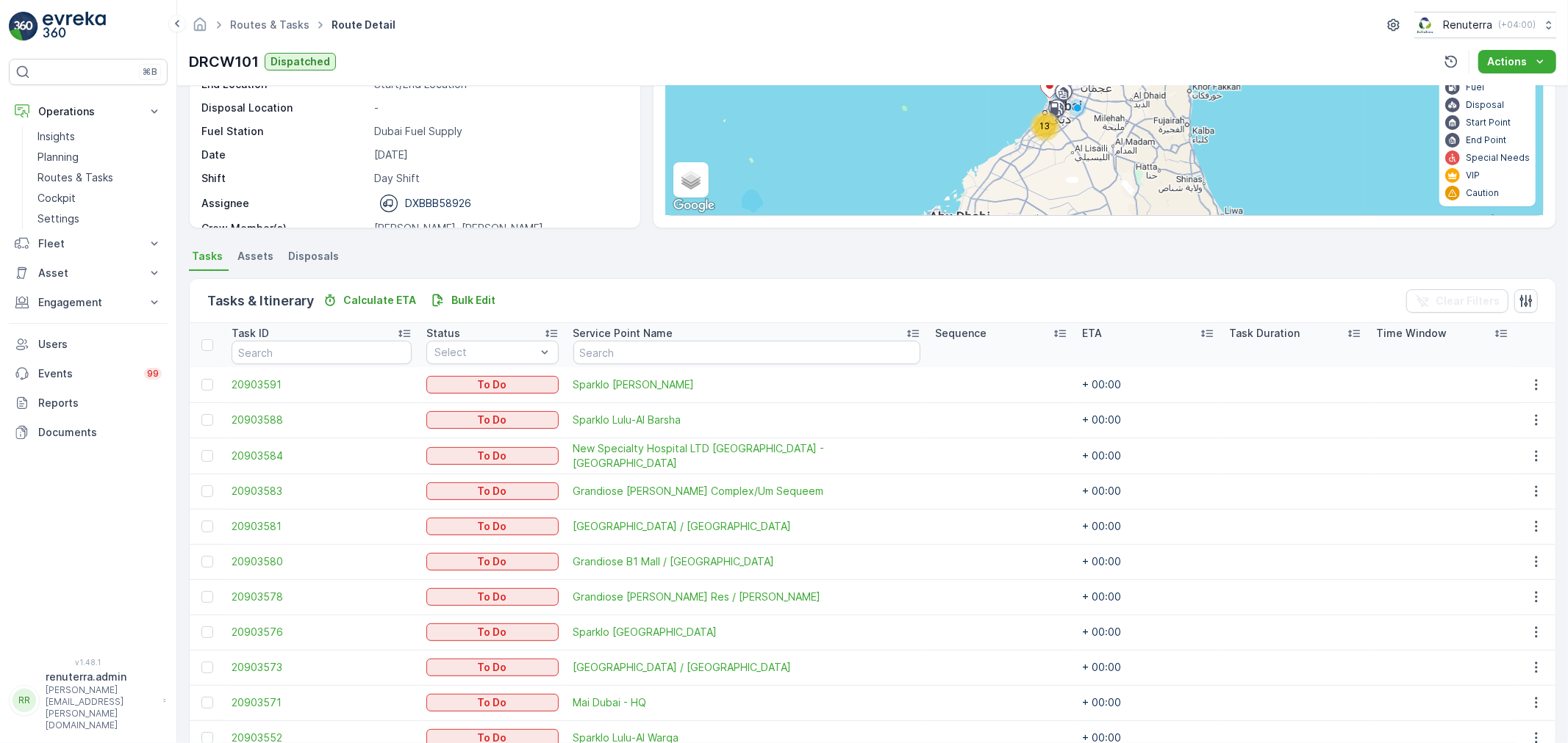
scroll to position [245, 0]
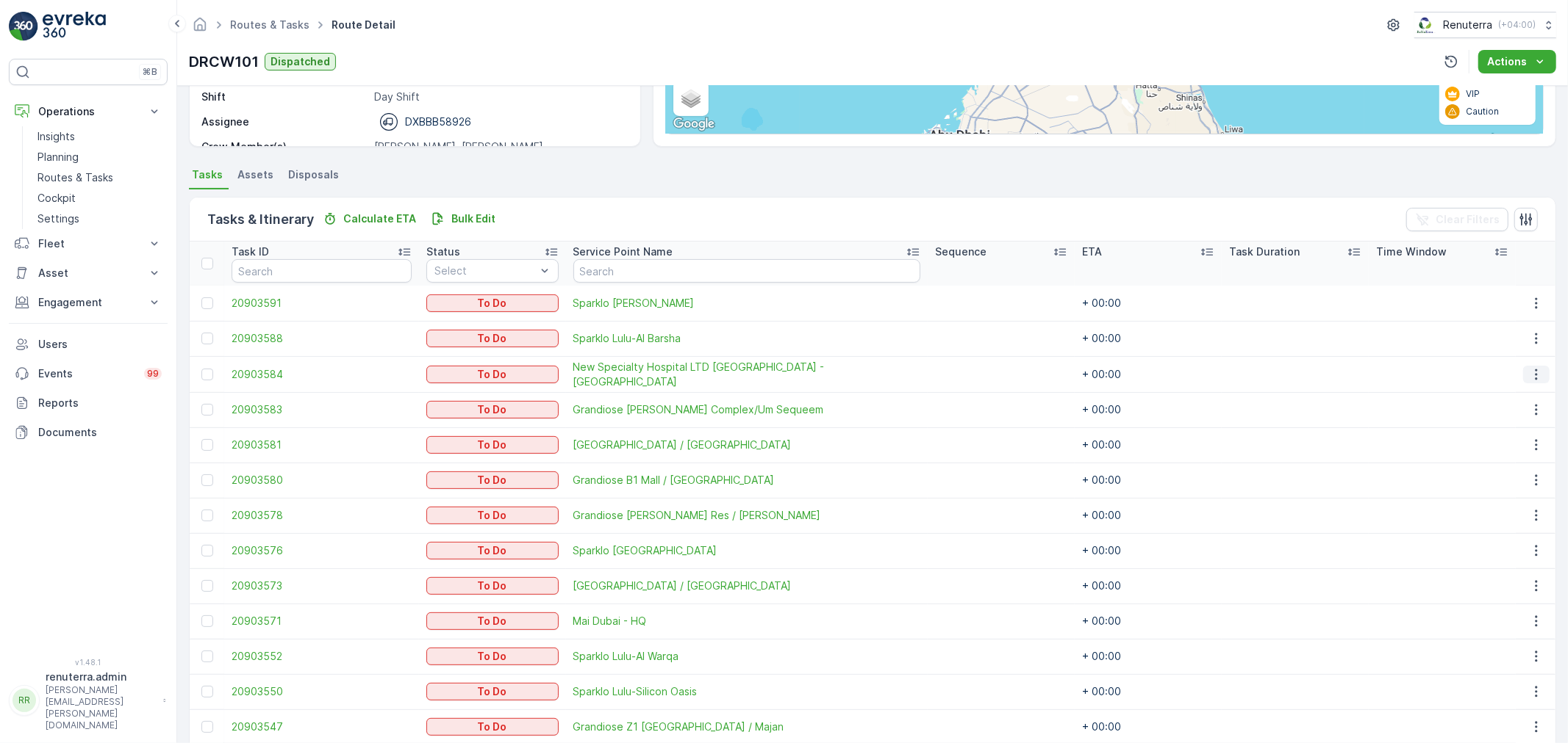
click at [1532, 379] on icon "button" at bounding box center [1536, 374] width 14 height 14
click at [1488, 436] on span "Change Route" at bounding box center [1499, 436] width 71 height 14
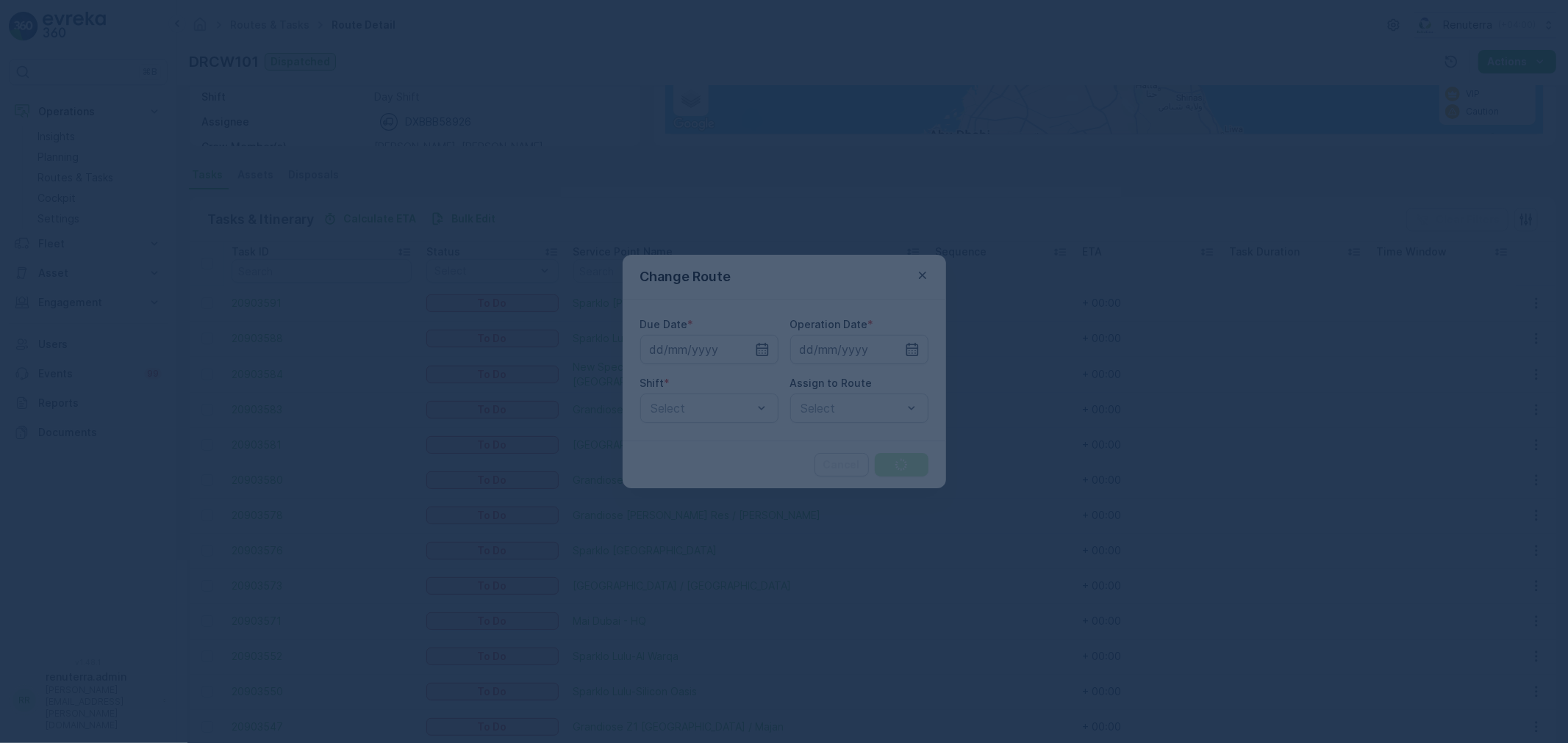
type input "[DATE]"
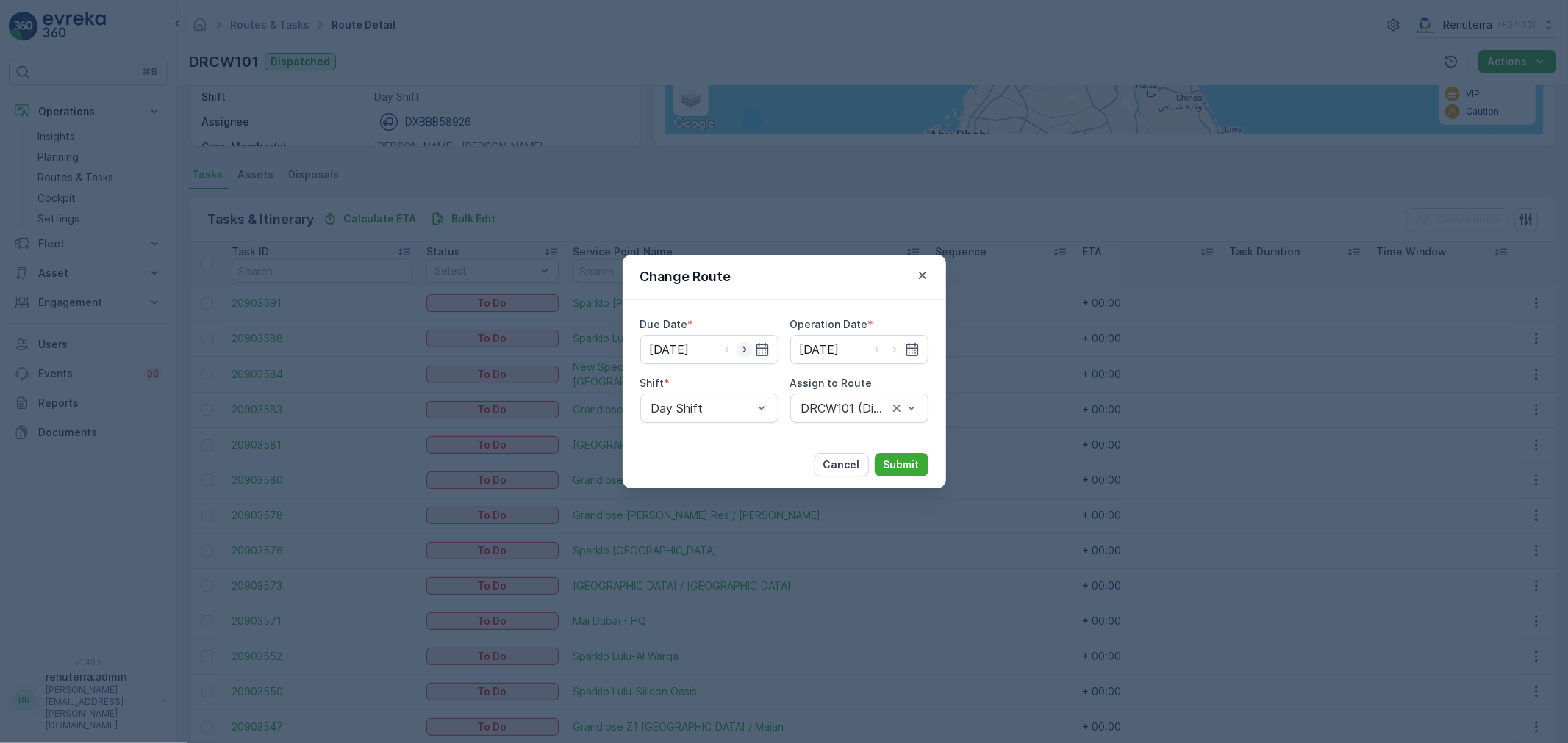
click at [744, 354] on icon "button" at bounding box center [744, 349] width 14 height 14
type input "[DATE]"
click at [895, 350] on icon "button" at bounding box center [894, 349] width 14 height 14
type input "[DATE]"
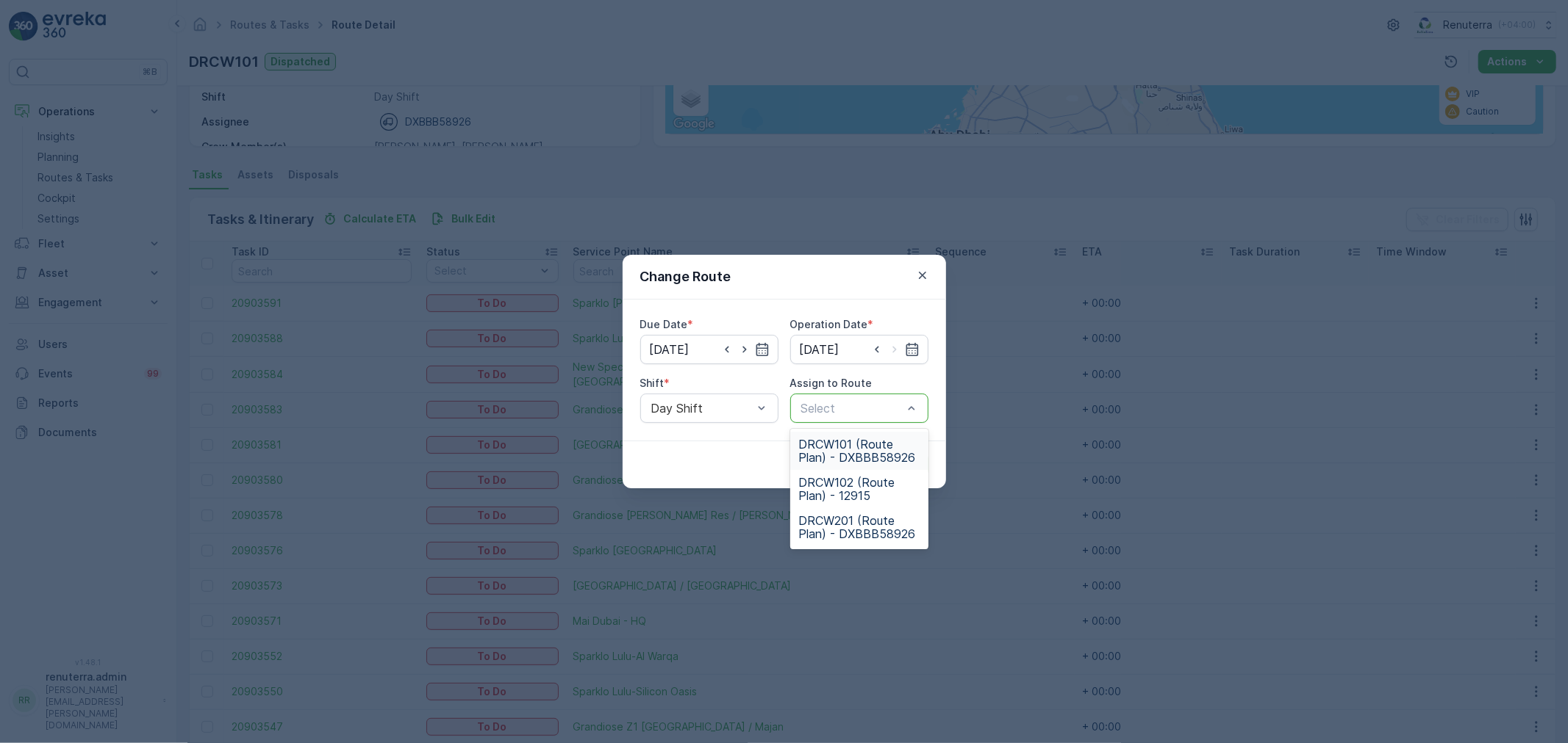
click at [883, 446] on span "DRCW101 (Route Plan) - DXBBB58926" at bounding box center [860, 451] width 121 height 26
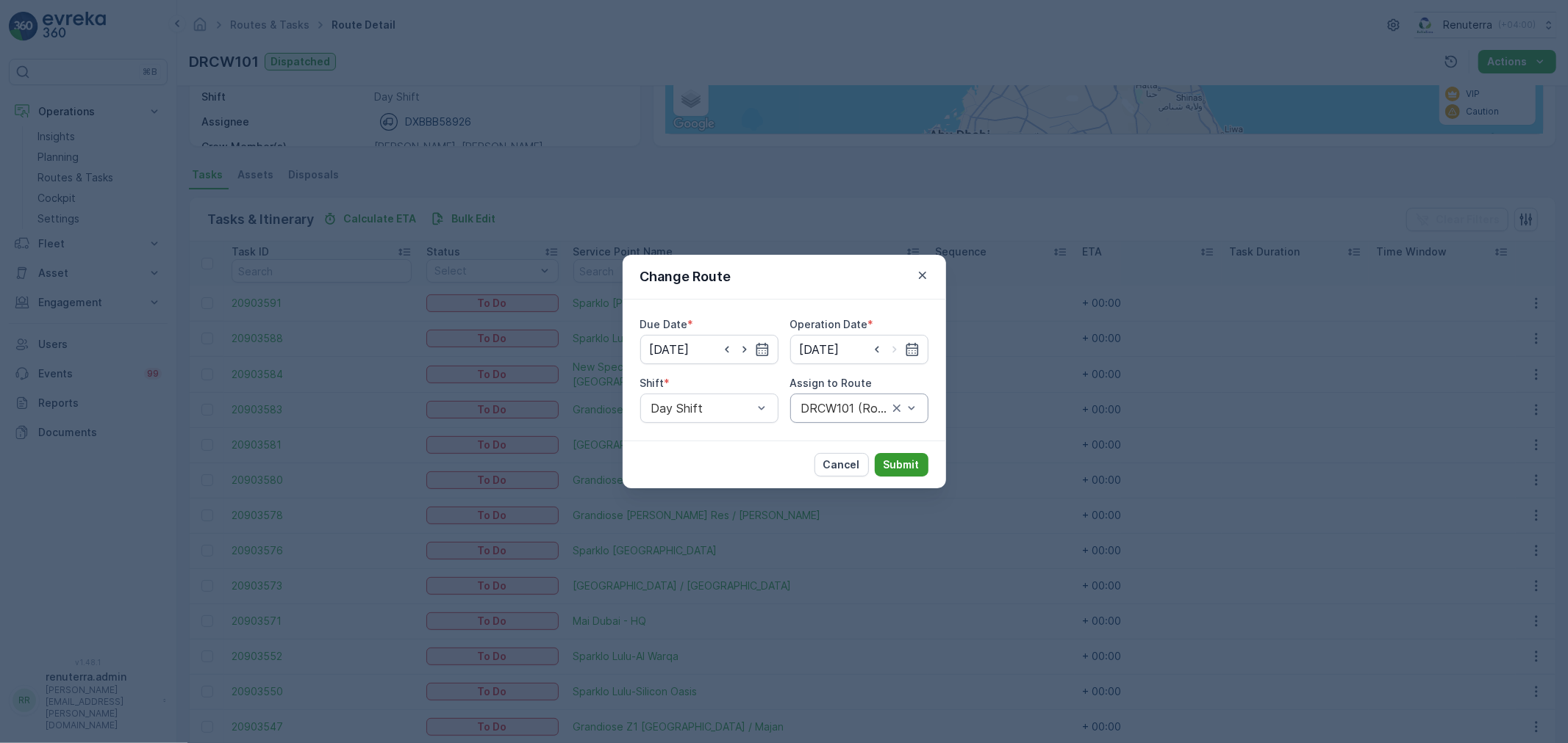
click at [906, 468] on p "Submit" at bounding box center [901, 465] width 36 height 14
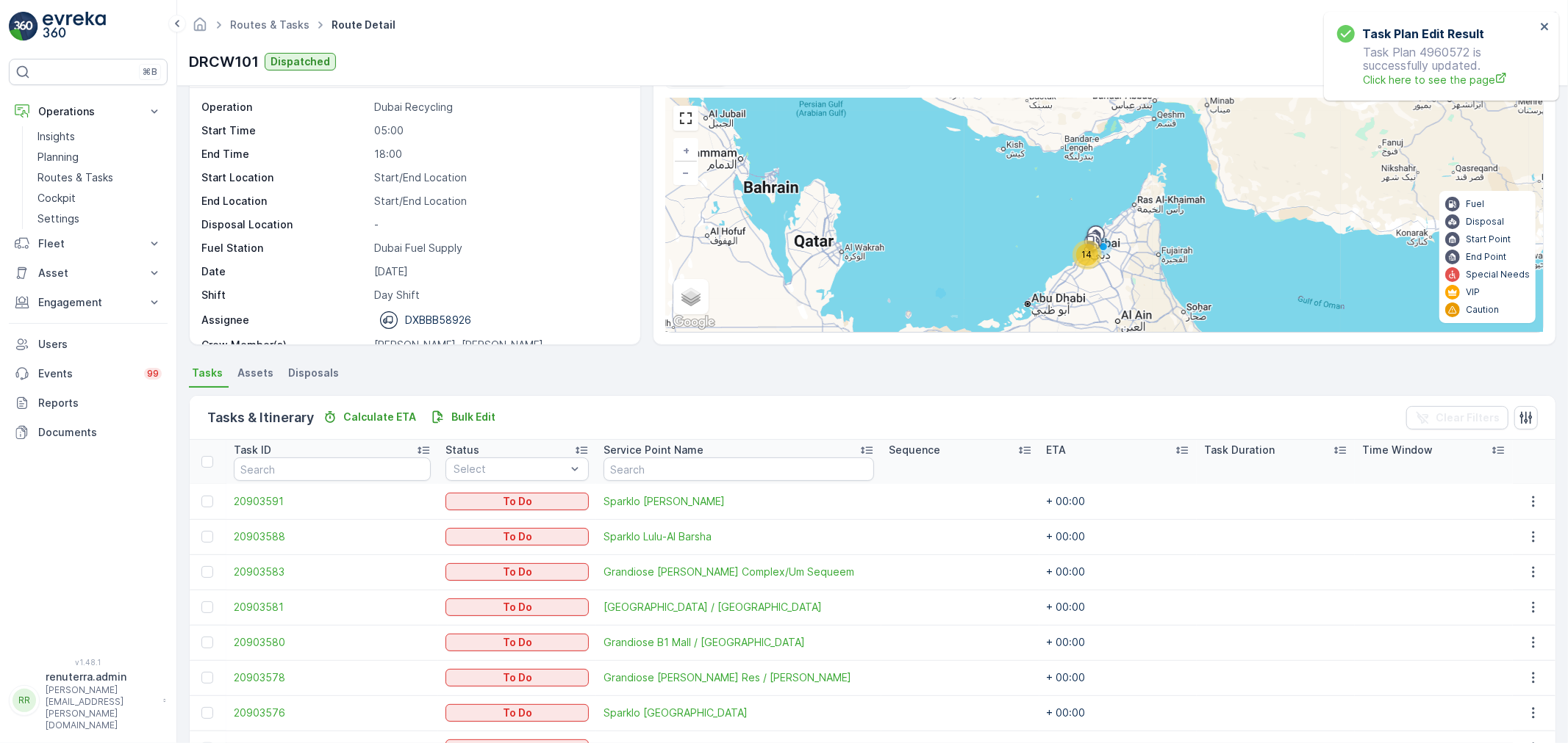
scroll to position [0, 0]
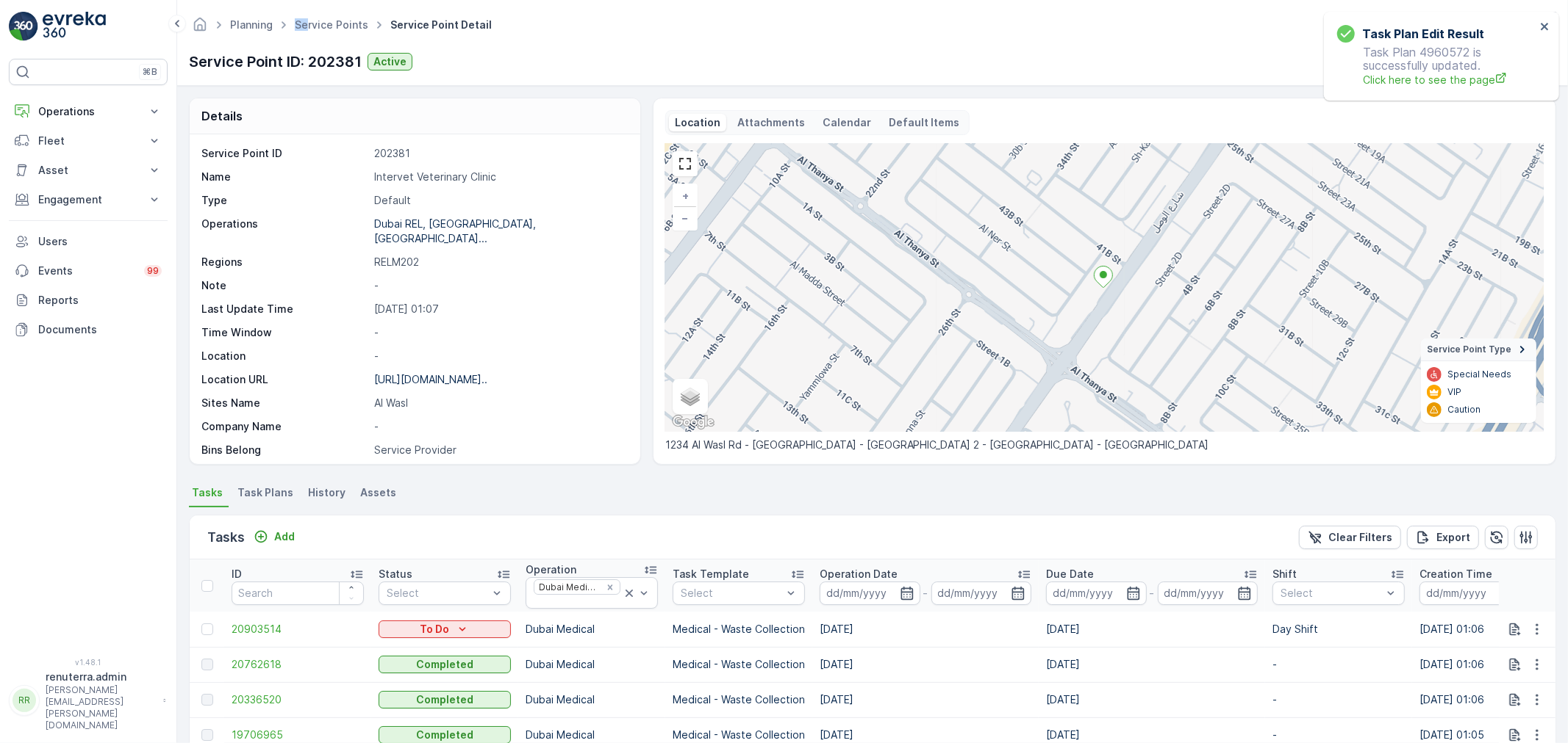
click at [318, 21] on link "Service Points" at bounding box center [331, 24] width 74 height 13
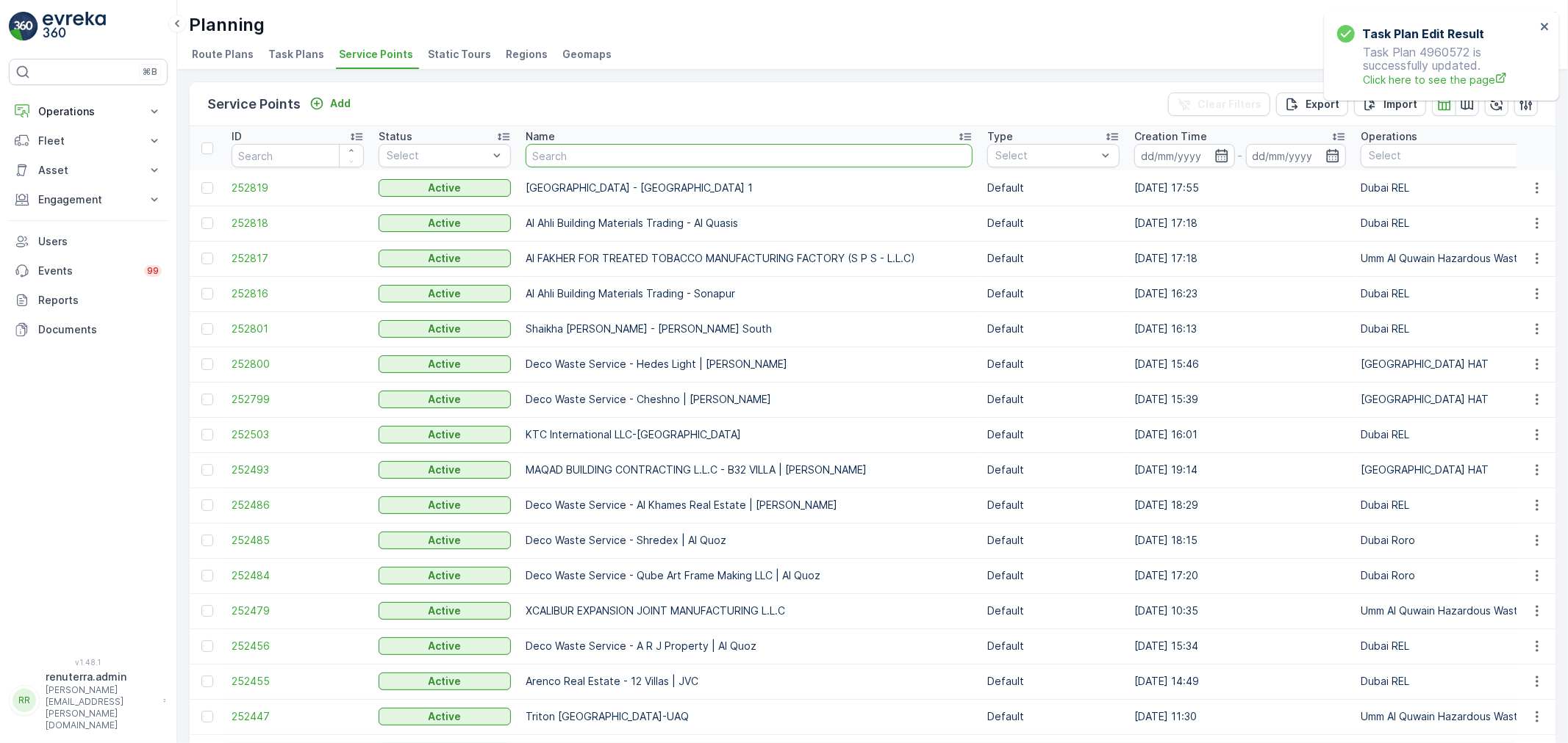
click at [599, 162] on input "text" at bounding box center [749, 156] width 446 height 23
type input "[GEOGRAPHIC_DATA]"
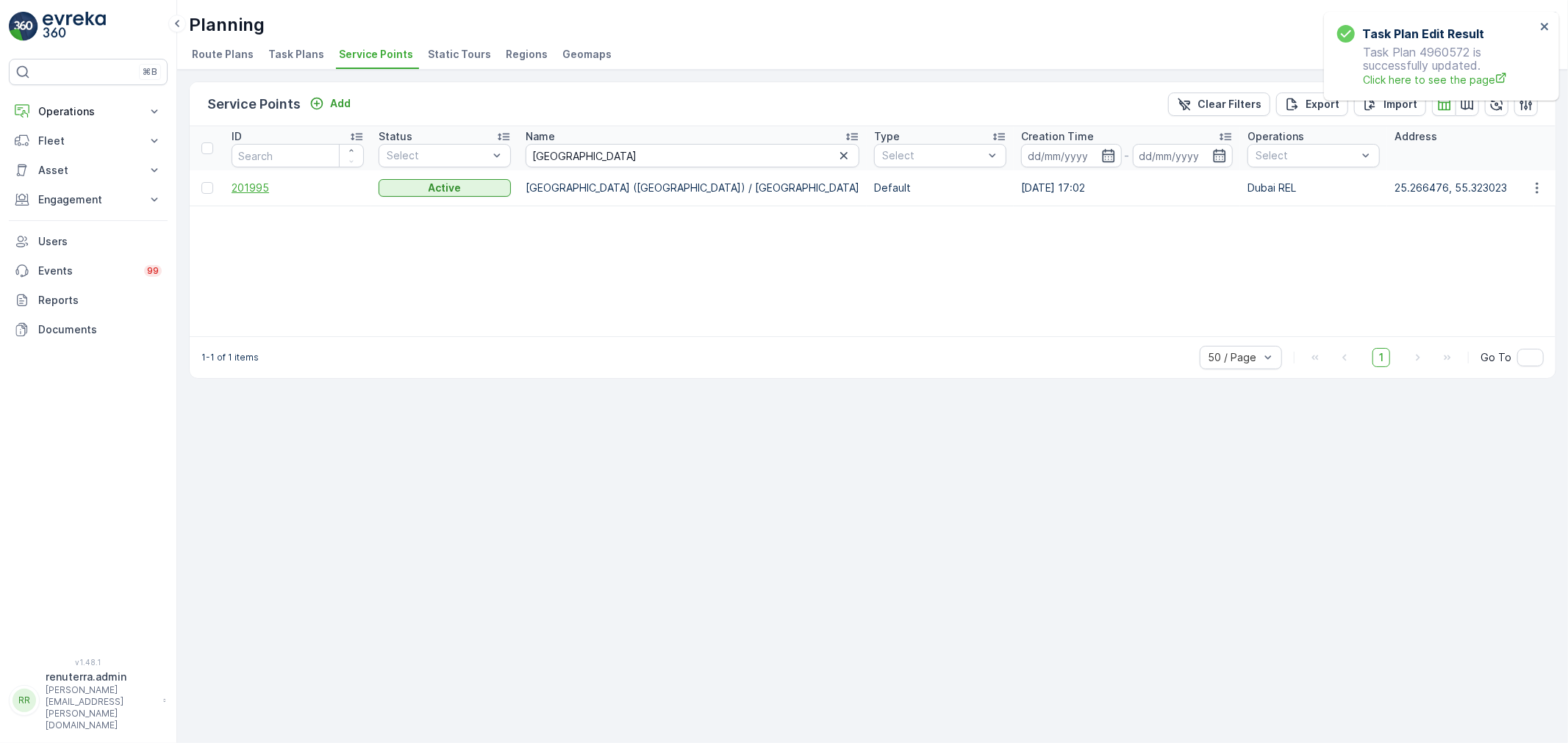
click at [242, 184] on span "201995" at bounding box center [297, 188] width 132 height 14
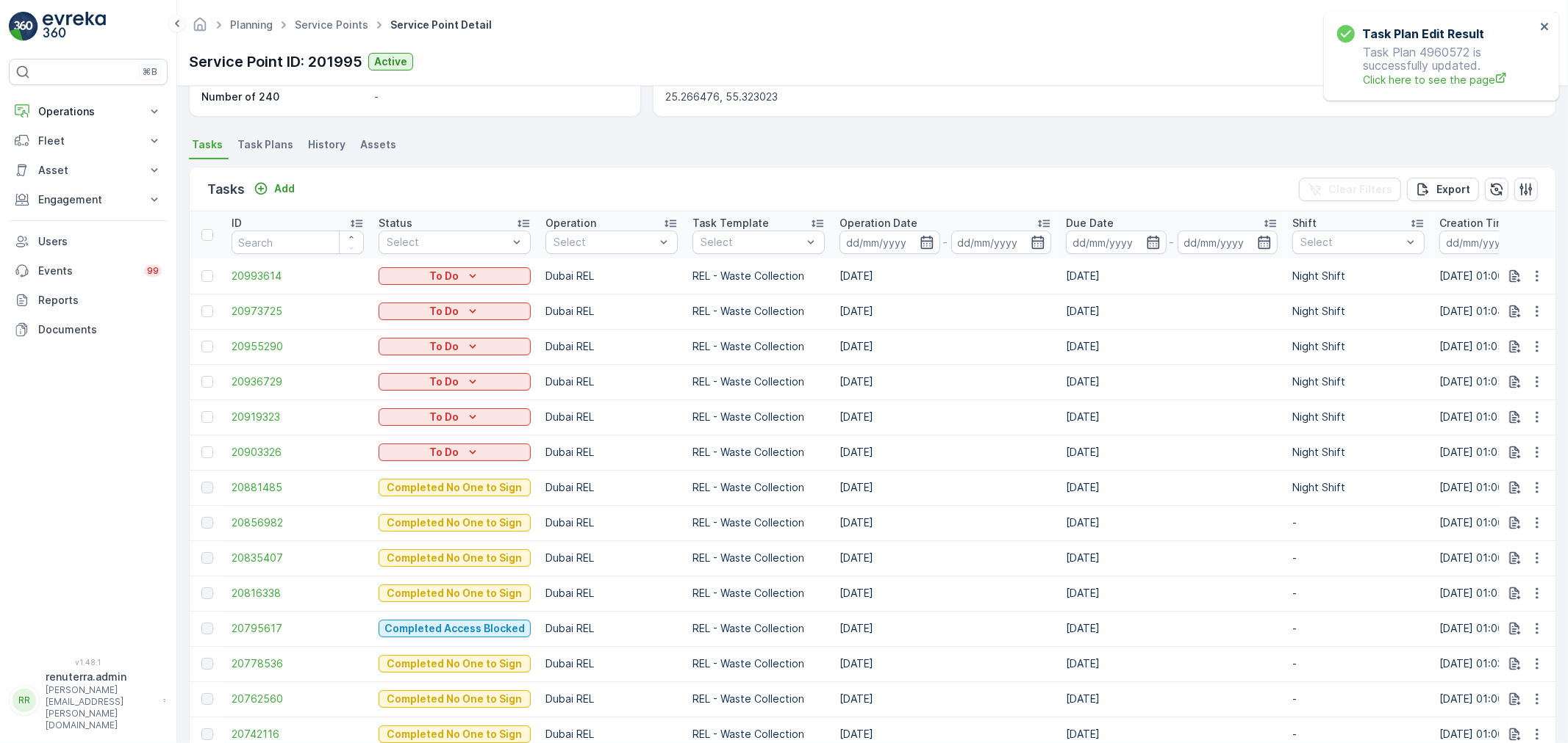
scroll to position [327, 0]
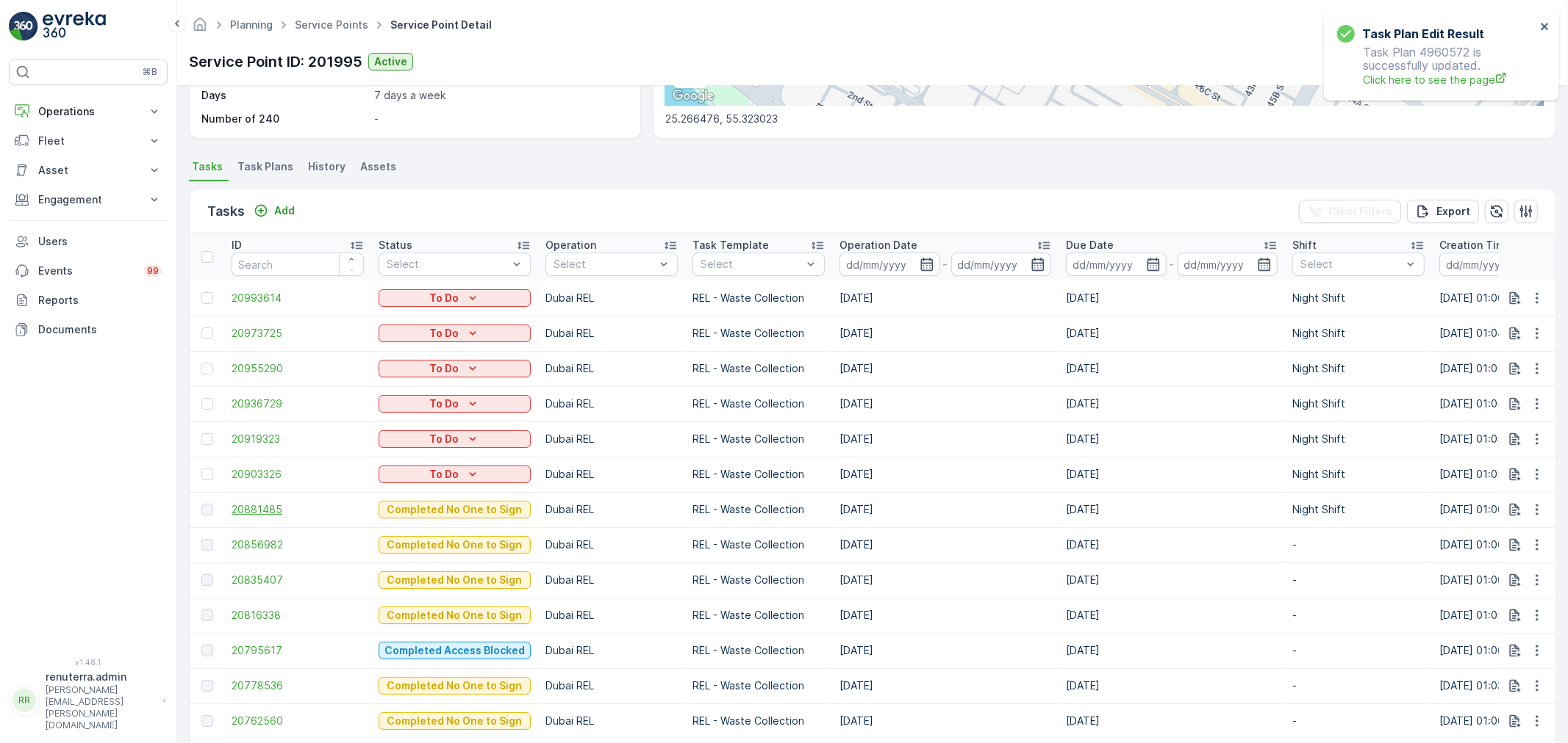
click at [274, 510] on span "20881485" at bounding box center [297, 509] width 132 height 14
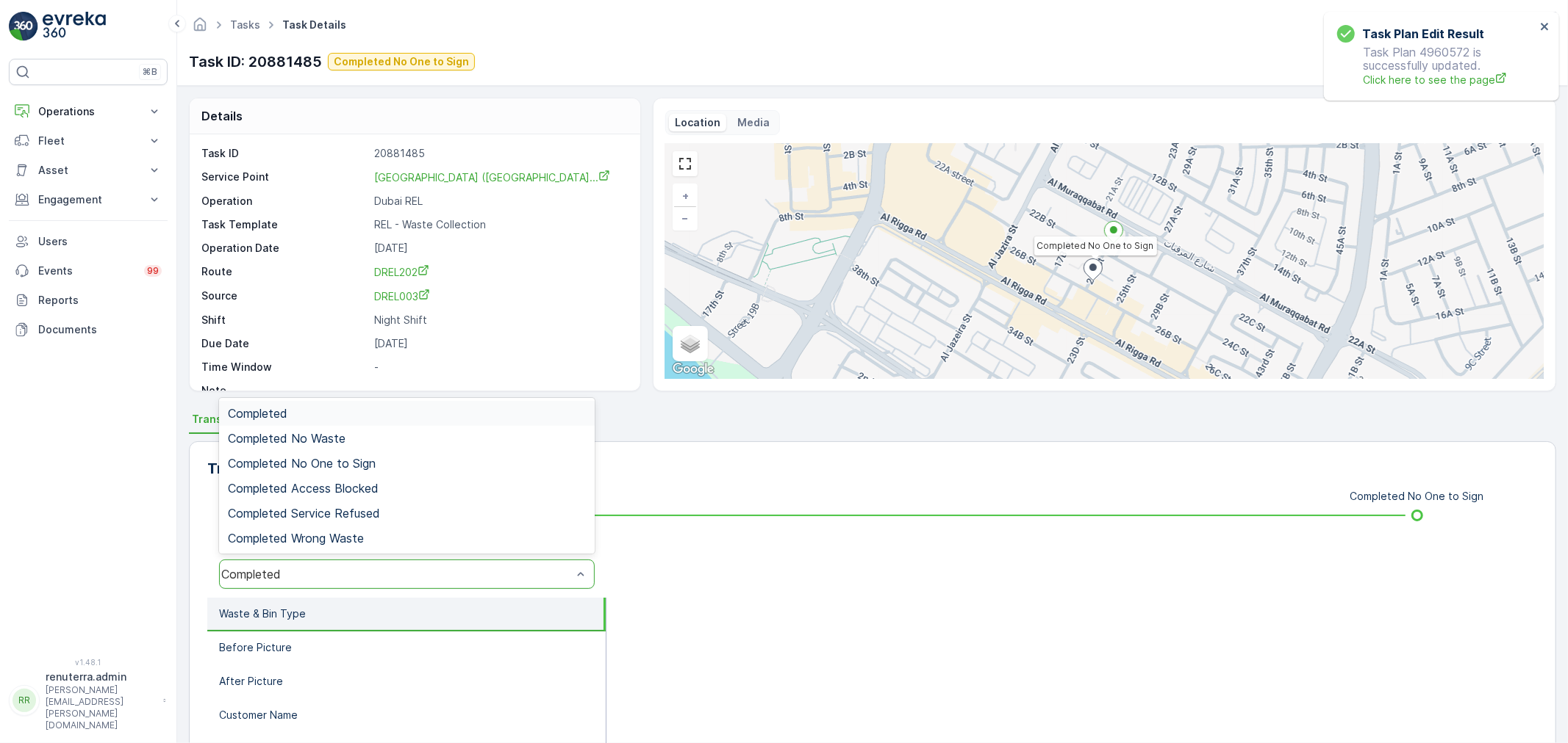
click at [378, 571] on div "Completed" at bounding box center [396, 574] width 350 height 13
click at [357, 464] on span "Completed No One to Sign" at bounding box center [302, 463] width 148 height 13
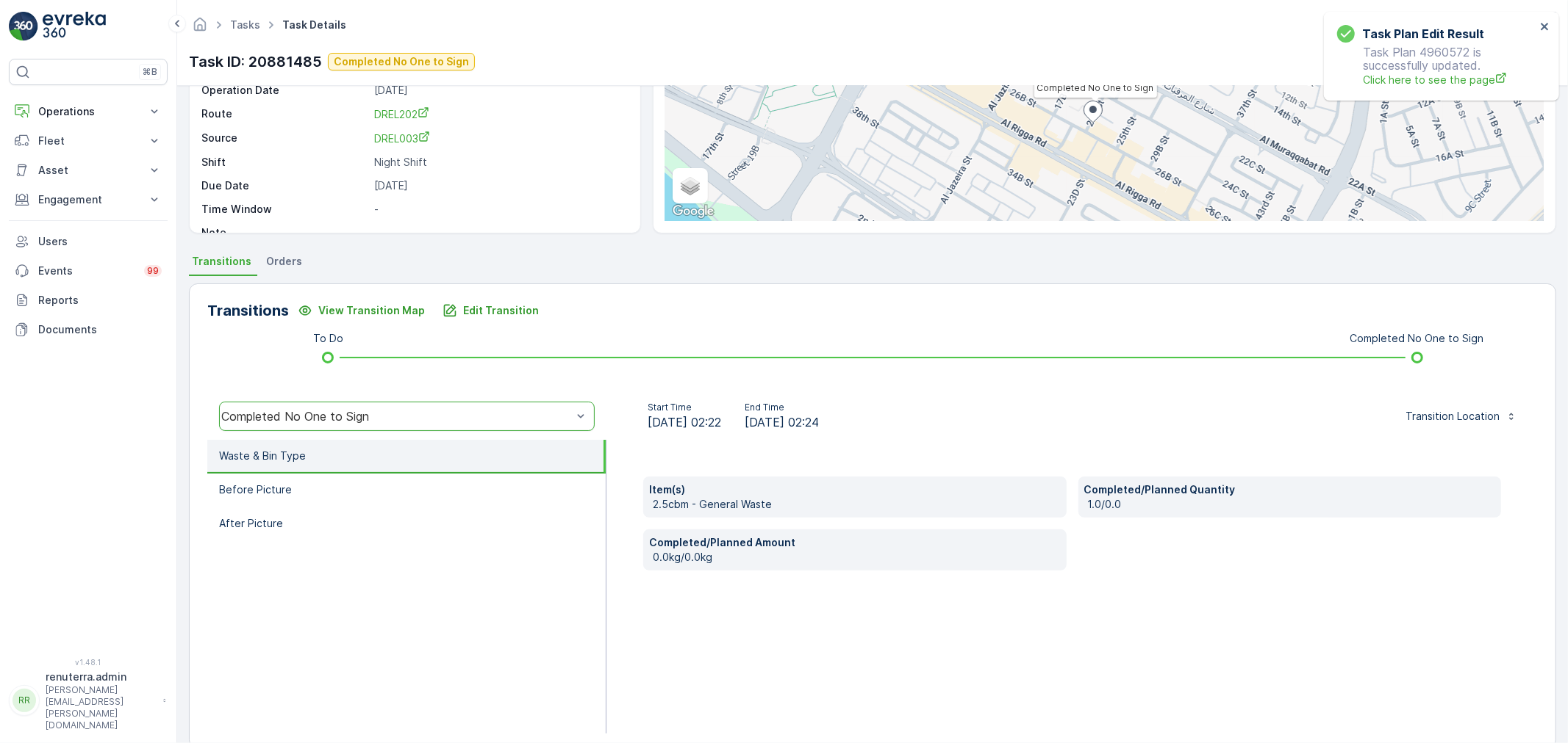
scroll to position [163, 0]
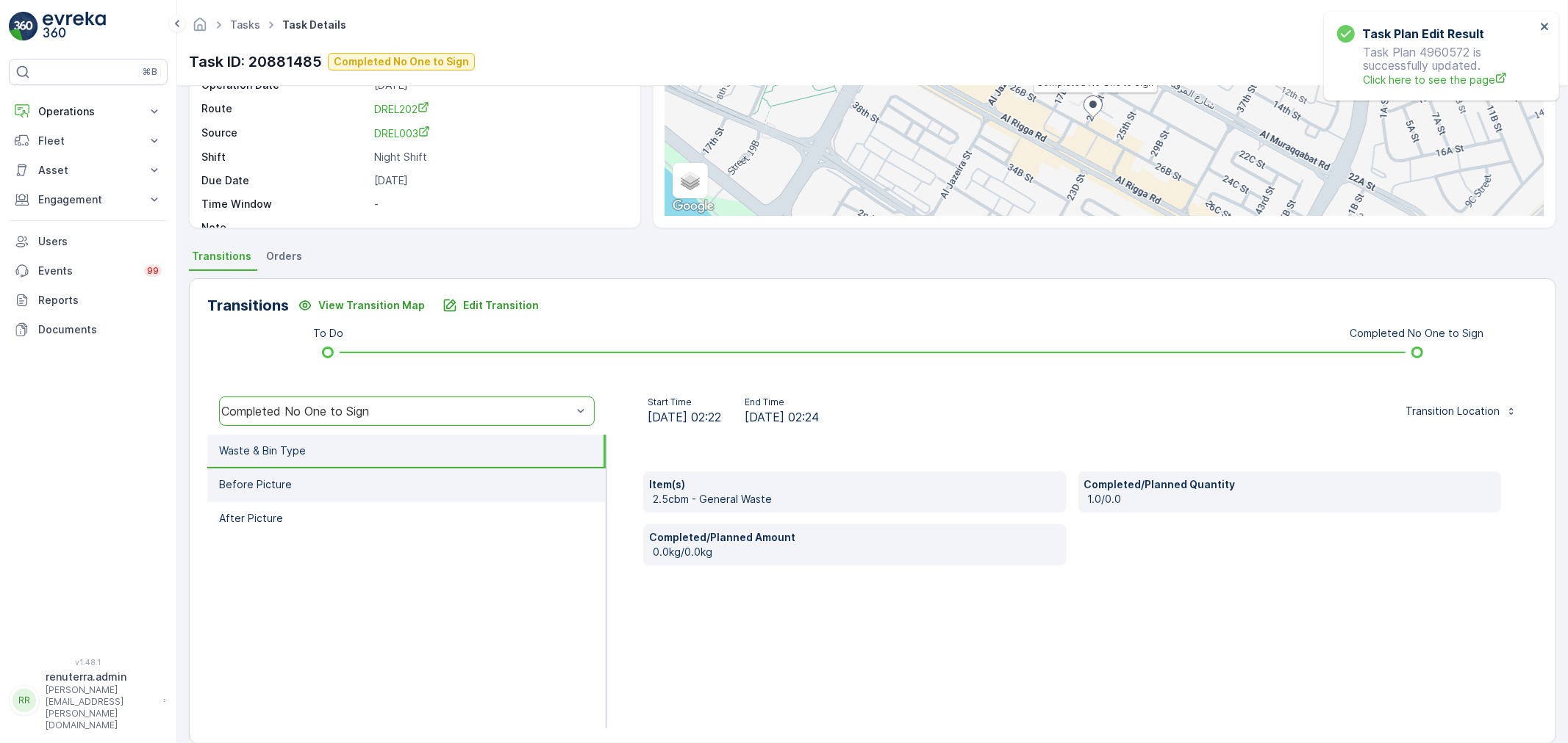
click at [361, 474] on li "Before Picture" at bounding box center [406, 486] width 399 height 34
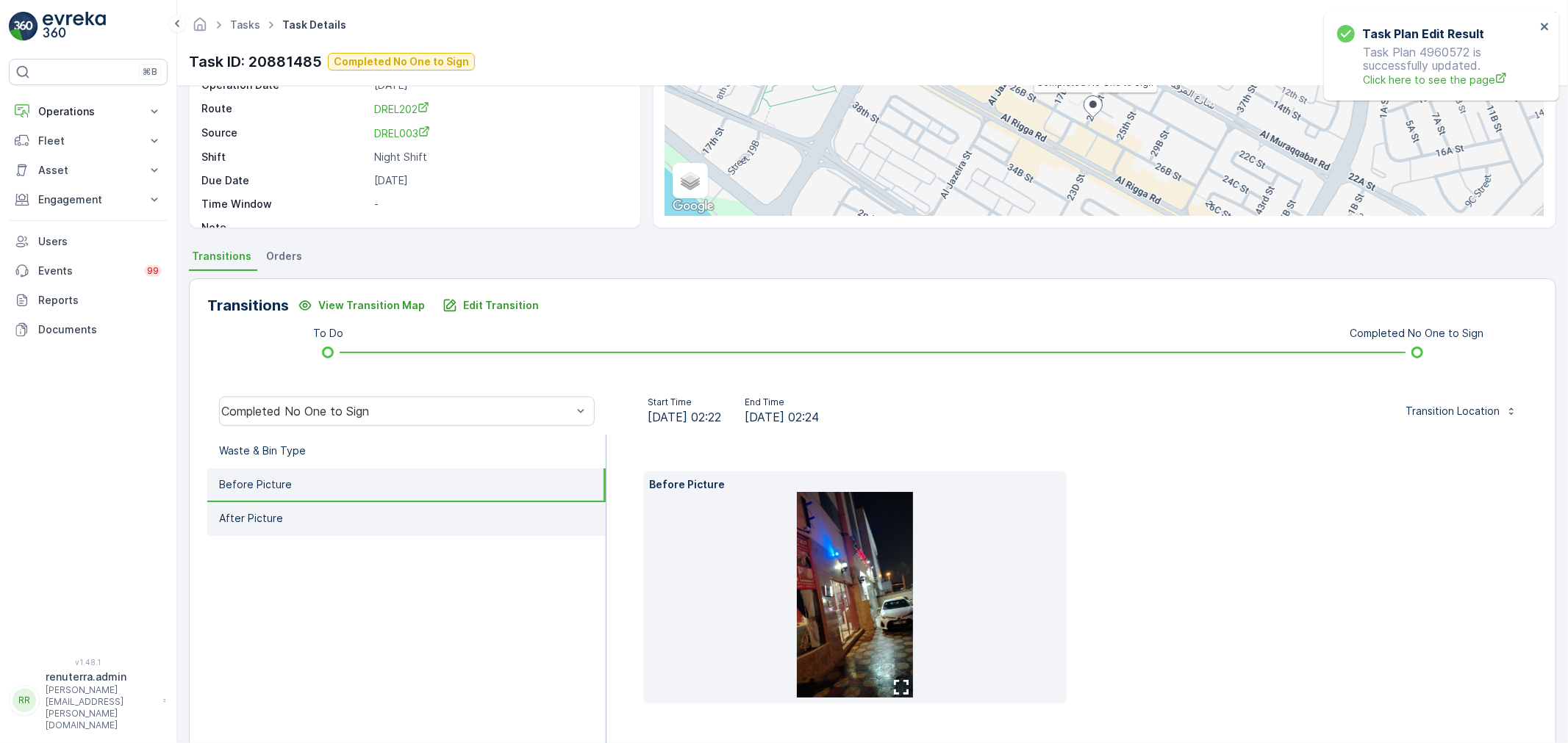
click at [334, 509] on li "After Picture" at bounding box center [406, 519] width 399 height 34
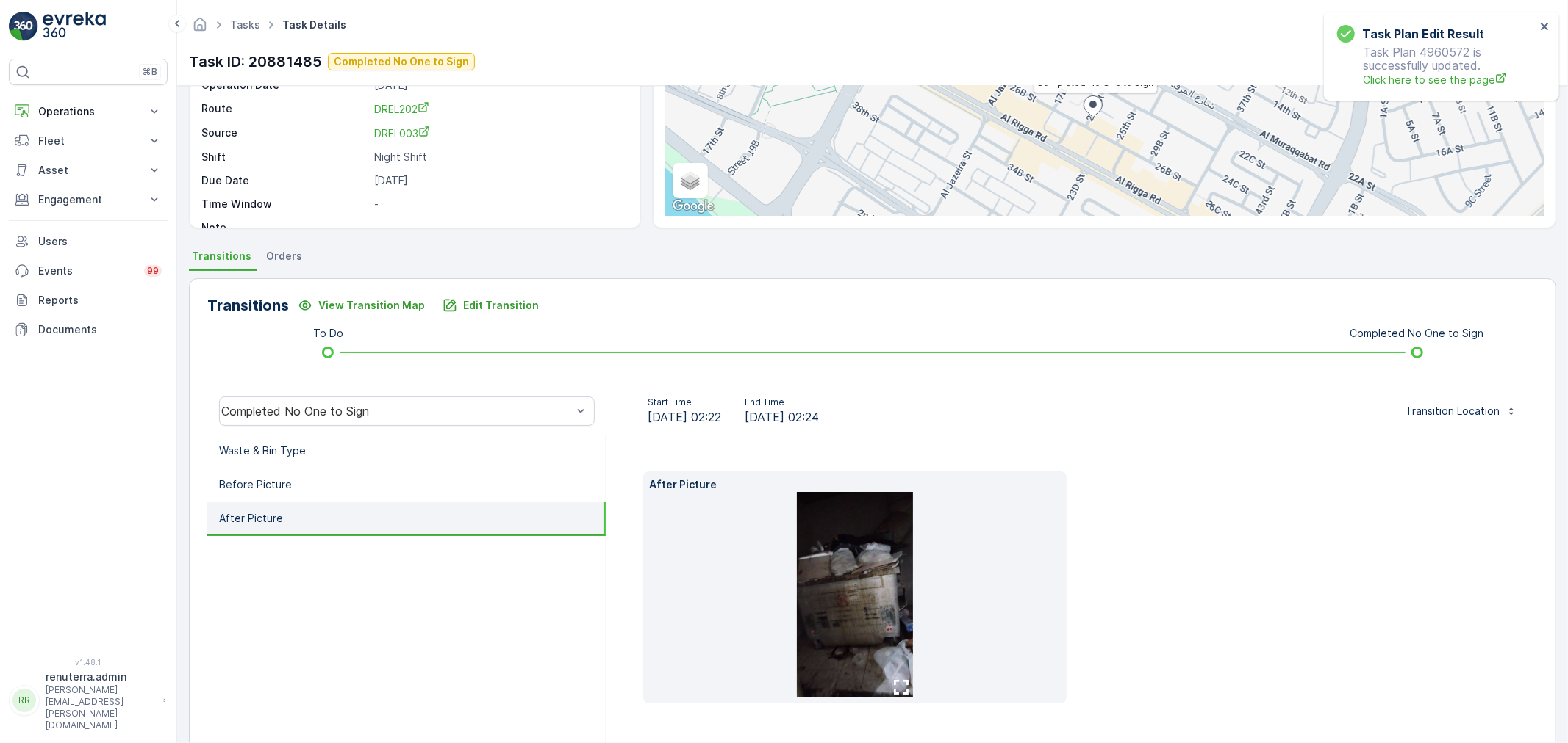
click at [832, 566] on img at bounding box center [854, 595] width 116 height 206
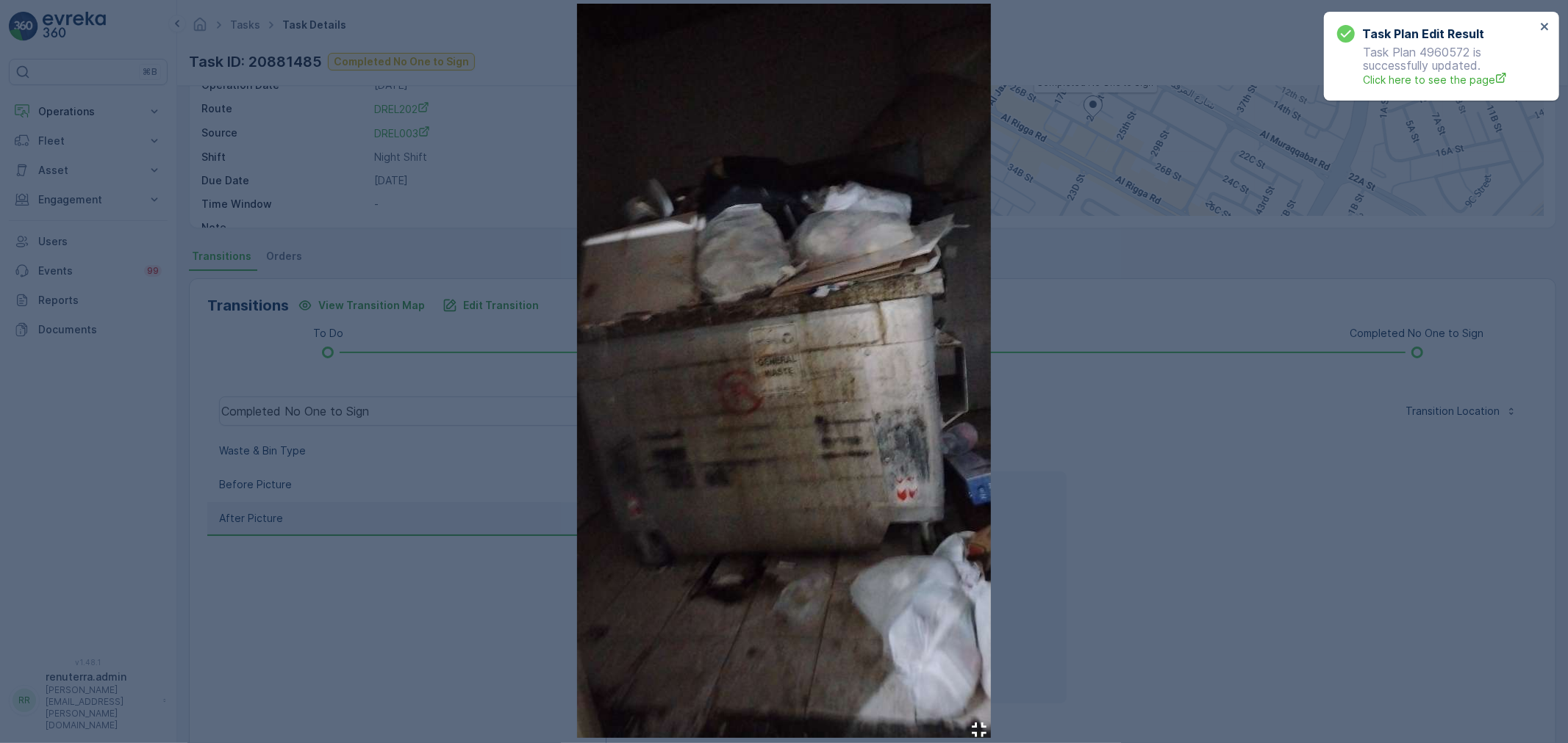
click at [1107, 489] on div at bounding box center [784, 372] width 1568 height 743
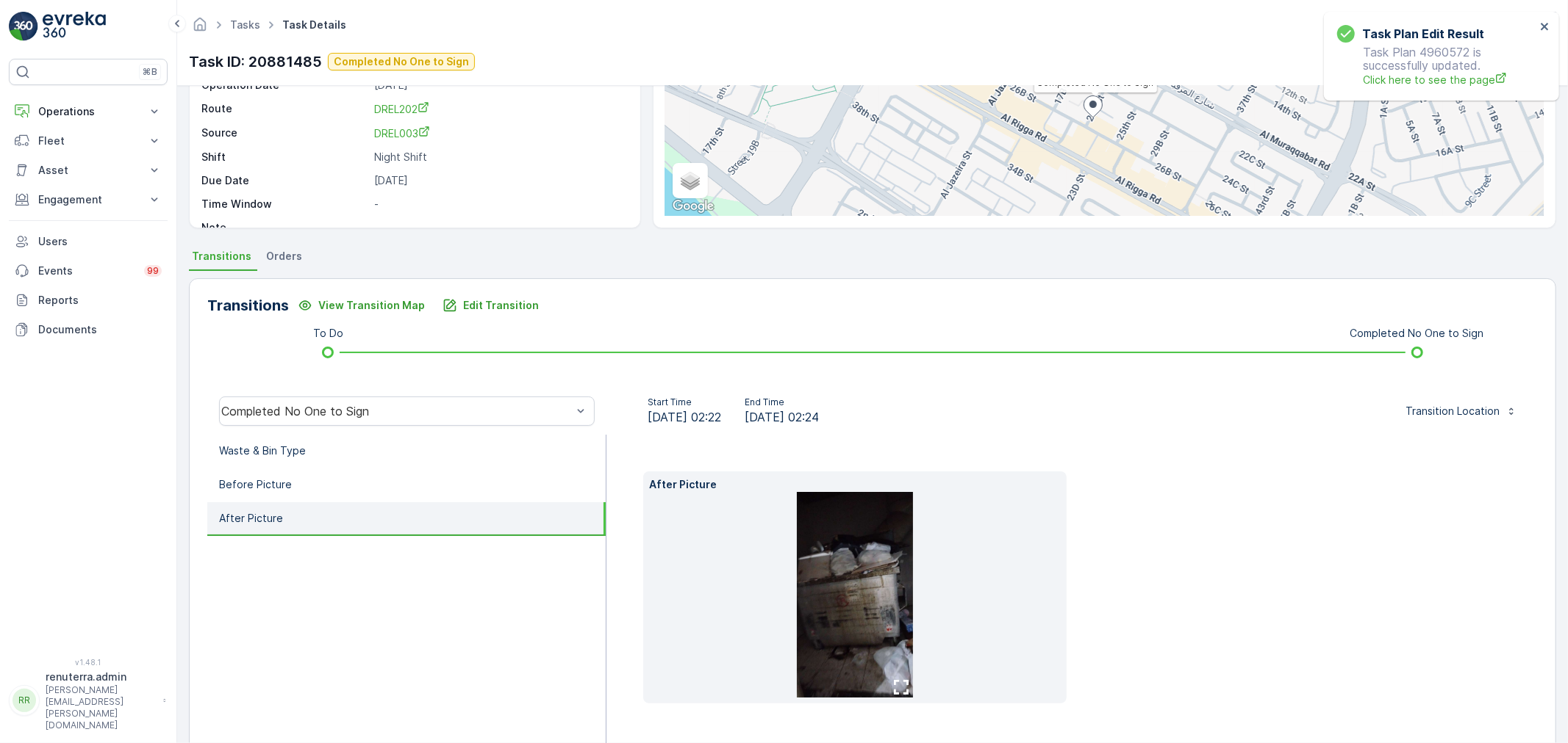
click at [891, 582] on img at bounding box center [854, 595] width 116 height 206
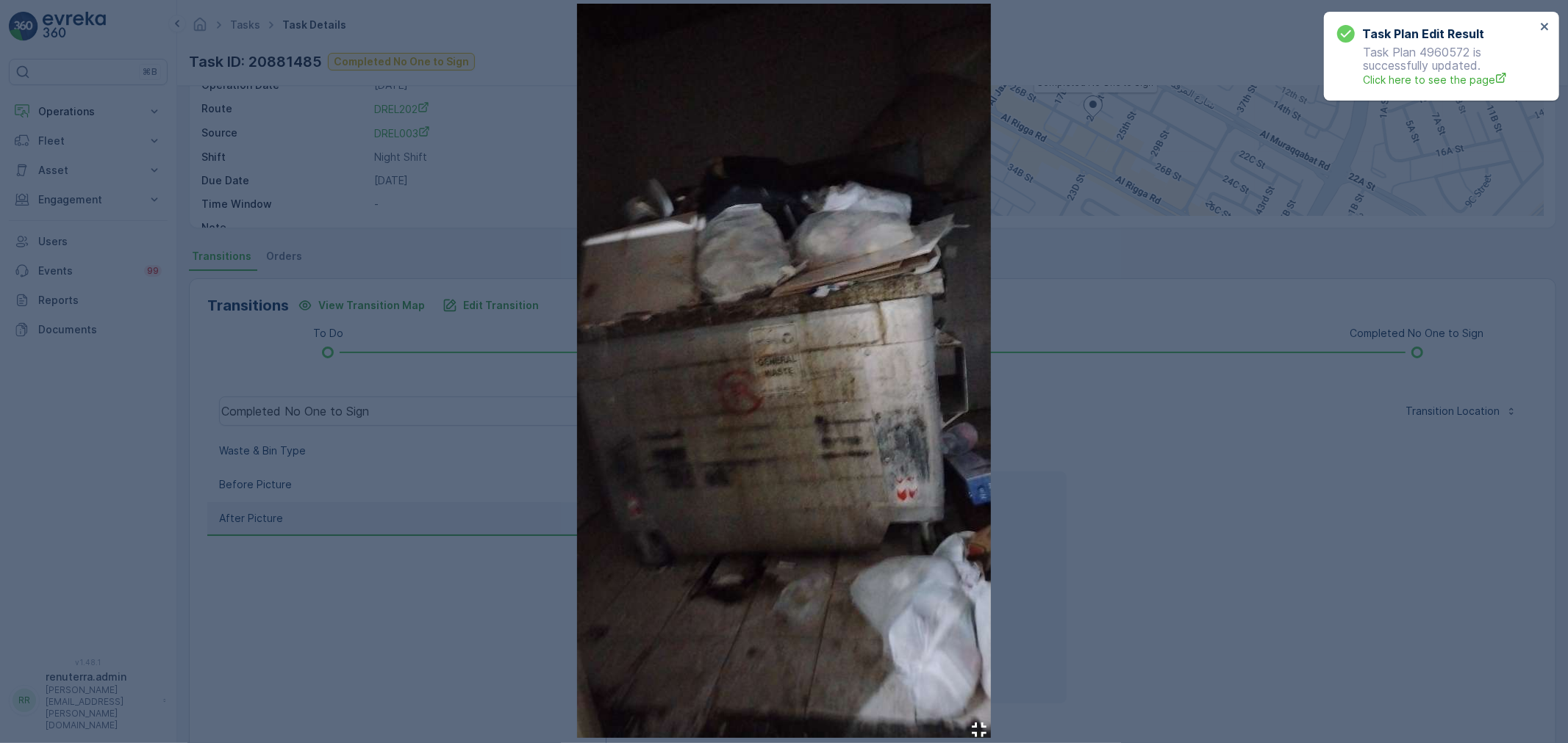
click at [1137, 505] on div at bounding box center [784, 372] width 1568 height 743
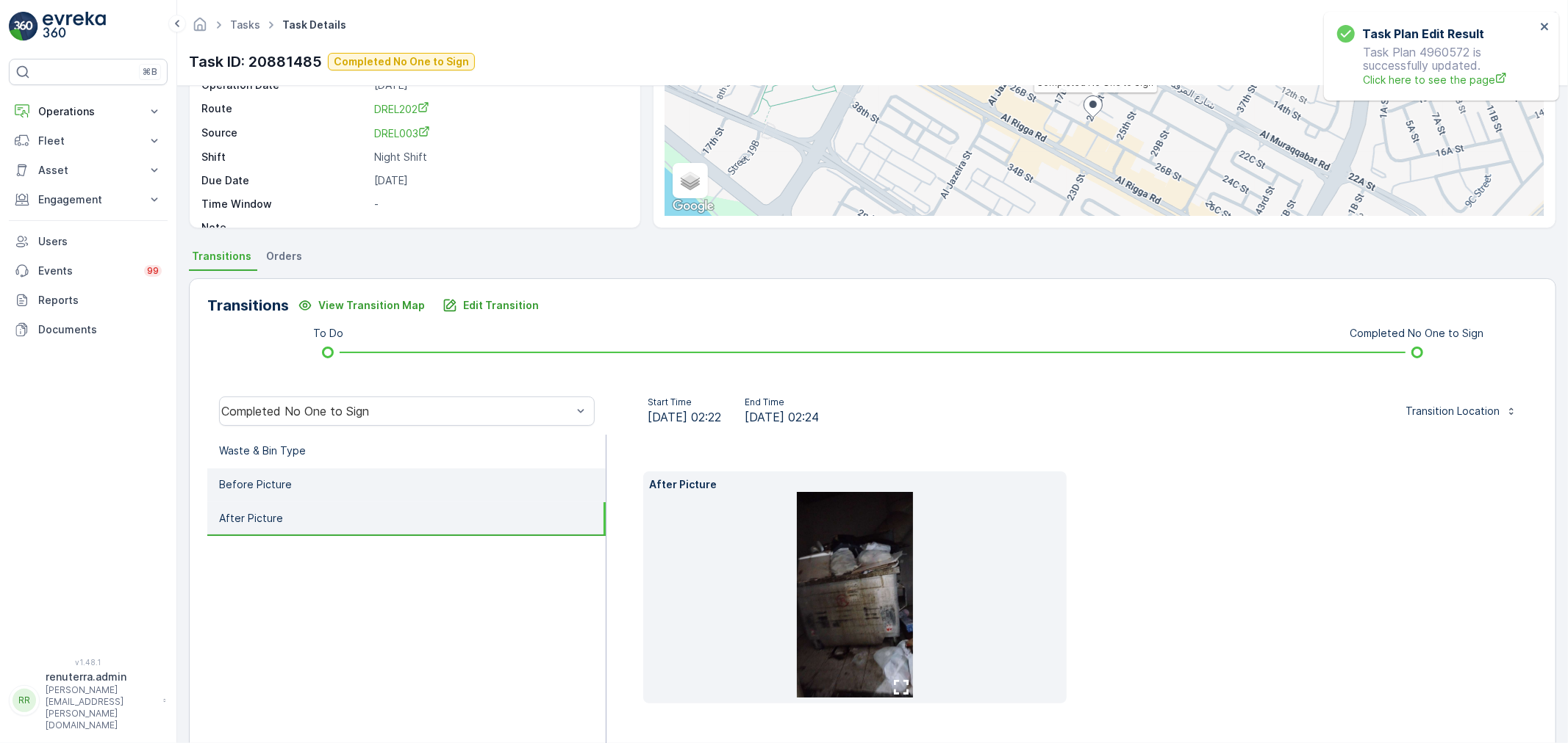
click at [410, 486] on li "Before Picture" at bounding box center [406, 486] width 399 height 34
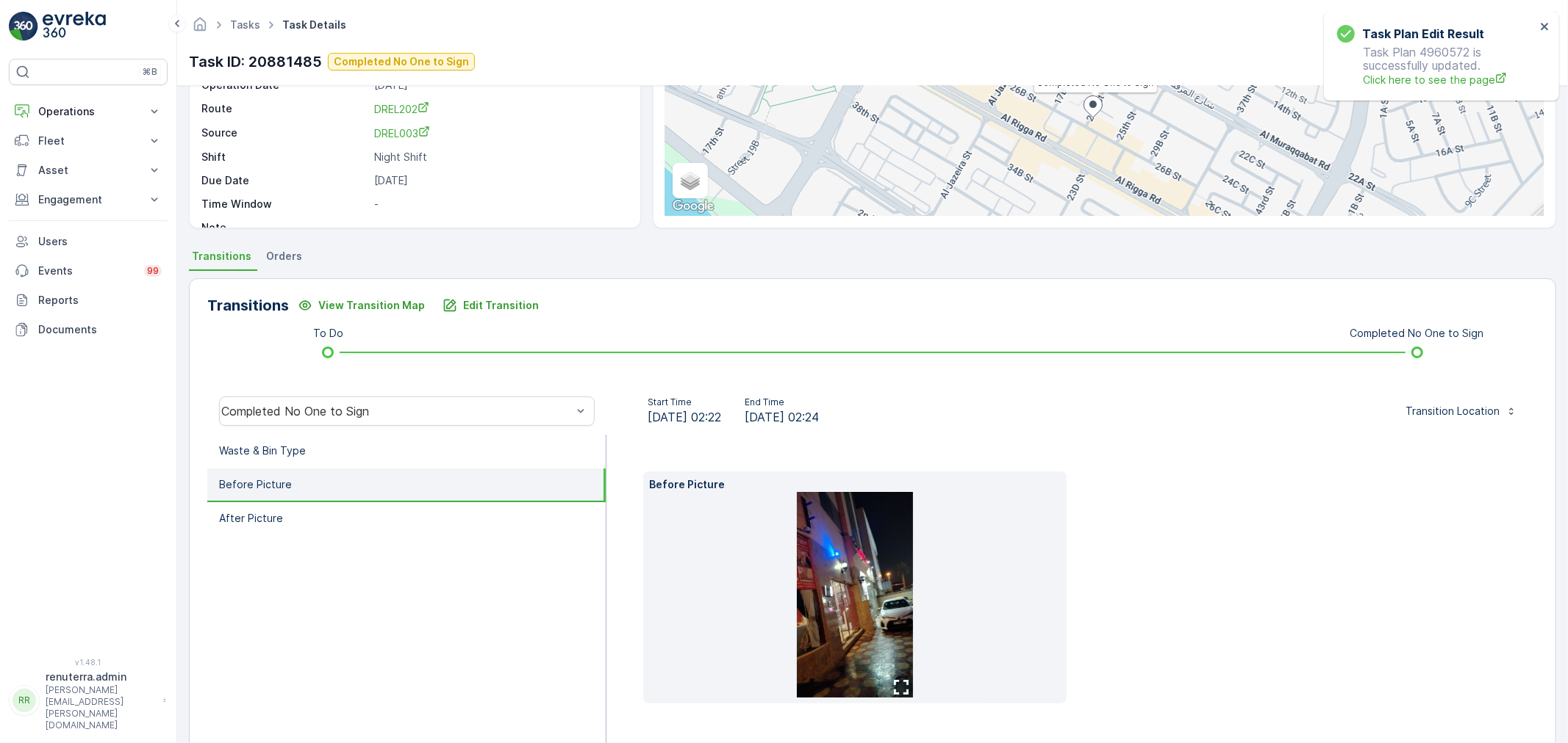
click at [900, 597] on img at bounding box center [854, 595] width 116 height 206
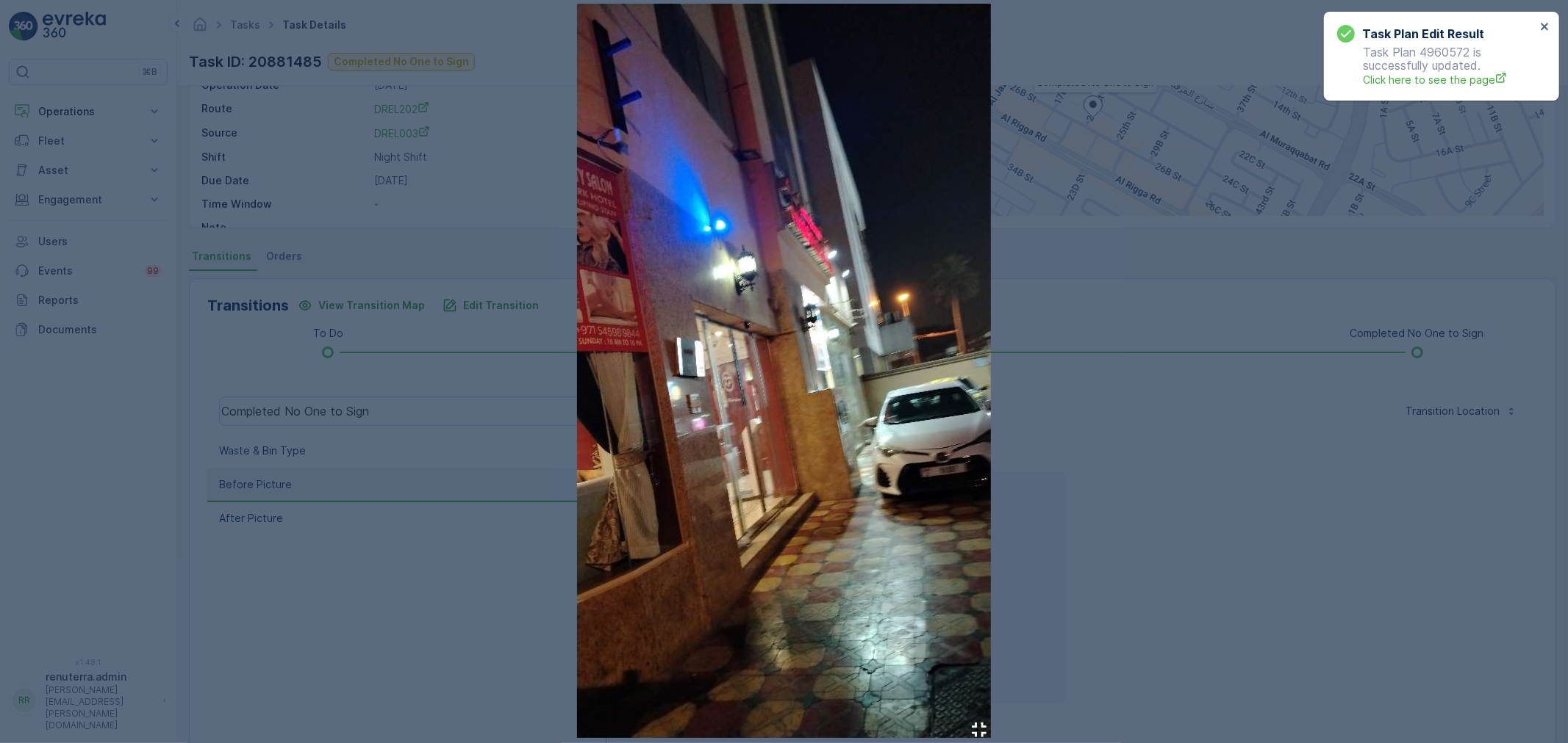
click at [1336, 557] on div at bounding box center [784, 372] width 1568 height 743
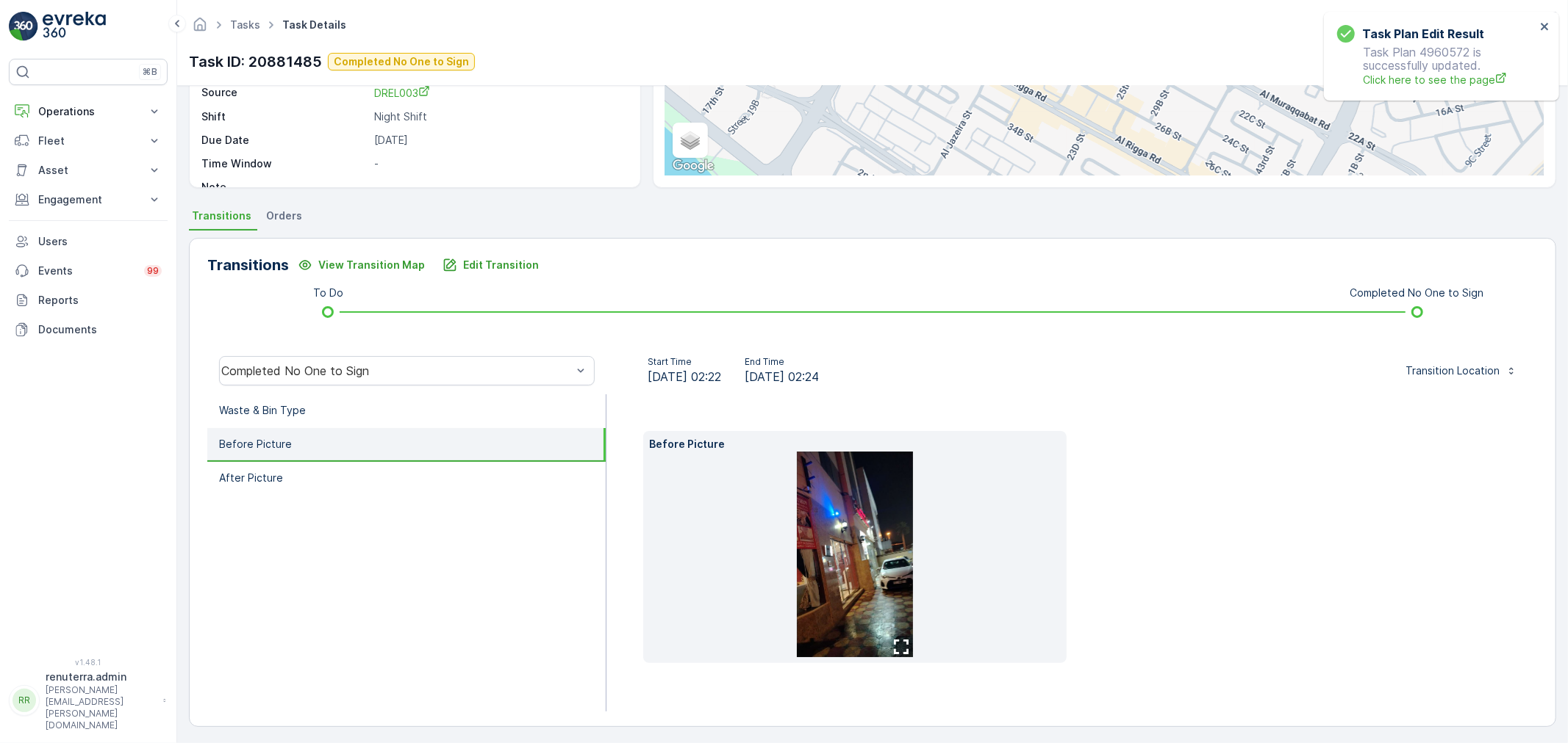
scroll to position [206, 0]
click at [303, 482] on li "After Picture" at bounding box center [406, 477] width 399 height 34
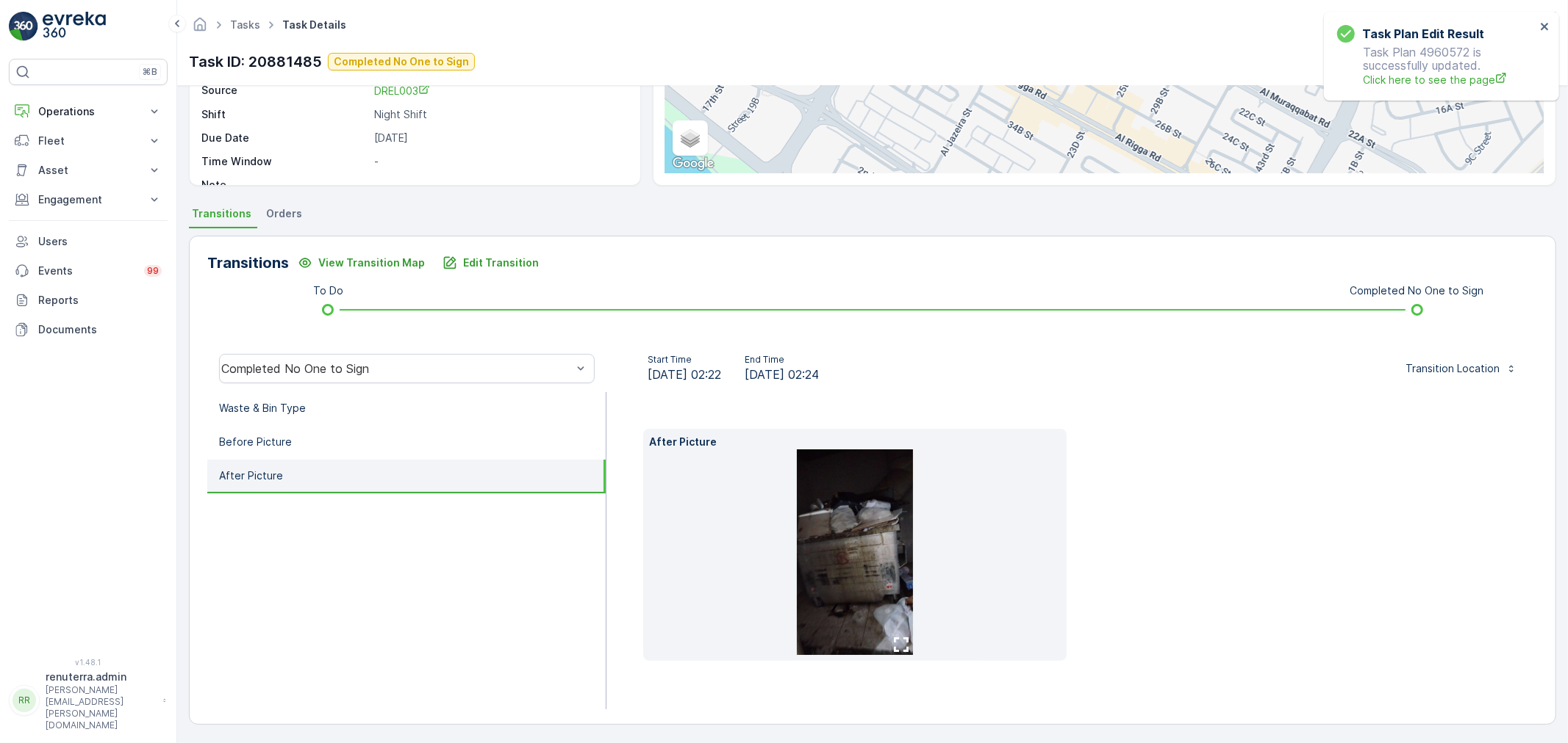
scroll to position [182, 0]
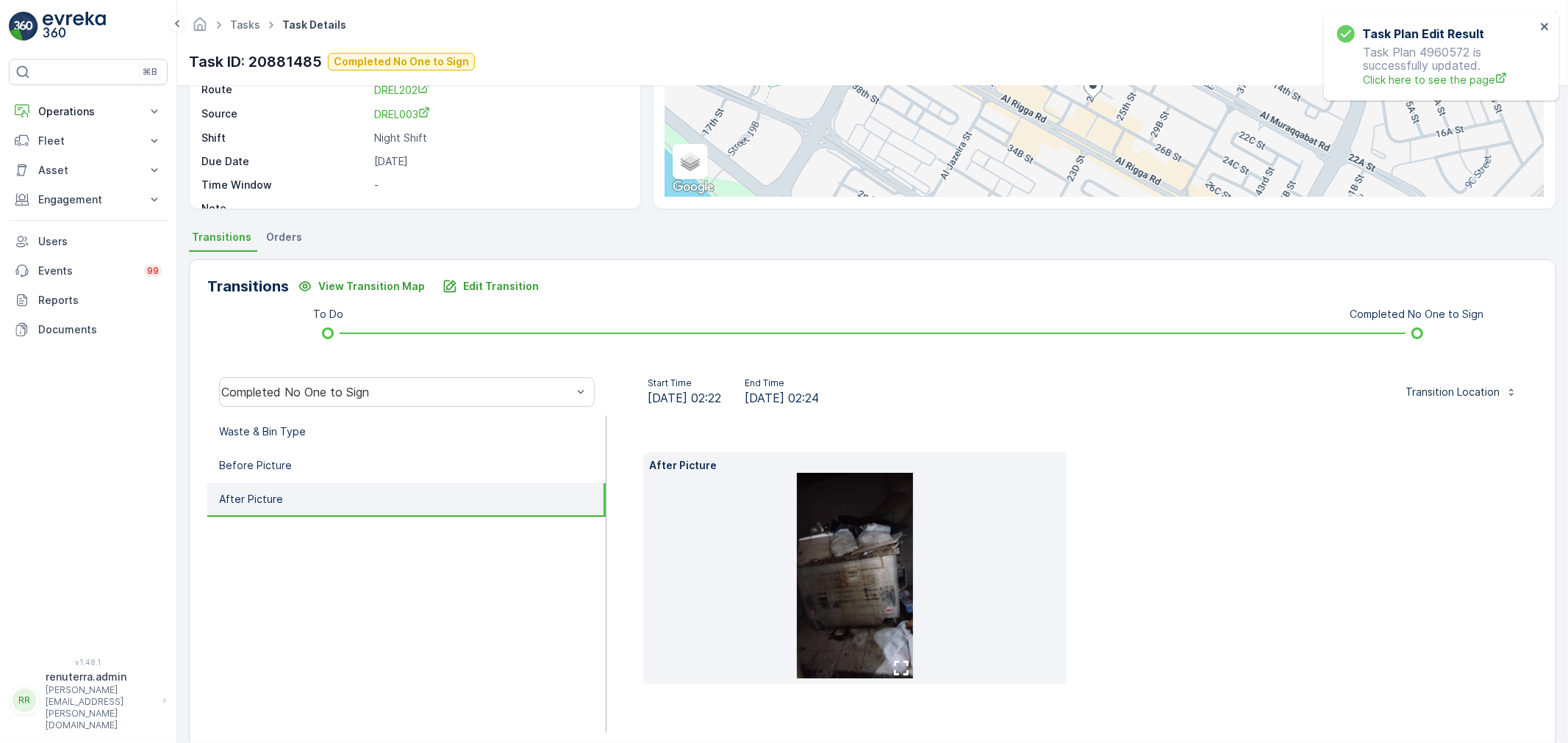
click at [846, 577] on img at bounding box center [854, 576] width 116 height 206
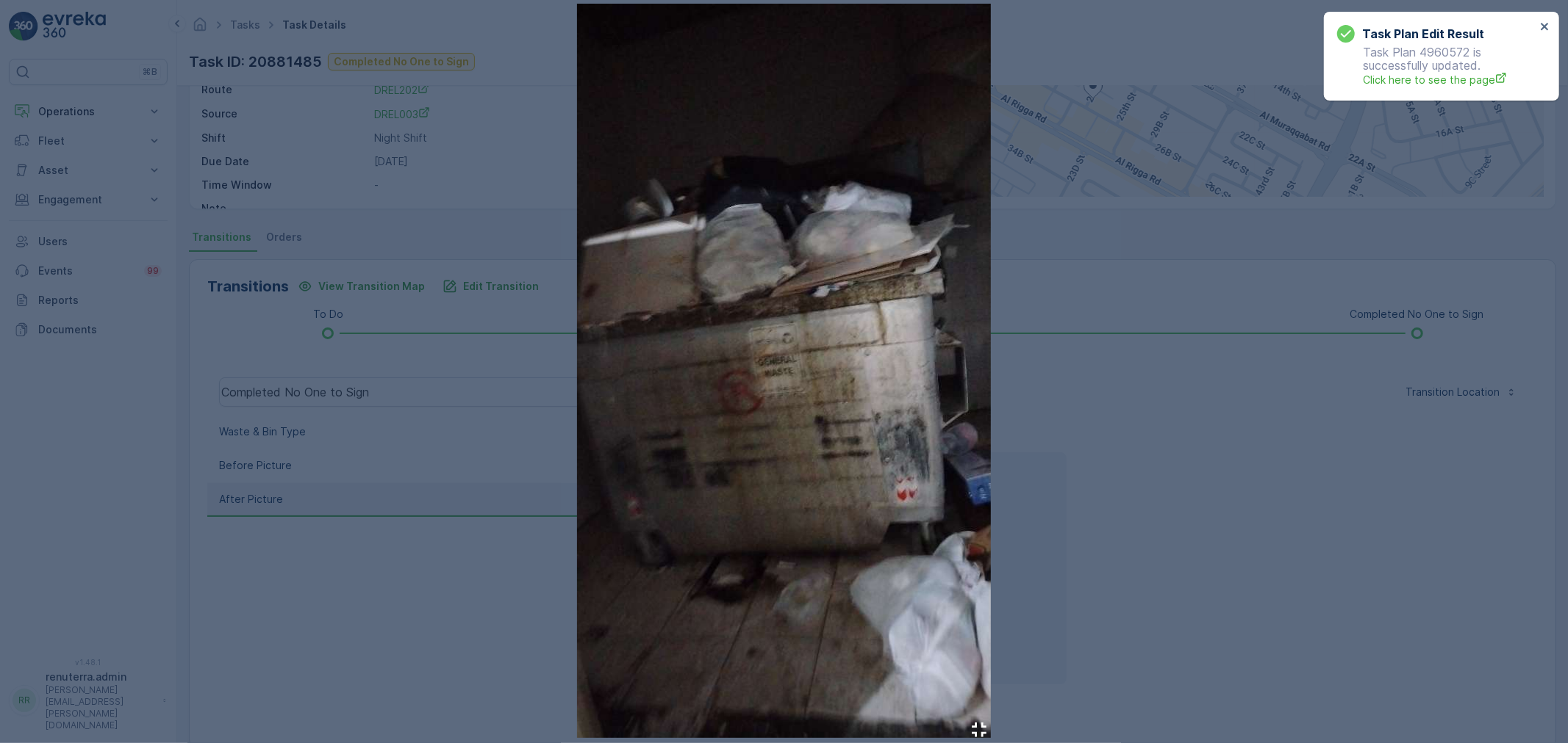
click at [1344, 417] on div at bounding box center [784, 372] width 1568 height 743
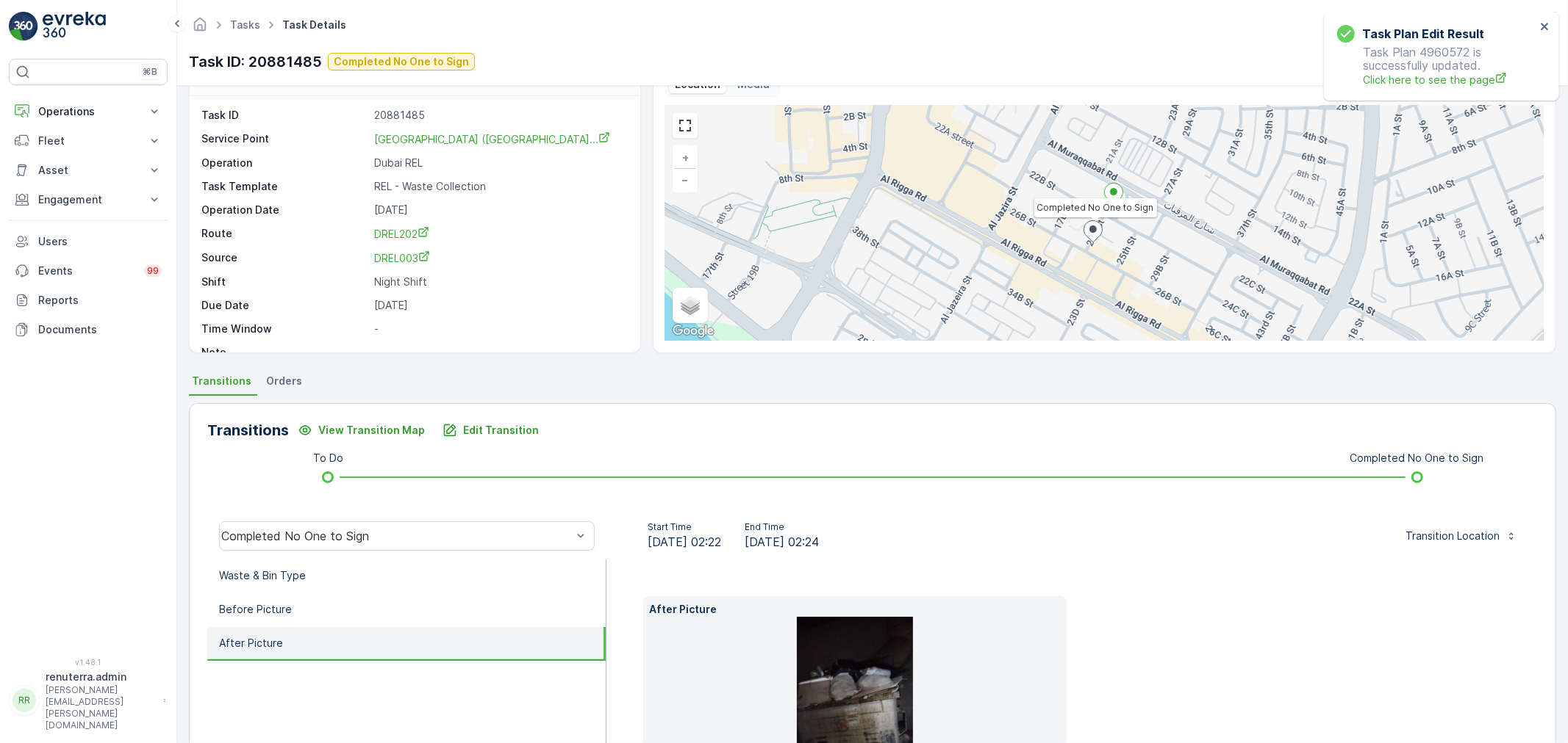
scroll to position [163, 0]
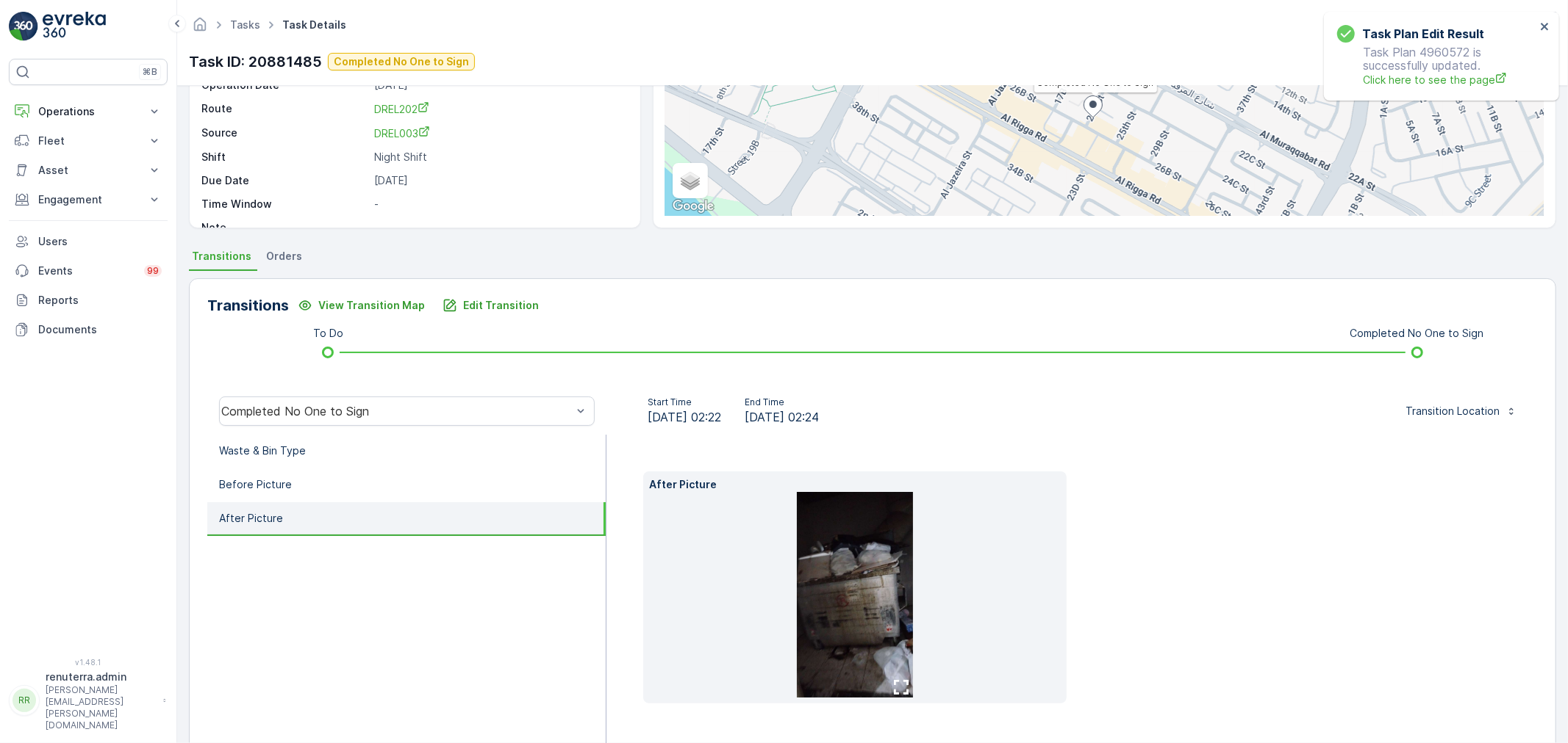
click at [855, 574] on img at bounding box center [854, 595] width 116 height 206
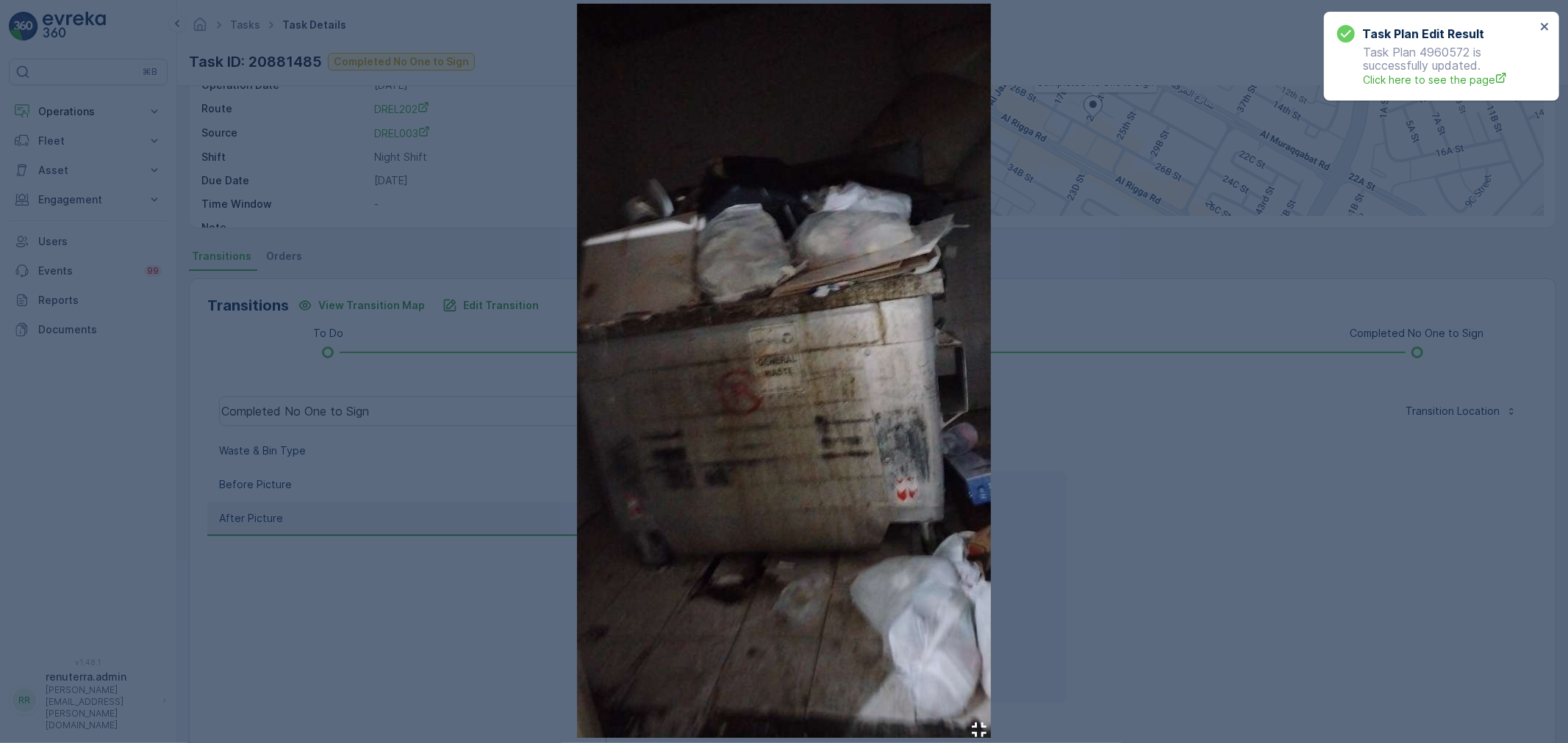
click at [1085, 367] on div at bounding box center [784, 372] width 1568 height 743
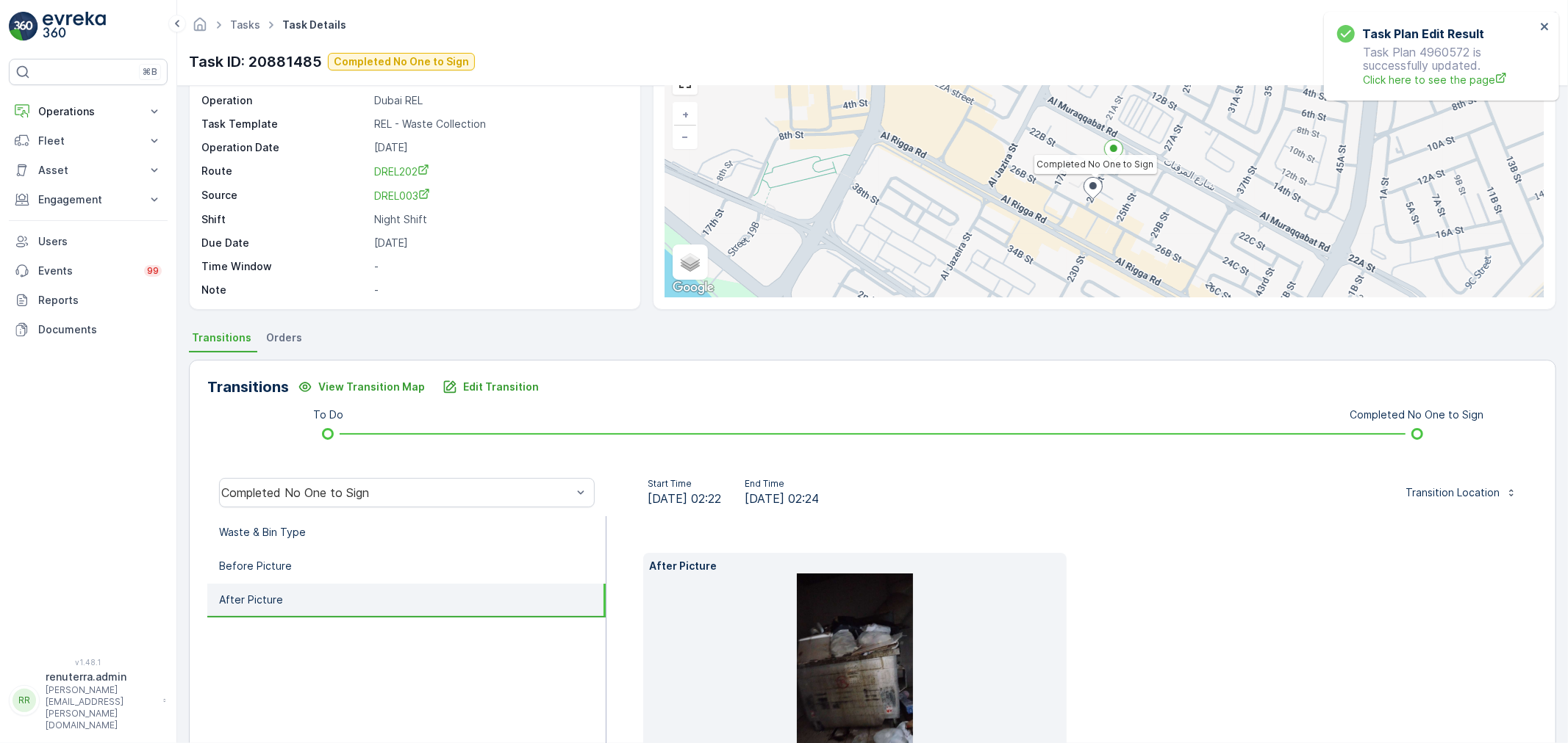
scroll to position [0, 0]
